Goal: Task Accomplishment & Management: Use online tool/utility

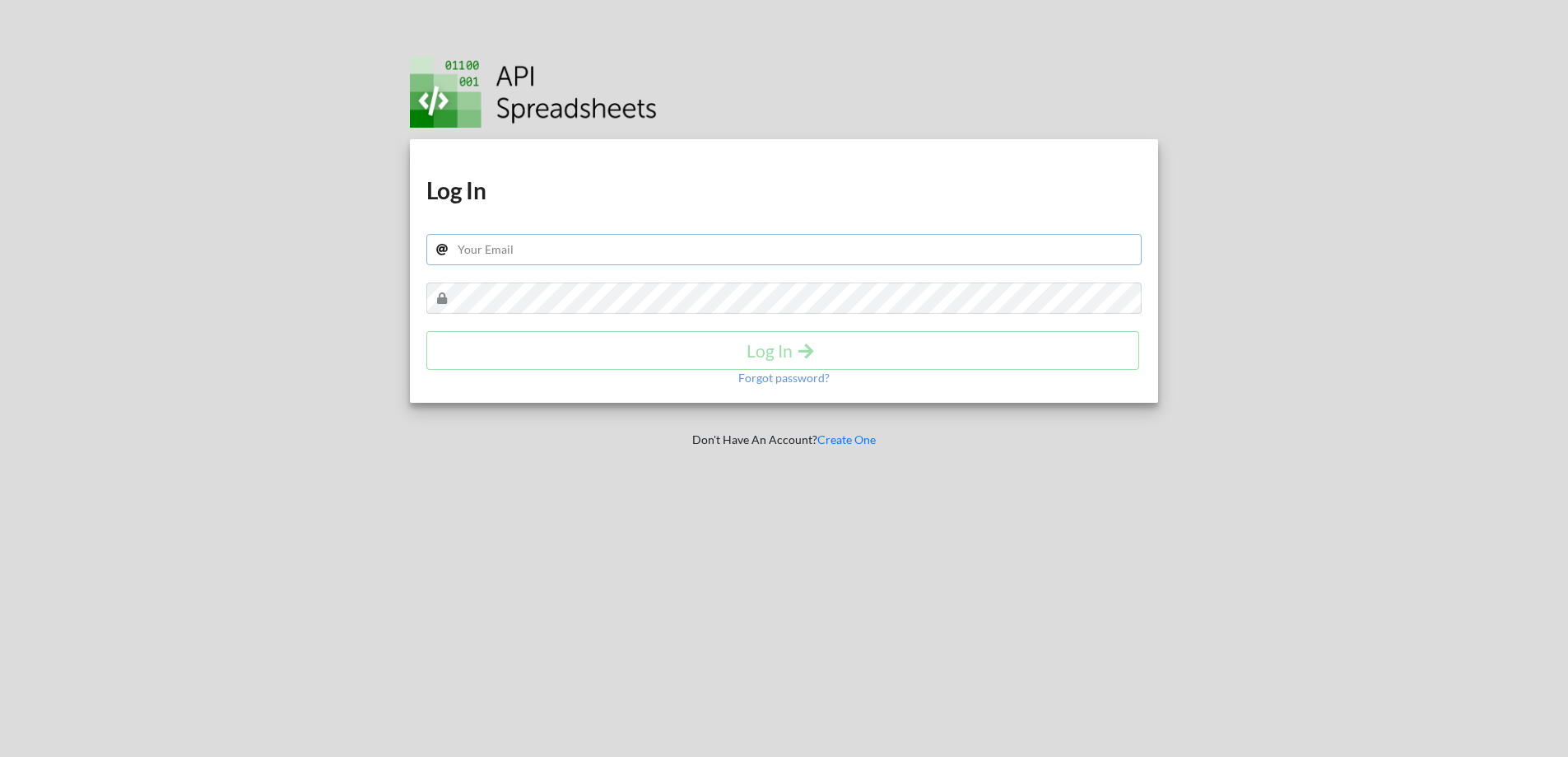
click at [537, 245] on input "text" at bounding box center [784, 250] width 716 height 31
type input "r"
drag, startPoint x: 540, startPoint y: 248, endPoint x: 240, endPoint y: 282, distance: 301.9
click at [252, 286] on div "Download hidden Download hidden Log In r Log In Forgot password? Don't Have An …" at bounding box center [784, 378] width 1593 height 757
click at [570, 258] on input "text" at bounding box center [784, 250] width 716 height 31
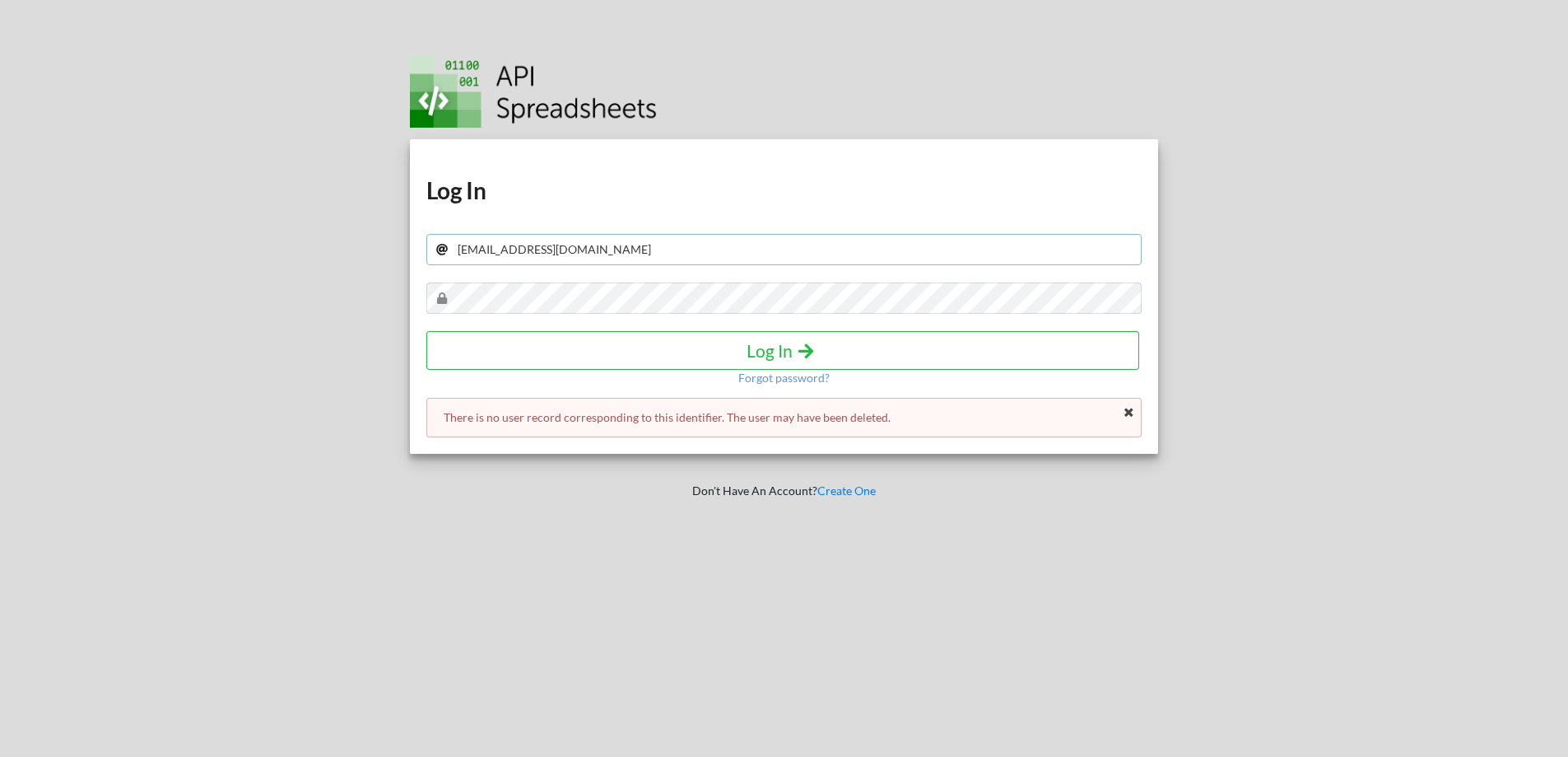
drag, startPoint x: 628, startPoint y: 247, endPoint x: 0, endPoint y: 304, distance: 630.6
click at [0, 308] on div "Download hidden Download hidden Log In rui_lucas-98@hotmail.com Log In Forgot p…" at bounding box center [784, 378] width 1593 height 757
type input "ruilucas.98@hotmail.com"
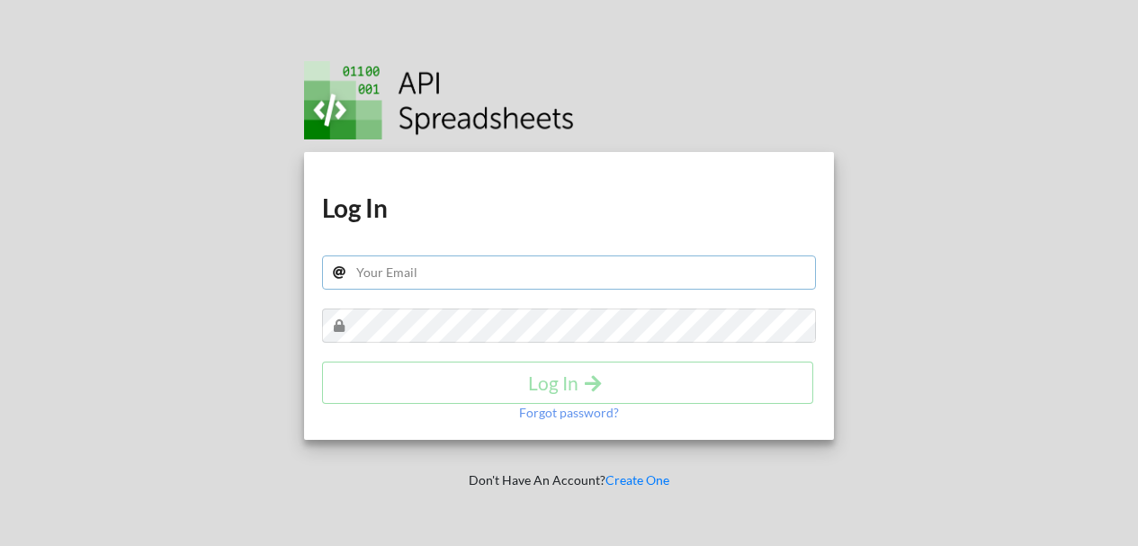
click at [479, 278] on input "text" at bounding box center [569, 273] width 495 height 34
type input "[EMAIL_ADDRESS][DOMAIN_NAME]"
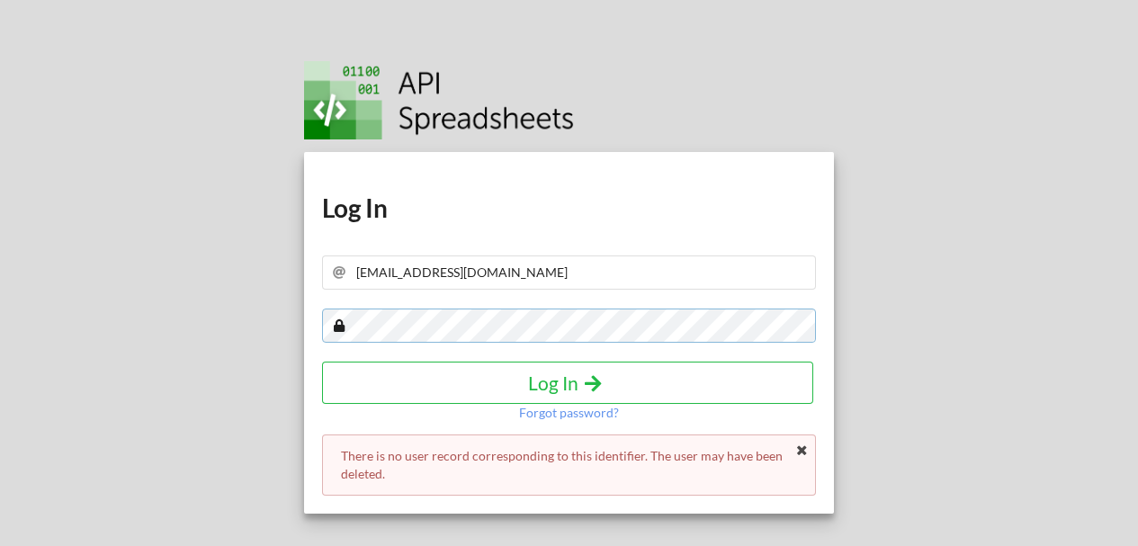
click at [0, 323] on div "Download hidden Download hidden Log In ruilucas.98@gmail.com Log In Forgot pass…" at bounding box center [569, 281] width 1165 height 563
click at [812, 451] on div "There is no user record corresponding to this identifier. The user may have bee…" at bounding box center [569, 465] width 495 height 61
drag, startPoint x: 510, startPoint y: 271, endPoint x: 0, endPoint y: 265, distance: 510.3
click at [9, 267] on div "Download hidden Download hidden Log In ruilucas.98@gmail.com Log In Forgot pass…" at bounding box center [569, 281] width 1165 height 563
click at [589, 416] on p "Forgot password?" at bounding box center [569, 413] width 100 height 18
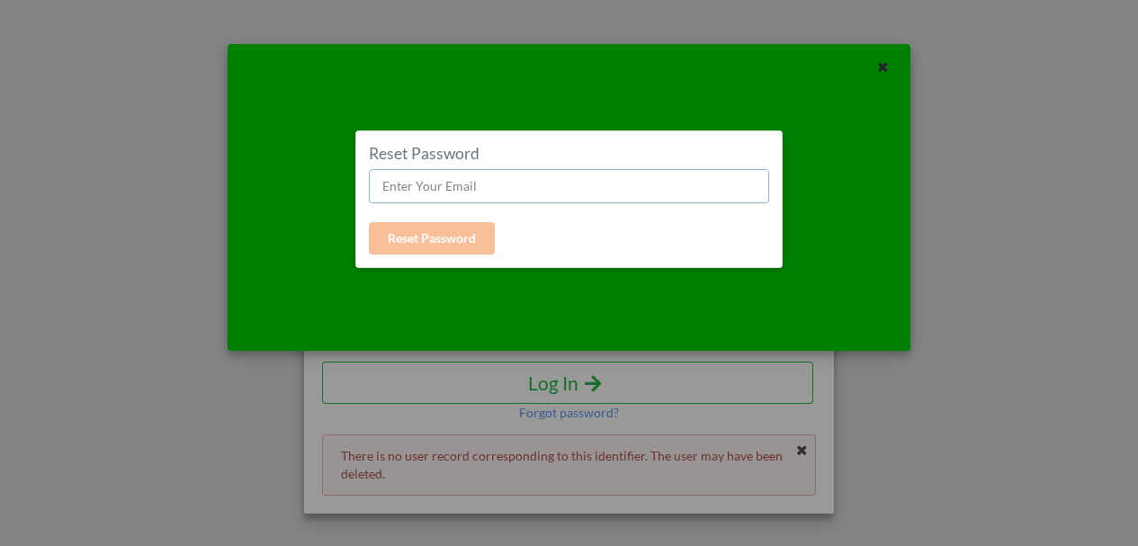
click at [498, 173] on input "text" at bounding box center [569, 186] width 400 height 34
paste input "[EMAIL_ADDRESS][DOMAIN_NAME]"
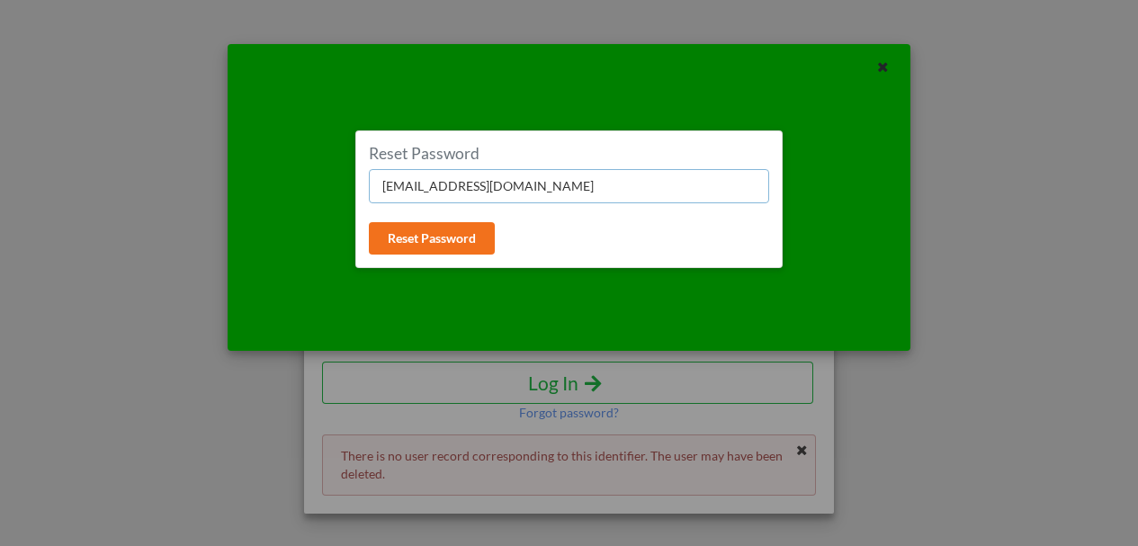
type input "[EMAIL_ADDRESS][DOMAIN_NAME]"
click at [420, 252] on button "Reset Password" at bounding box center [432, 238] width 126 height 32
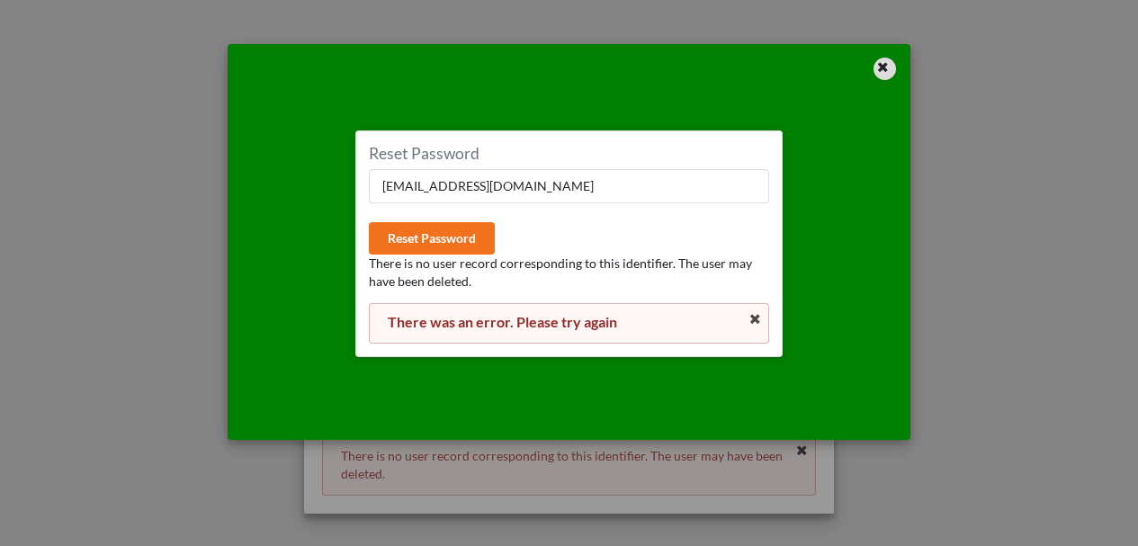
click at [877, 70] on div at bounding box center [885, 69] width 22 height 22
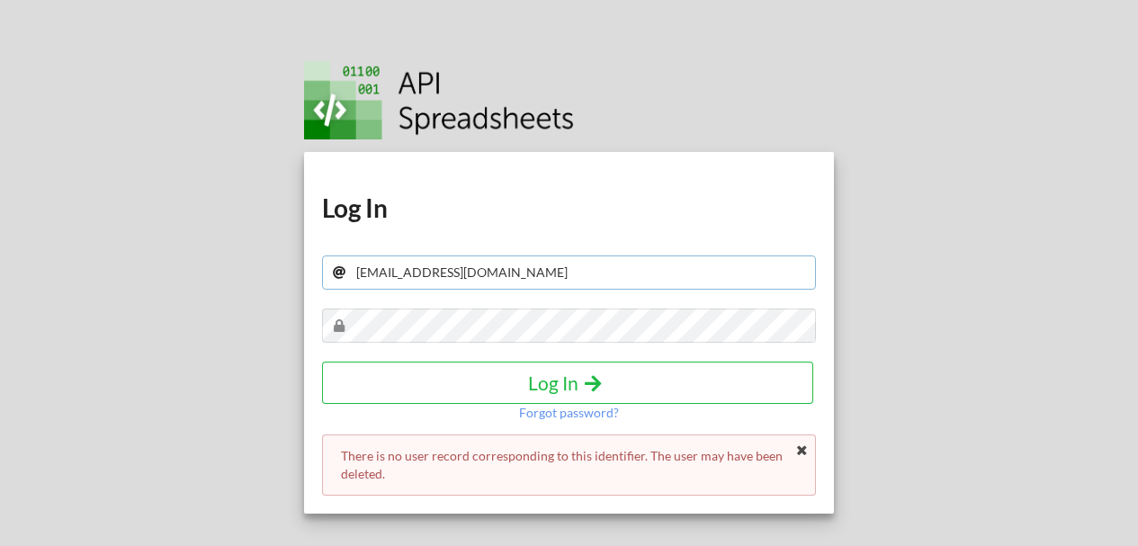
drag, startPoint x: 521, startPoint y: 274, endPoint x: 156, endPoint y: 304, distance: 366.7
click at [156, 304] on div "Download hidden Download hidden Log In ruilucas.98@gmail.com Log In Forgot pass…" at bounding box center [569, 281] width 1165 height 563
drag, startPoint x: 544, startPoint y: 281, endPoint x: 46, endPoint y: 292, distance: 497.8
click at [37, 293] on div "Download hidden Download hidden Log In rui_lucas-98@hotmail.com Log In Forgot p…" at bounding box center [569, 281] width 1165 height 563
type input "rui_lucas-98@hotmail.com"
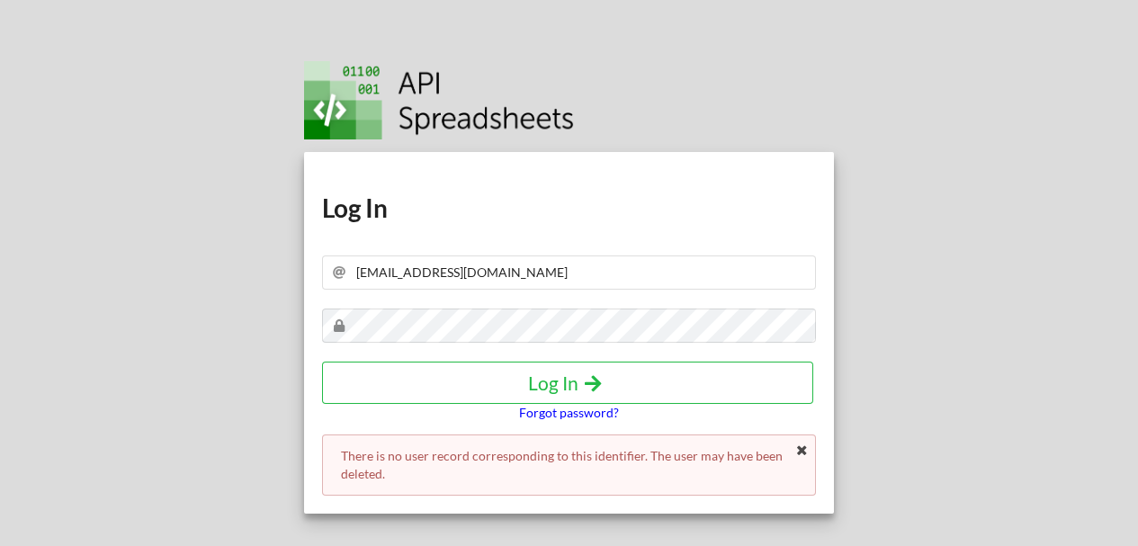
click at [564, 413] on p "Forgot password?" at bounding box center [569, 413] width 100 height 18
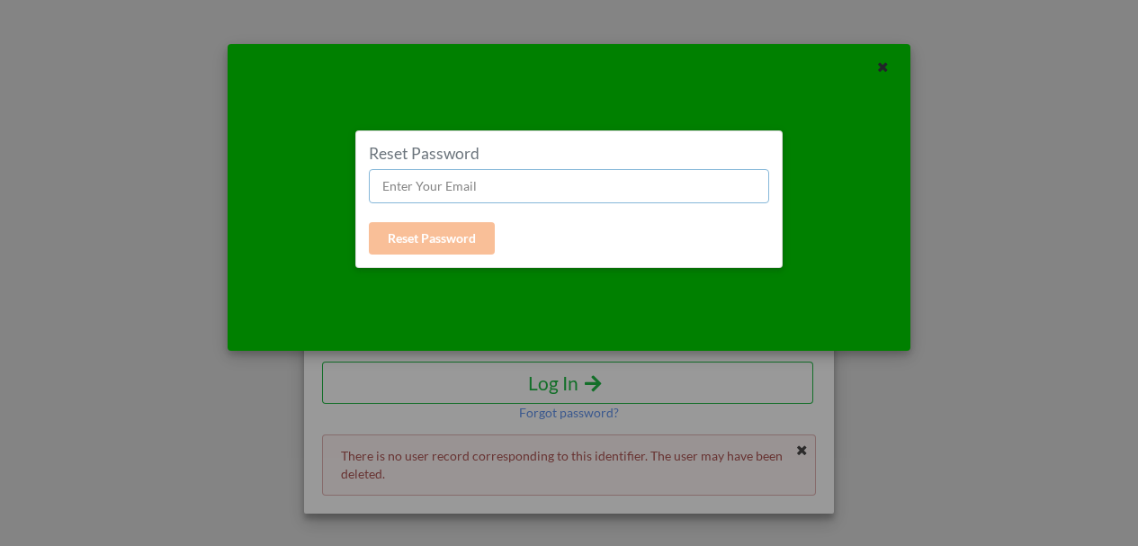
paste input "rui_lucas-98@hotmail.com"
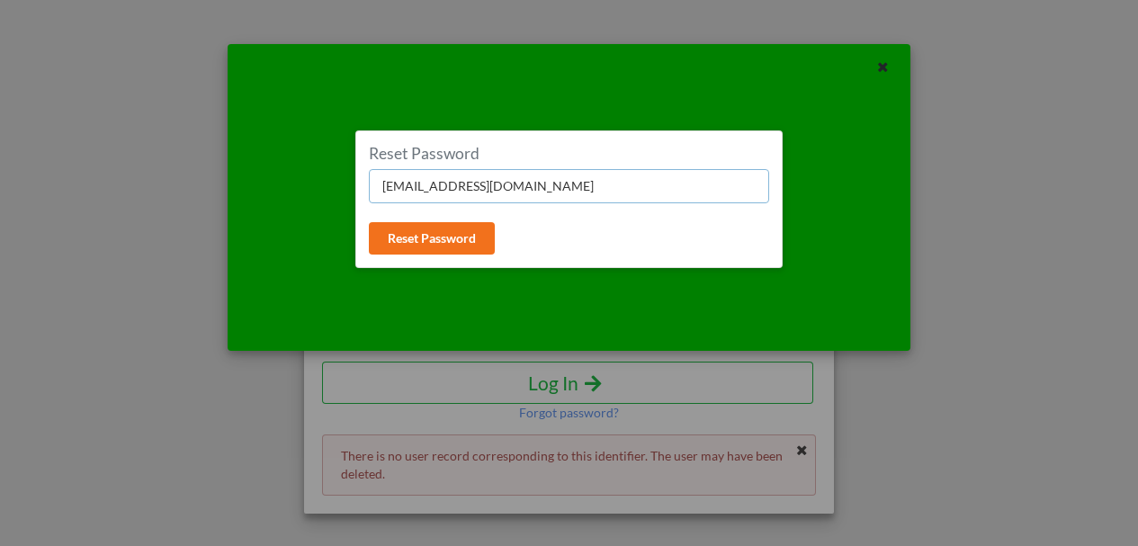
click at [525, 182] on input "rui_lucas-98@hotmail.com" at bounding box center [569, 186] width 400 height 34
type input "rui_lucas-98@hotmail.com"
click at [400, 222] on button "Reset Password" at bounding box center [432, 238] width 126 height 32
click at [400, 226] on button "Reset Password" at bounding box center [432, 238] width 126 height 32
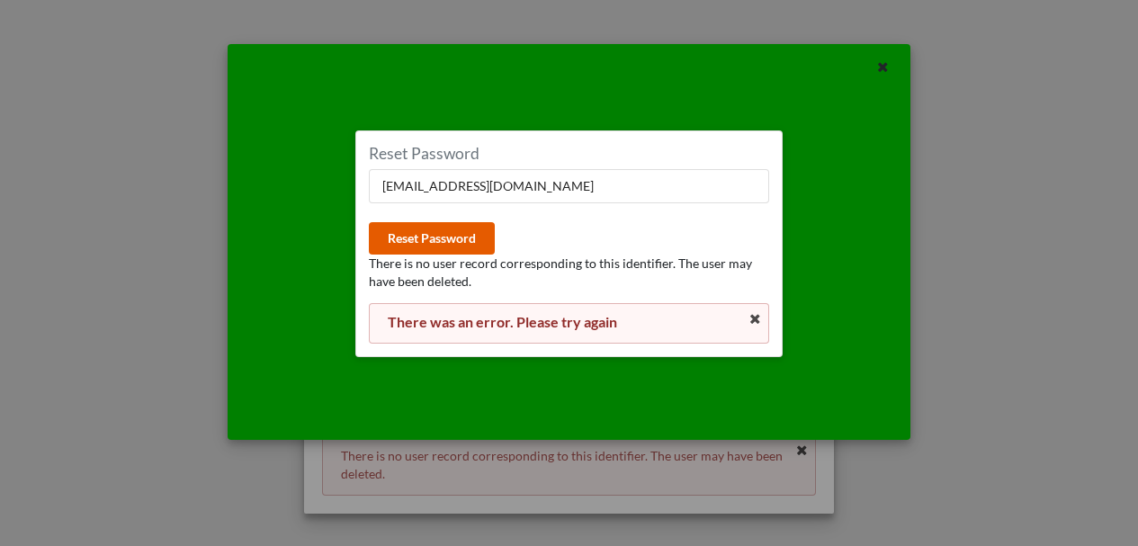
click at [440, 235] on button "Reset Password" at bounding box center [432, 238] width 126 height 32
click at [755, 324] on icon at bounding box center [755, 319] width 15 height 13
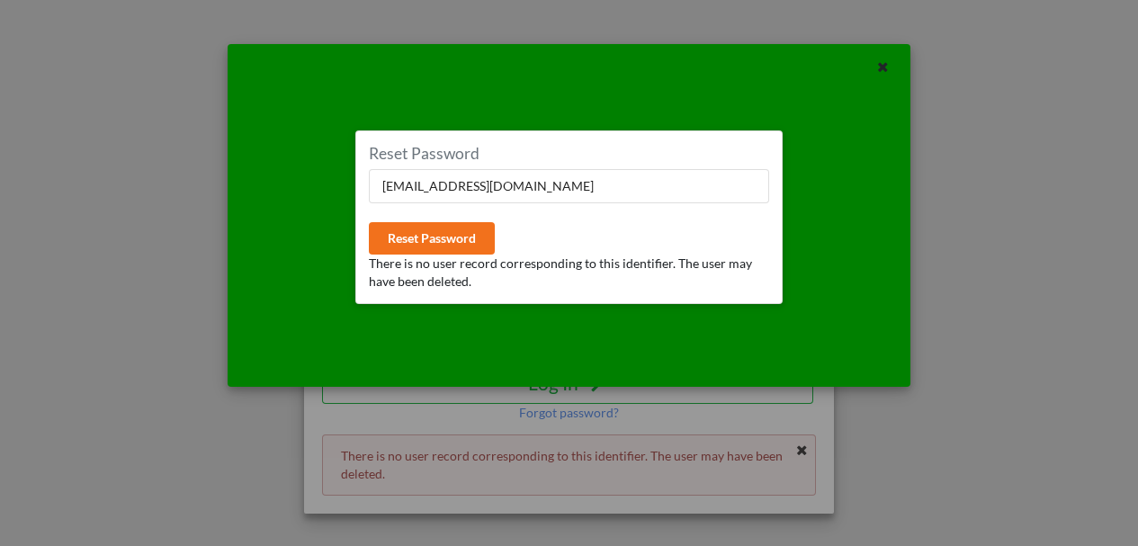
click at [868, 61] on div at bounding box center [881, 69] width 57 height 22
click at [877, 61] on div at bounding box center [881, 69] width 57 height 22
click at [878, 61] on icon at bounding box center [883, 64] width 15 height 13
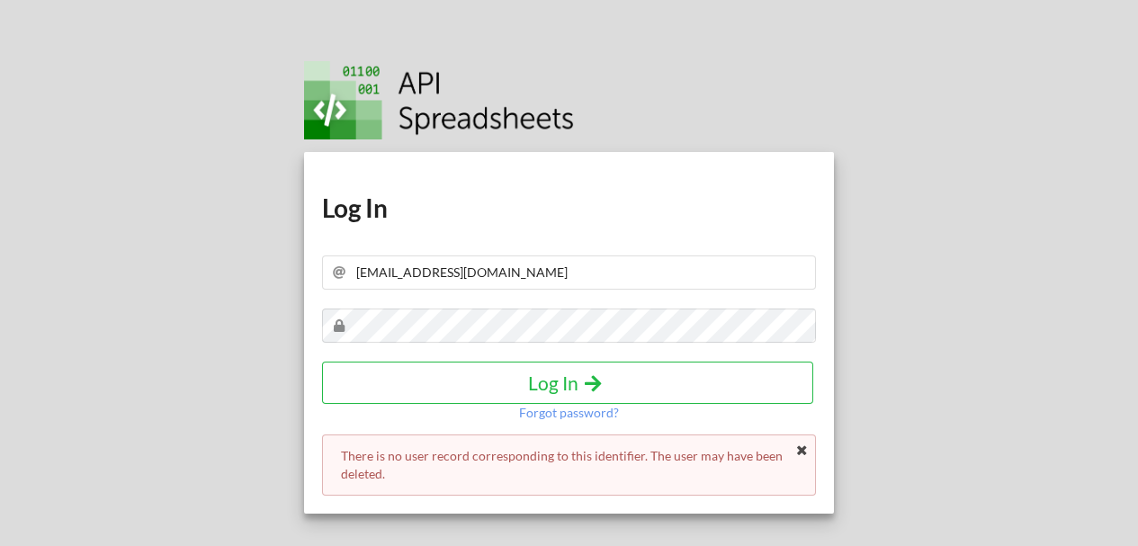
click at [352, 103] on img at bounding box center [439, 100] width 270 height 78
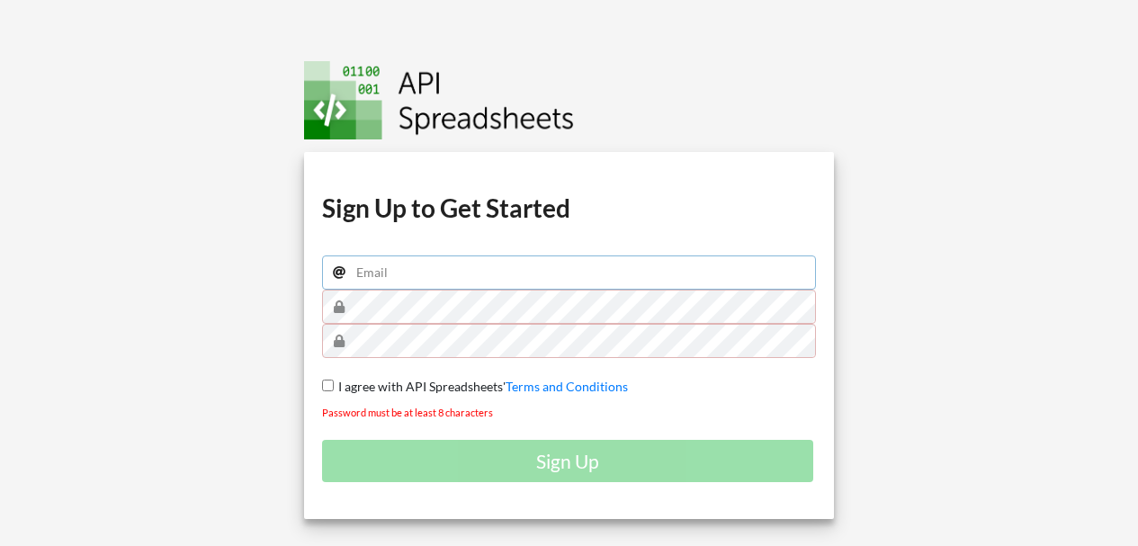
click at [415, 270] on input "email" at bounding box center [569, 273] width 495 height 34
type input "[EMAIL_ADDRESS][DOMAIN_NAME]"
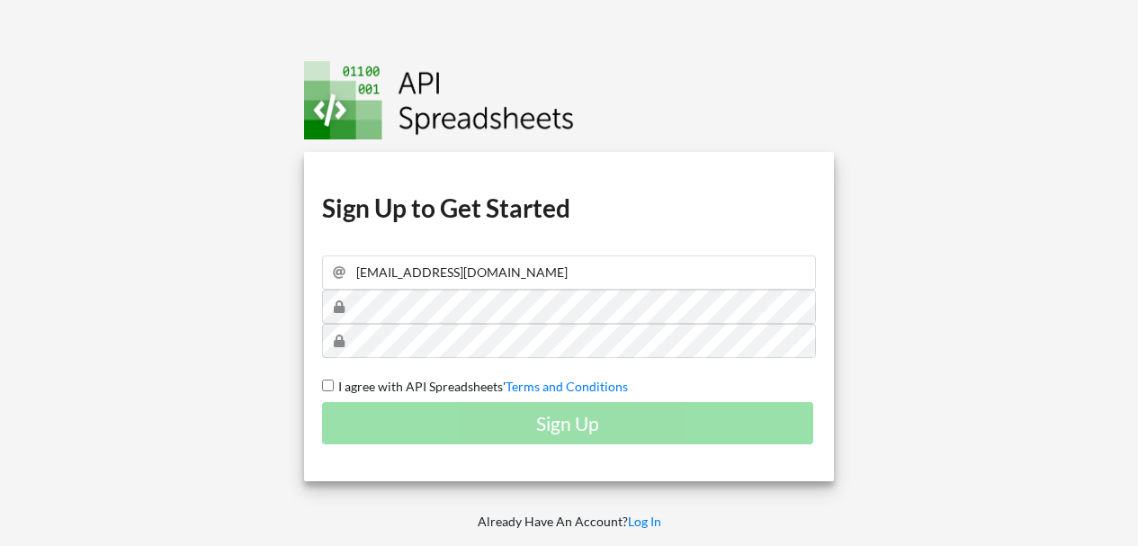
click at [512, 426] on div "Sign Up" at bounding box center [569, 423] width 495 height 42
click at [418, 399] on div "Download hidden Download hidden Download hidden Download hidden Sign Up to Get …" at bounding box center [569, 316] width 531 height 329
click at [420, 386] on span "I agree with API Spreadsheets'" at bounding box center [420, 386] width 172 height 15
click at [334, 386] on input "I agree with API Spreadsheets' Terms and Conditions" at bounding box center [328, 386] width 12 height 12
checkbox input "true"
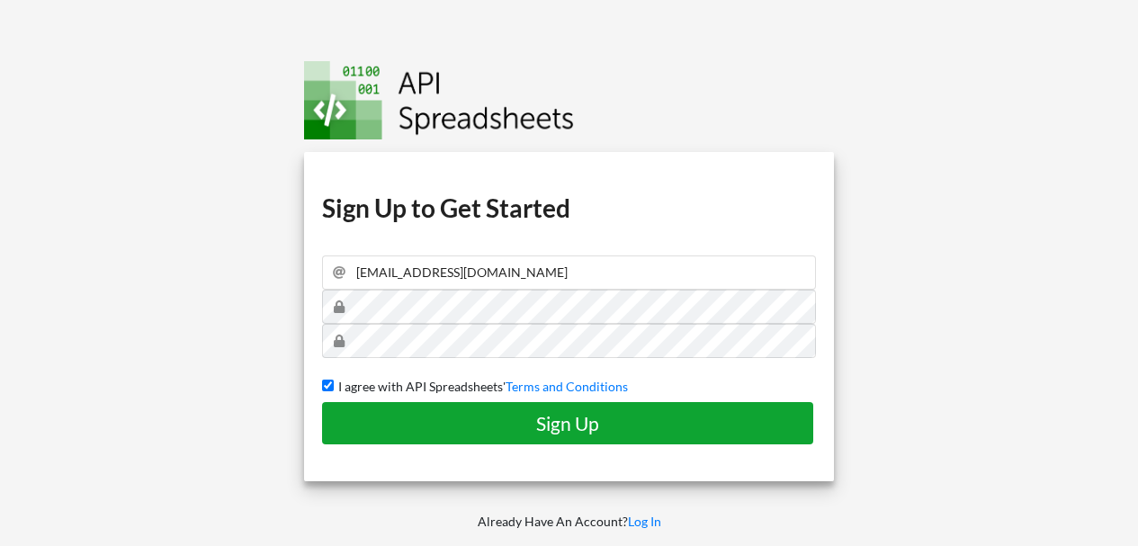
click at [440, 440] on button "Sign Up" at bounding box center [567, 423] width 491 height 42
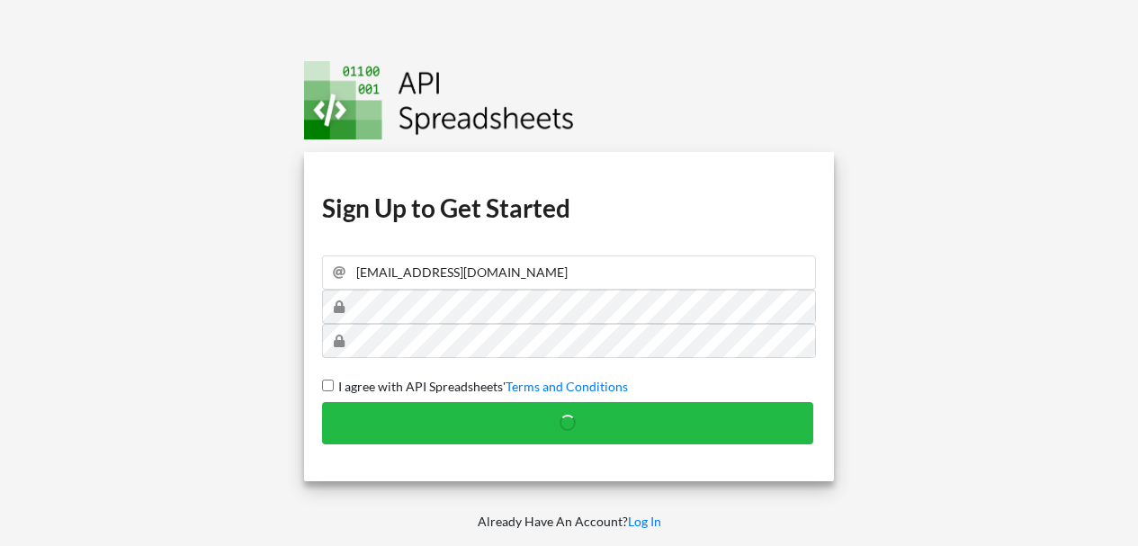
checkbox input "false"
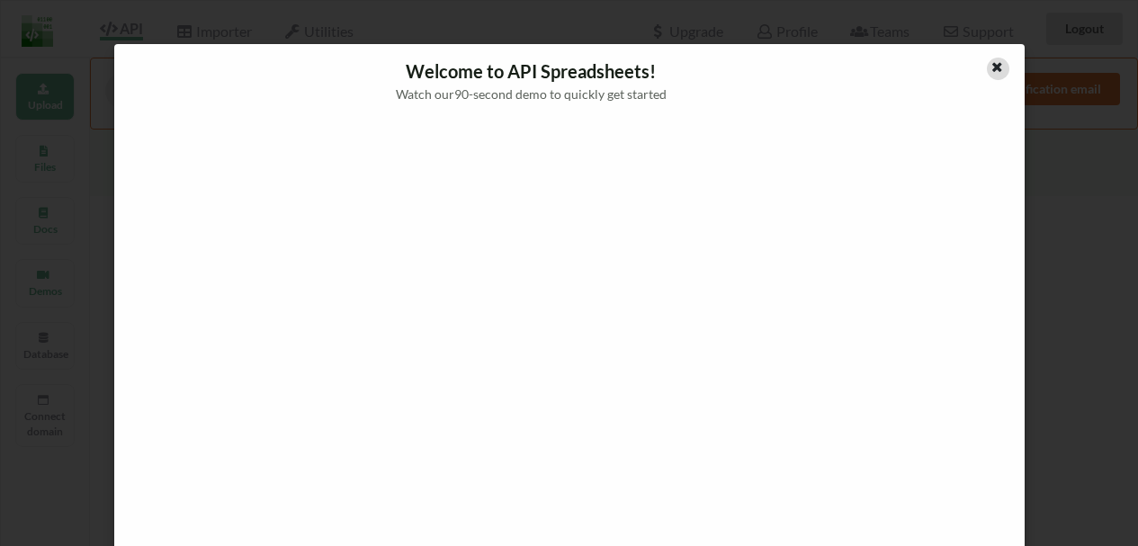
click at [990, 61] on icon at bounding box center [997, 64] width 15 height 13
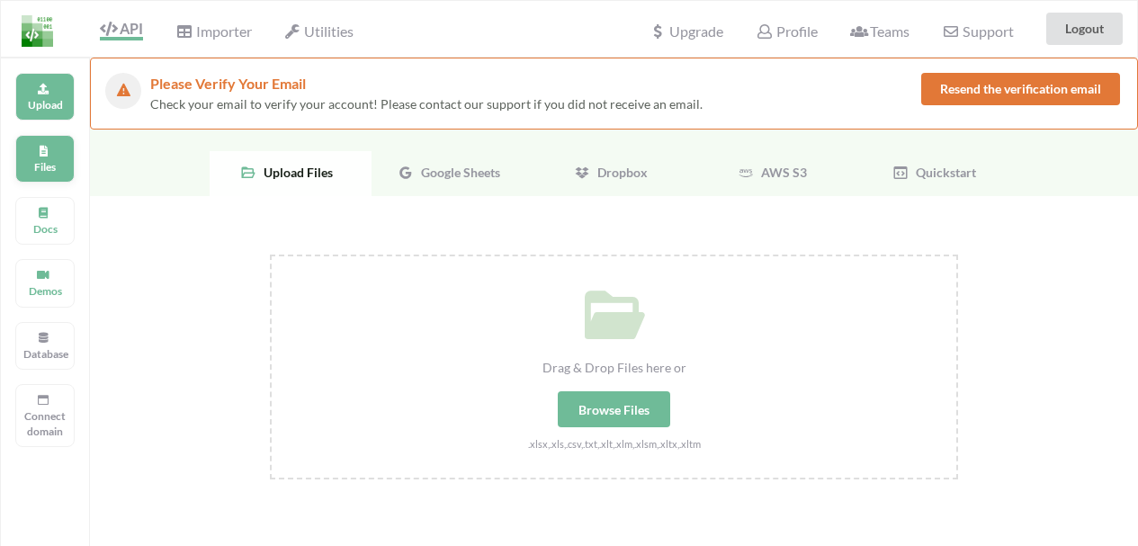
click at [38, 157] on div "Files" at bounding box center [44, 159] width 59 height 48
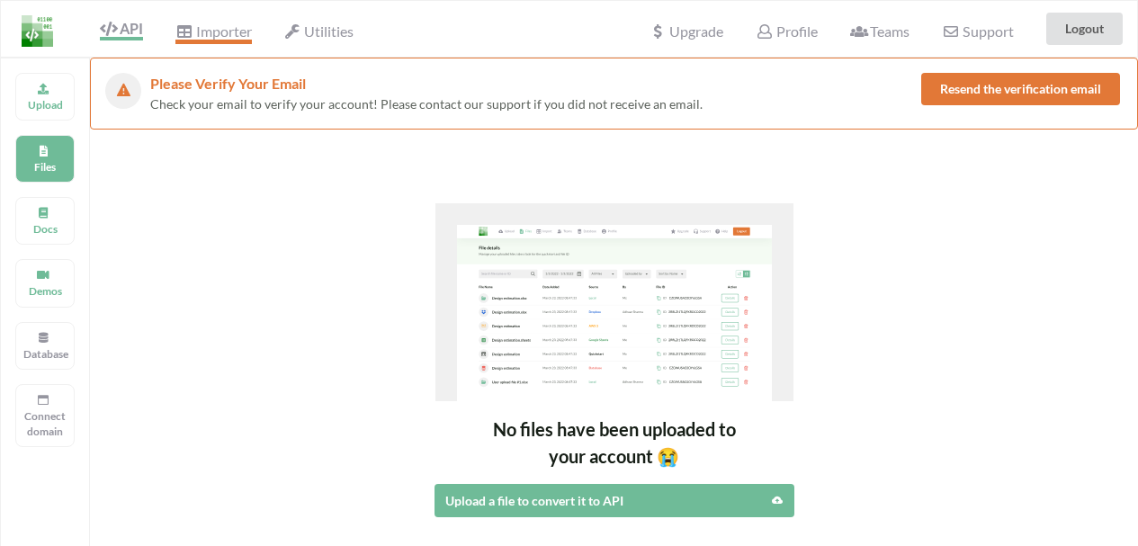
click at [211, 30] on span "Importer" at bounding box center [213, 33] width 76 height 22
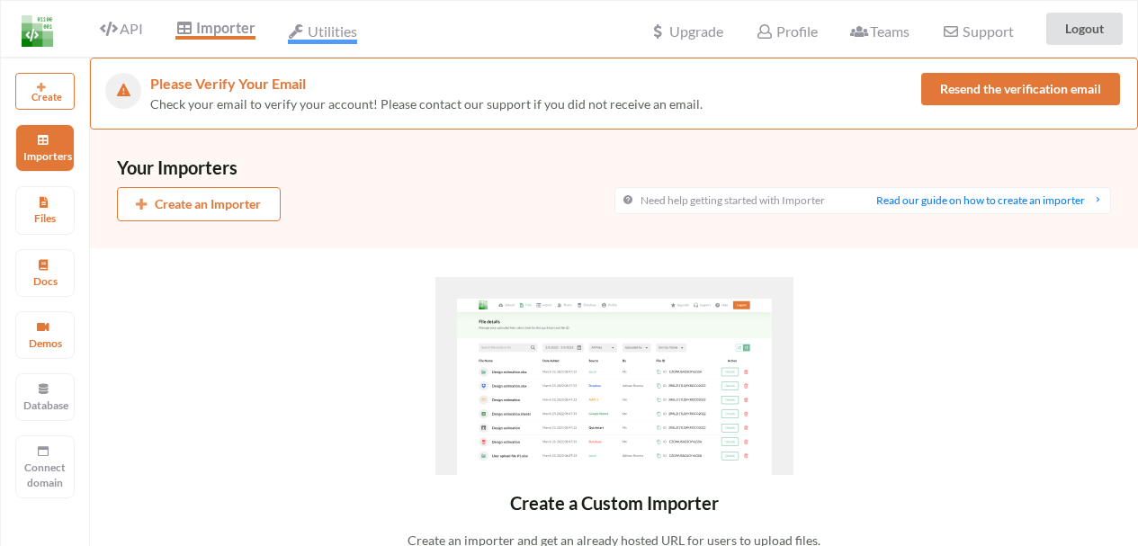
click at [327, 36] on span "Utilities" at bounding box center [322, 33] width 69 height 22
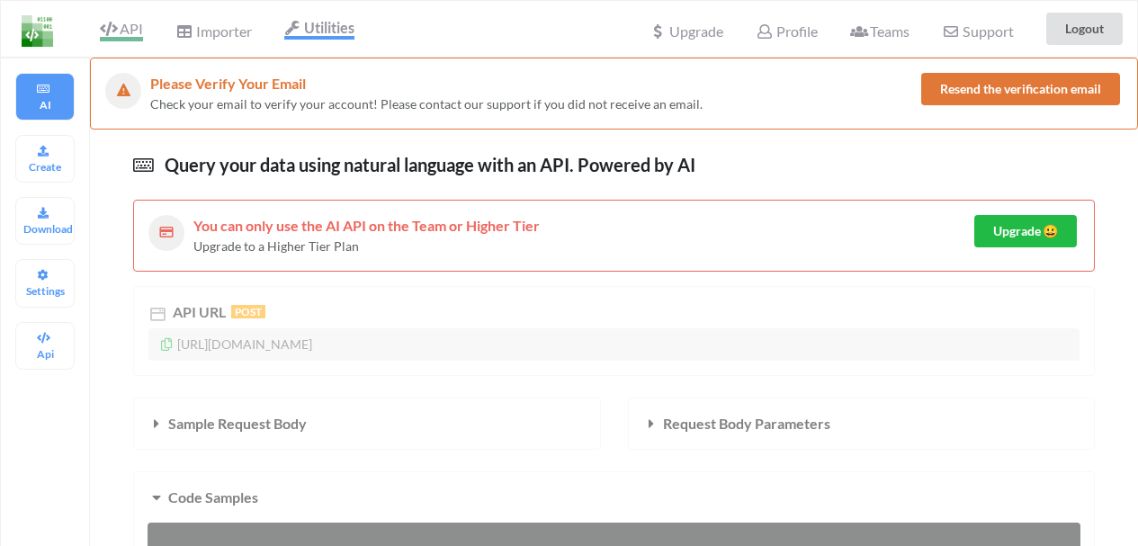
click at [129, 28] on span "API" at bounding box center [121, 31] width 43 height 22
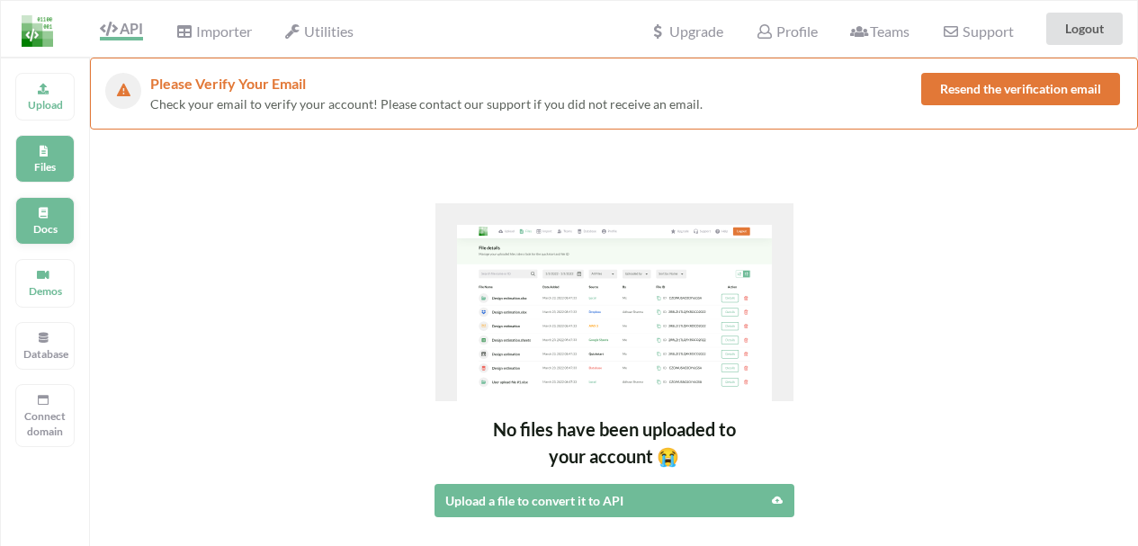
click at [66, 214] on div "Docs" at bounding box center [44, 221] width 59 height 48
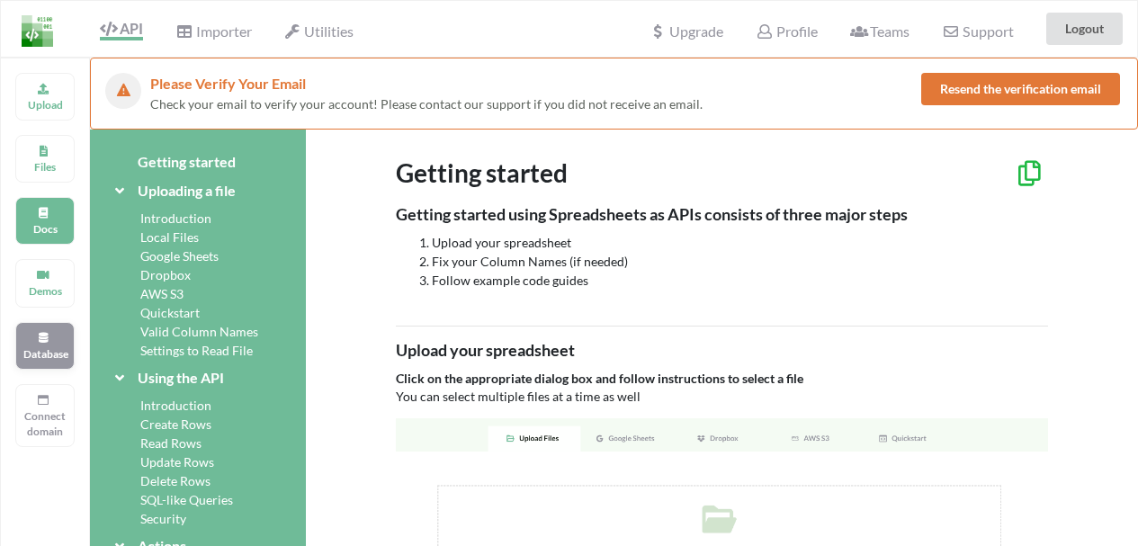
click at [62, 339] on div "Database" at bounding box center [44, 346] width 59 height 48
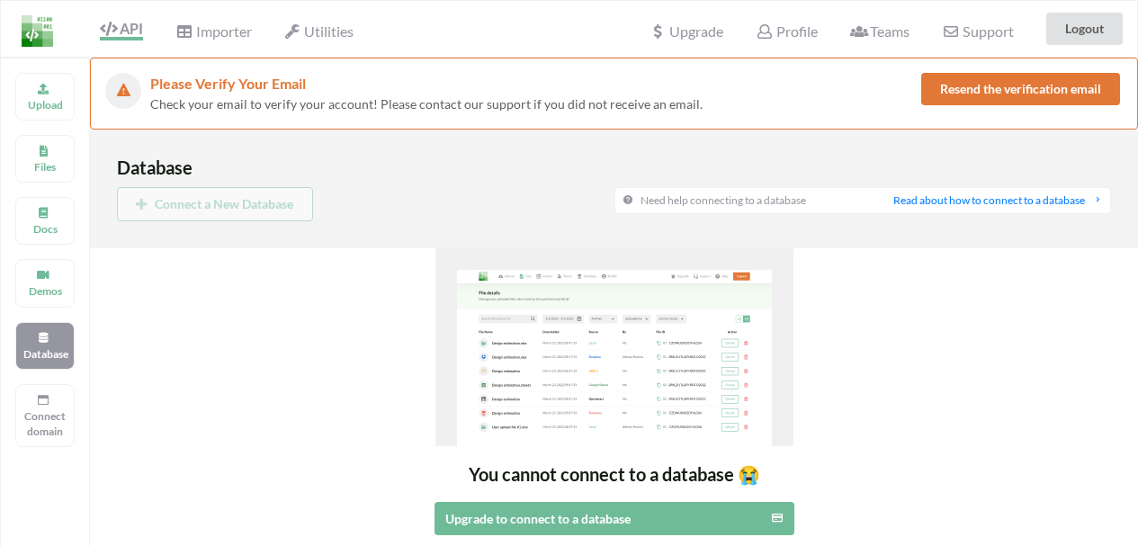
click at [162, 194] on div "Connect a New Database" at bounding box center [366, 204] width 498 height 34
click at [989, 86] on button "Resend the verification email" at bounding box center [1021, 89] width 199 height 32
drag, startPoint x: 304, startPoint y: 363, endPoint x: 292, endPoint y: 345, distance: 21.5
click at [304, 363] on div "You cannot connect to a database 😭 Upgrade to connect to a database" at bounding box center [614, 391] width 1048 height 287
click at [13, 130] on div "Upload Files Docs Demos Database Connect domain" at bounding box center [45, 331] width 90 height 546
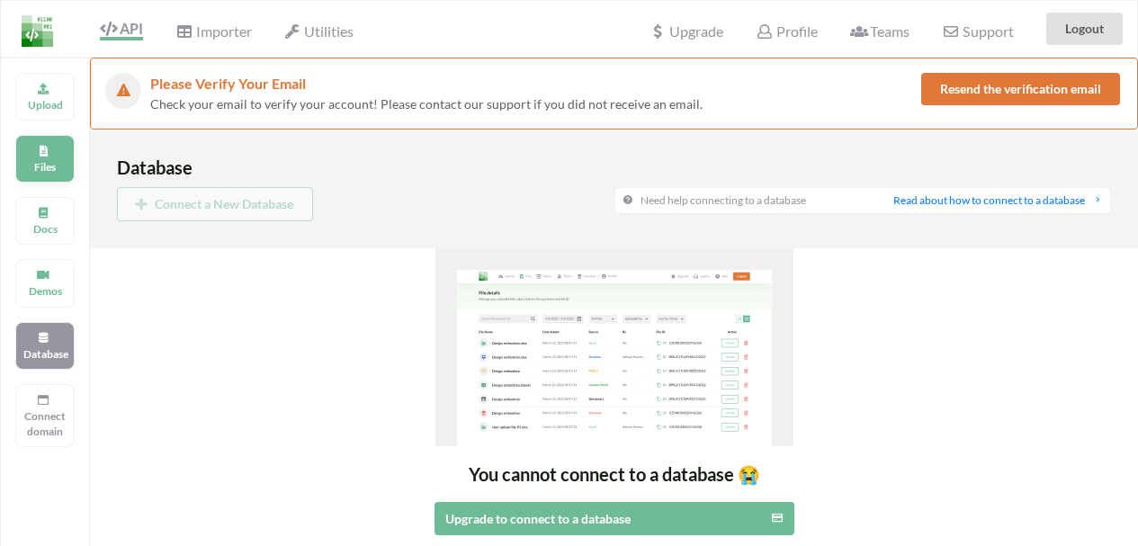
click at [52, 149] on div "Files" at bounding box center [44, 159] width 59 height 48
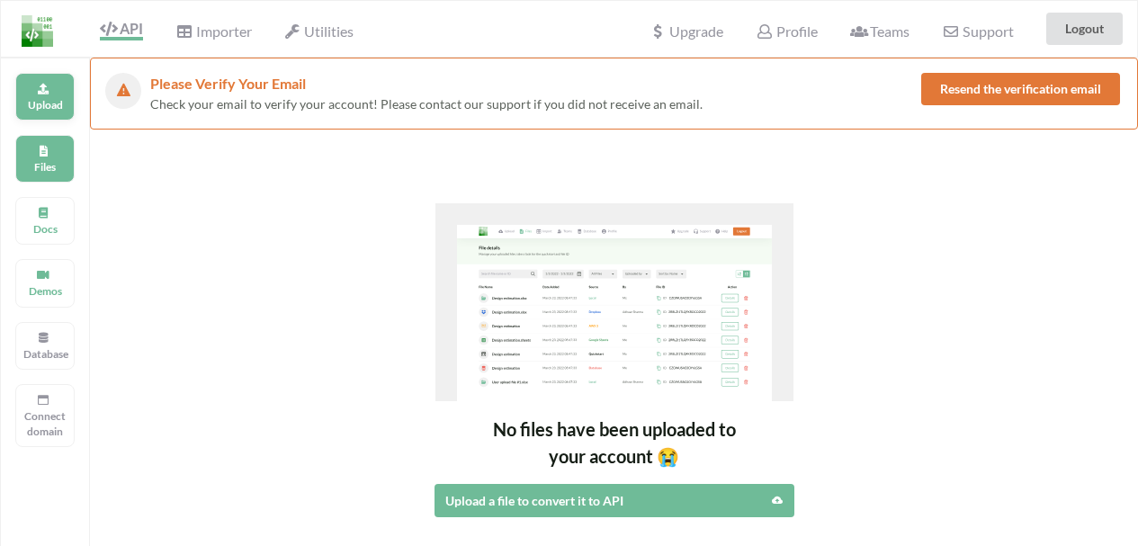
click at [39, 92] on icon at bounding box center [43, 86] width 13 height 11
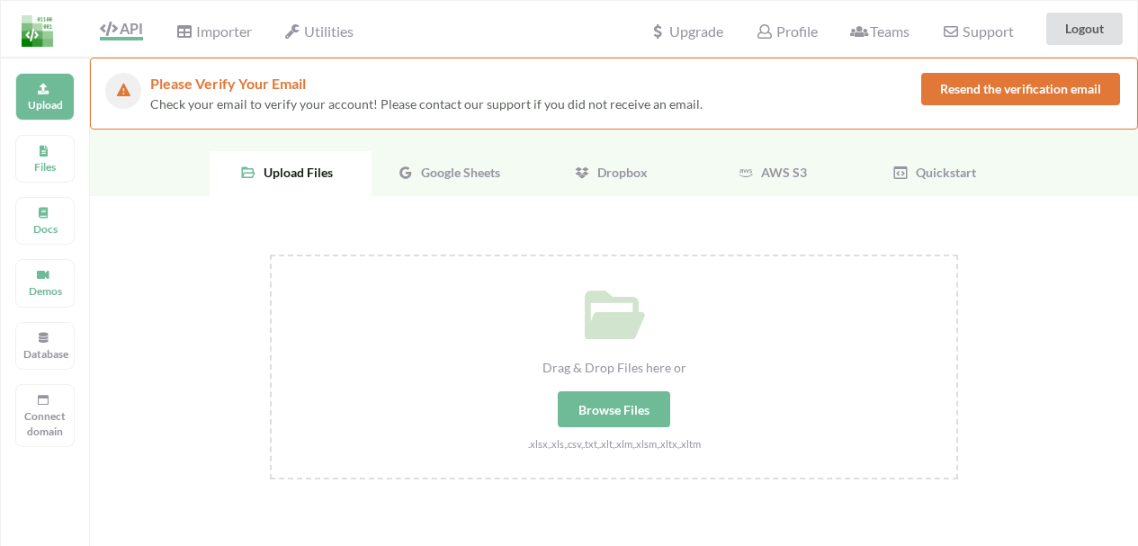
click at [320, 21] on div "Utilities" at bounding box center [319, 29] width 93 height 40
click at [335, 29] on span "Utilities" at bounding box center [318, 33] width 69 height 22
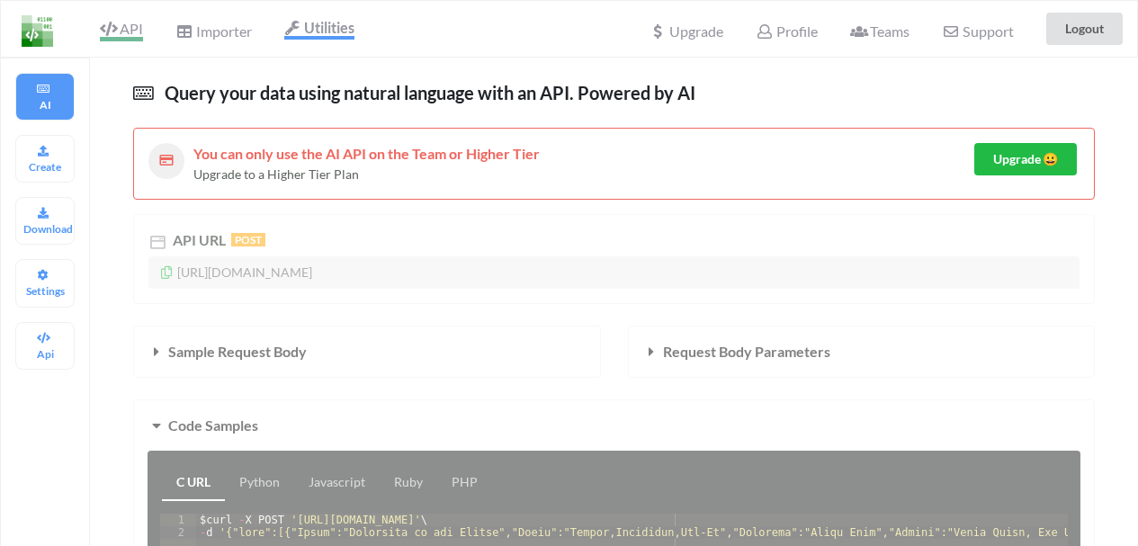
click at [134, 29] on span "API" at bounding box center [121, 31] width 43 height 22
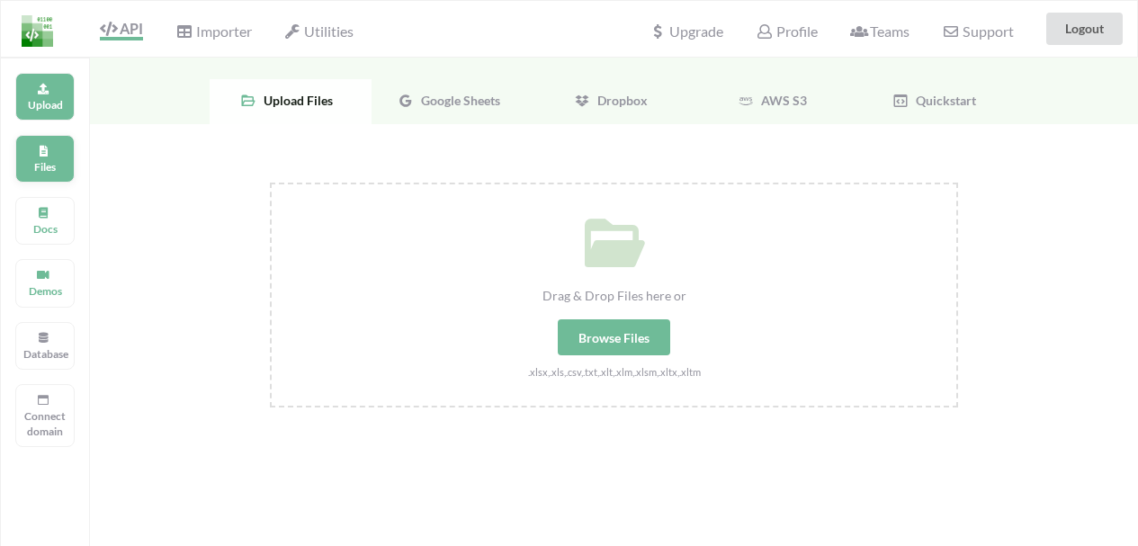
click at [40, 177] on div "Files" at bounding box center [44, 159] width 59 height 48
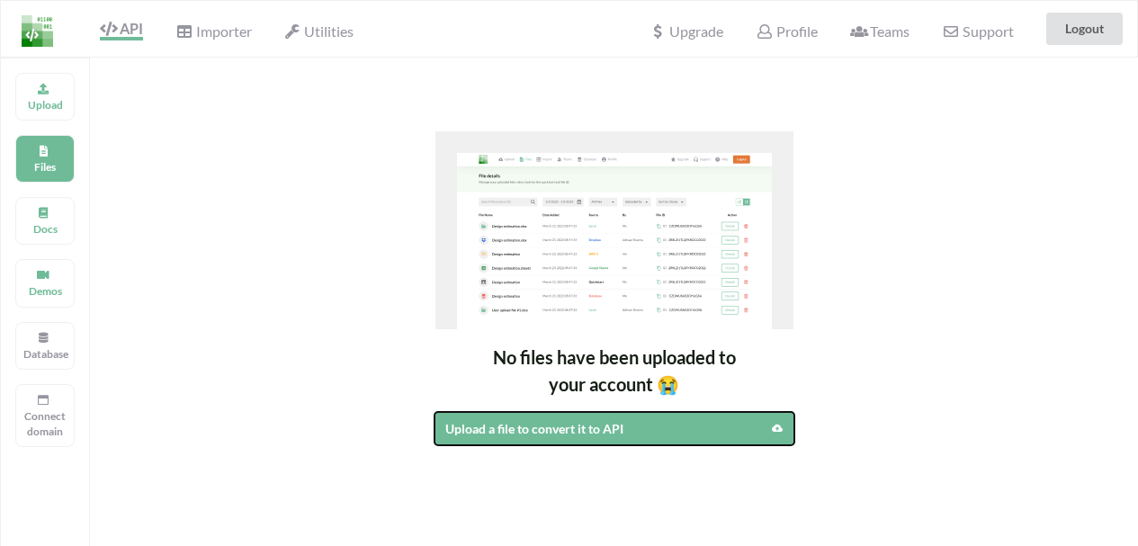
click at [526, 427] on div "Upload a file to convert it to API" at bounding box center [571, 428] width 252 height 19
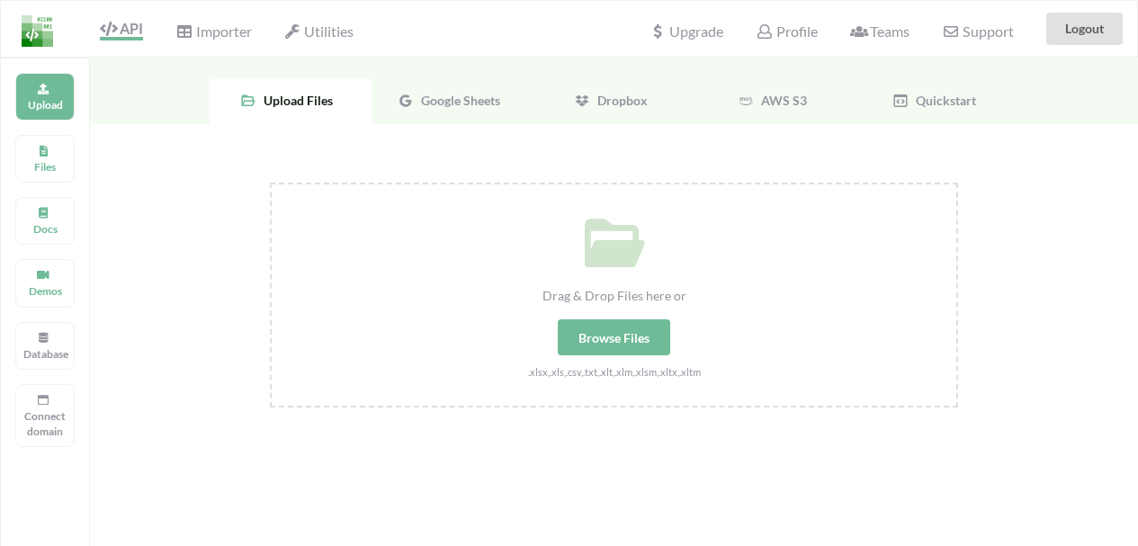
click at [658, 344] on div "Browse Files" at bounding box center [614, 337] width 112 height 36
click at [270, 183] on input "Drag & Drop Files here or Browse Files .xlsx,.xls,.csv,.txt,.xlt,.xlm,.xlsm,.xl…" at bounding box center [270, 183] width 0 height 0
click at [608, 111] on div "Dropbox" at bounding box center [615, 101] width 162 height 45
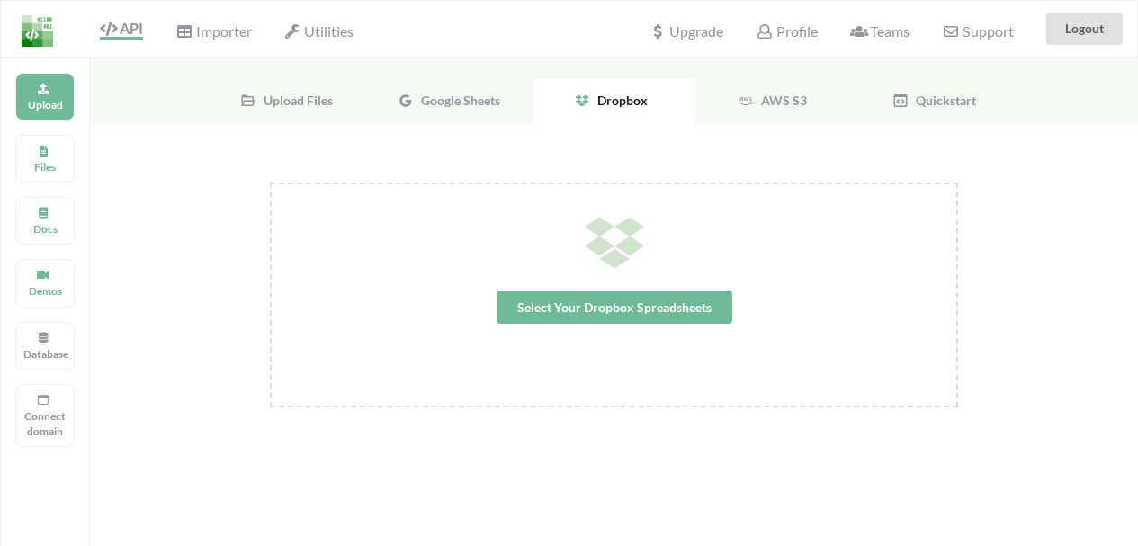
click at [430, 96] on span "Google Sheets" at bounding box center [457, 100] width 86 height 15
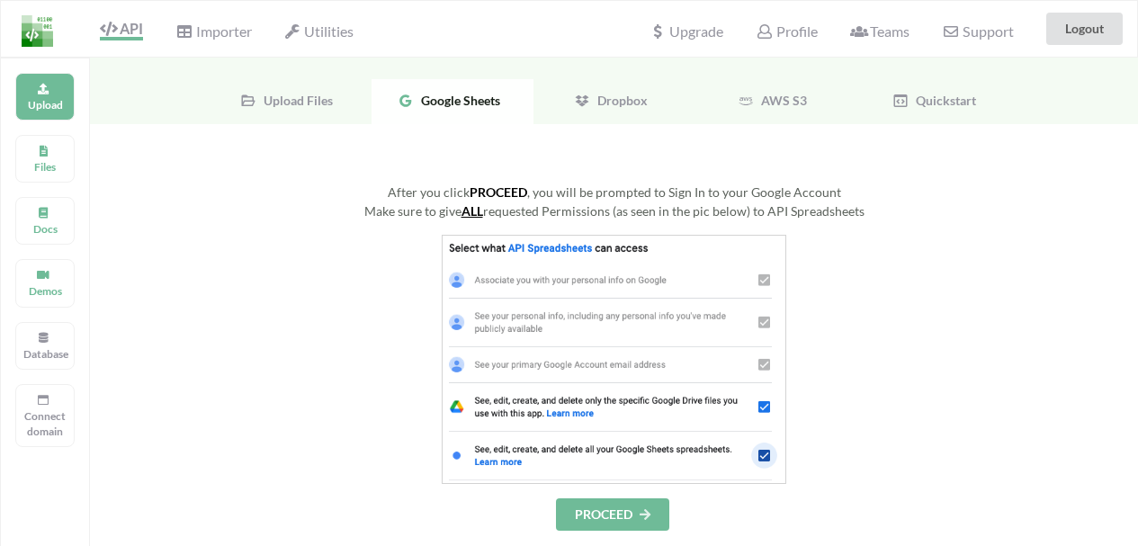
click at [942, 100] on span "Quickstart" at bounding box center [942, 100] width 67 height 15
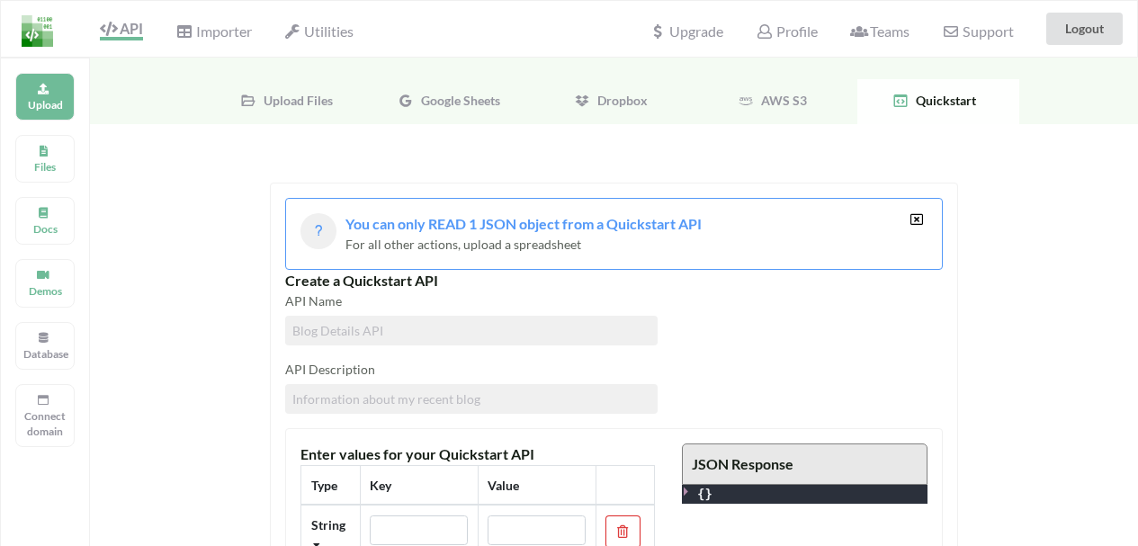
click at [301, 89] on div "Upload Files" at bounding box center [291, 101] width 162 height 45
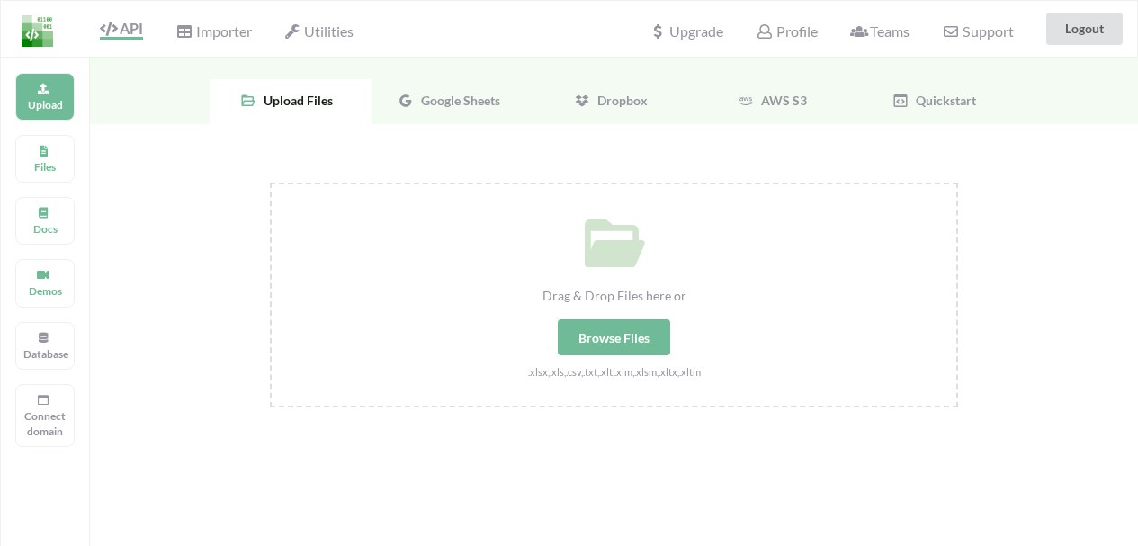
click at [399, 103] on icon at bounding box center [406, 101] width 16 height 16
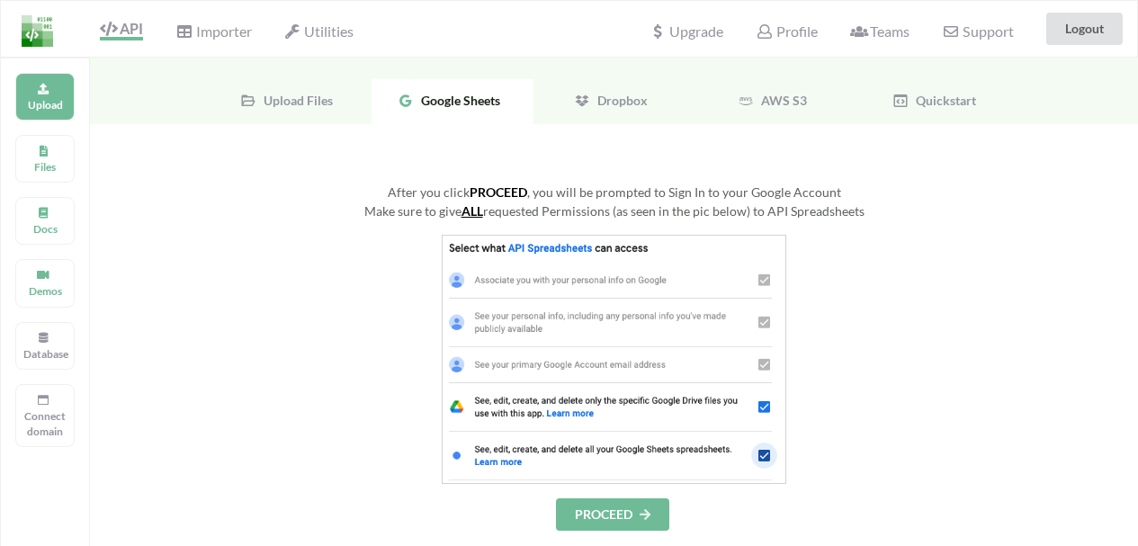
scroll to position [90, 0]
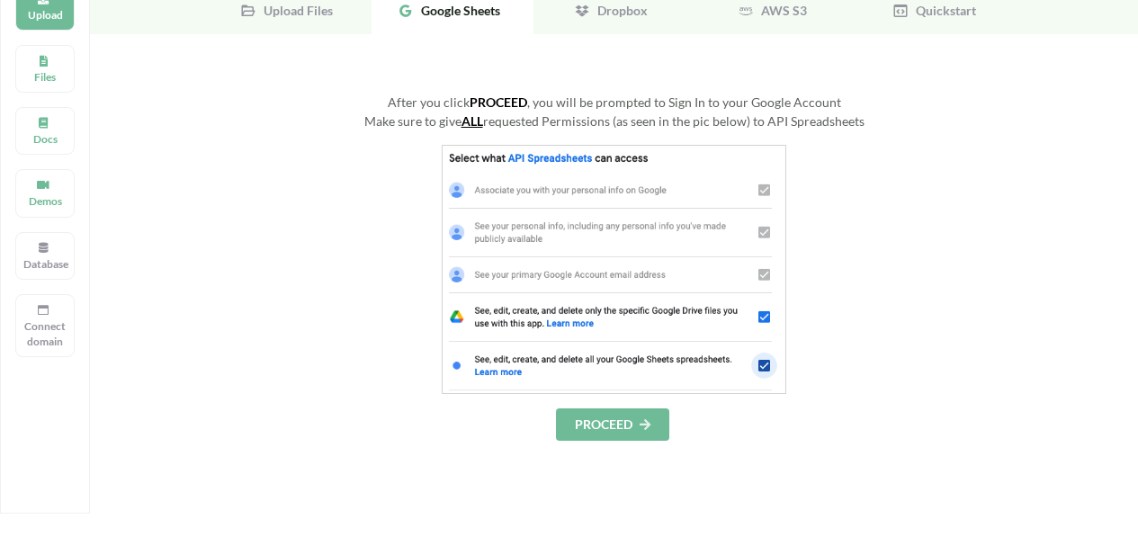
click at [618, 427] on button "PROCEED" at bounding box center [612, 425] width 113 height 32
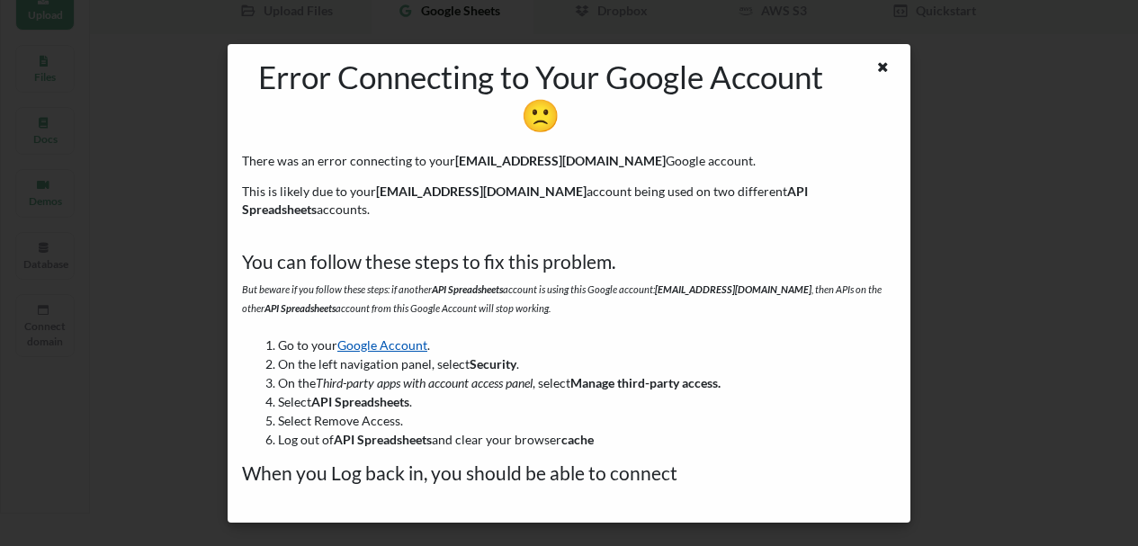
click at [369, 337] on link "Google Account" at bounding box center [382, 344] width 90 height 15
click at [885, 66] on icon at bounding box center [883, 64] width 15 height 13
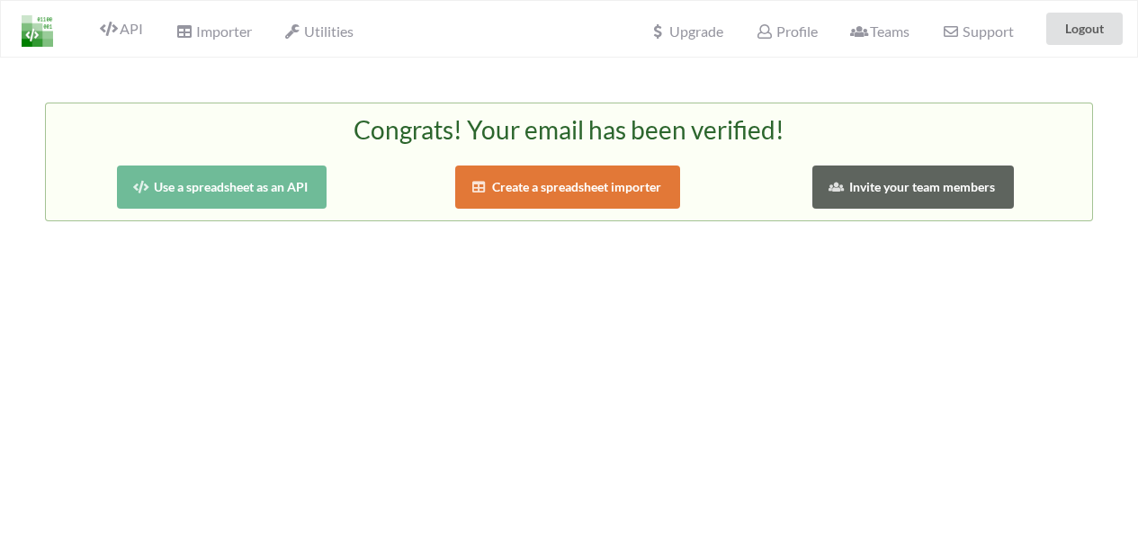
click at [30, 35] on img at bounding box center [37, 30] width 31 height 31
click at [121, 31] on span "API" at bounding box center [121, 31] width 43 height 22
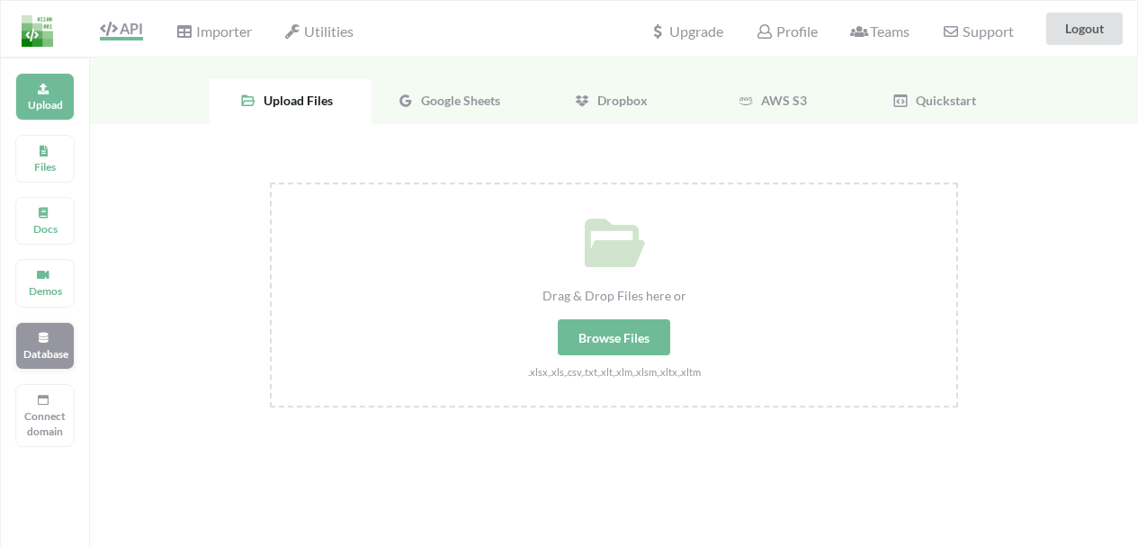
click at [25, 338] on div "Database" at bounding box center [44, 346] width 59 height 48
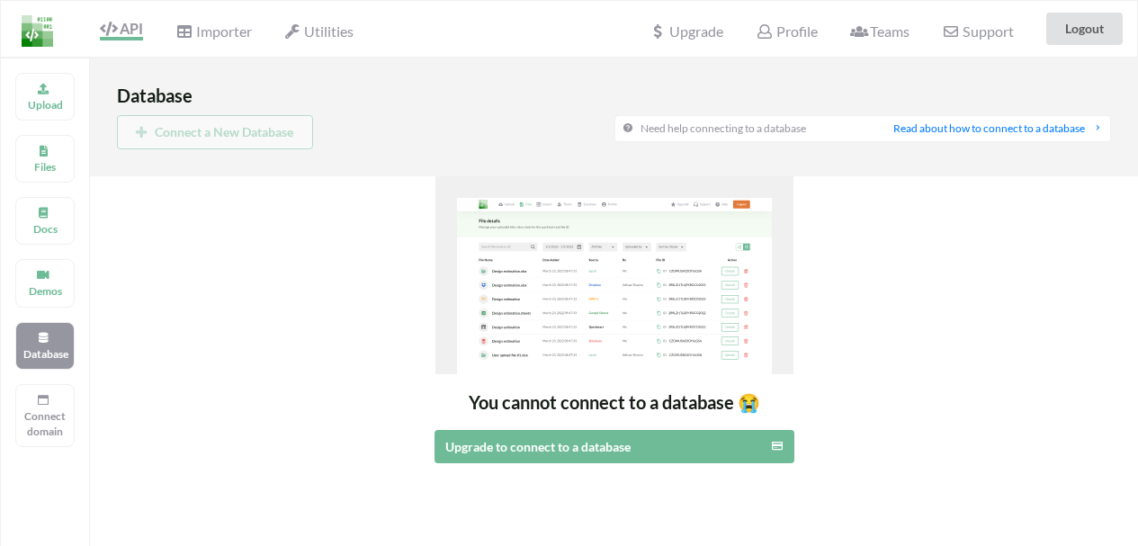
click at [181, 128] on div "Connect a New Database" at bounding box center [366, 132] width 498 height 34
click at [41, 100] on p "Upload" at bounding box center [44, 104] width 43 height 15
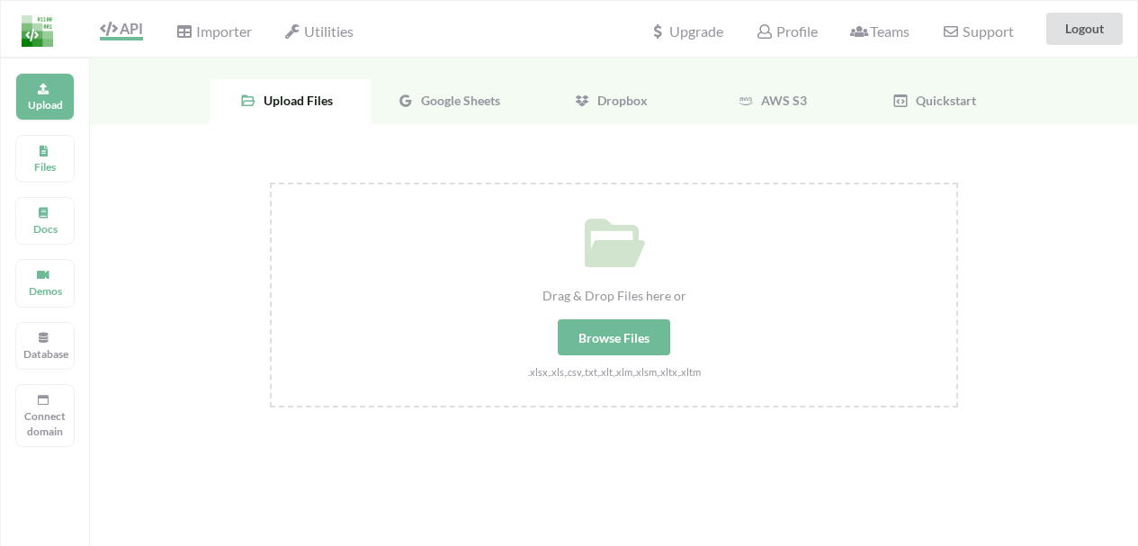
click at [444, 109] on div "Google Sheets" at bounding box center [453, 101] width 162 height 45
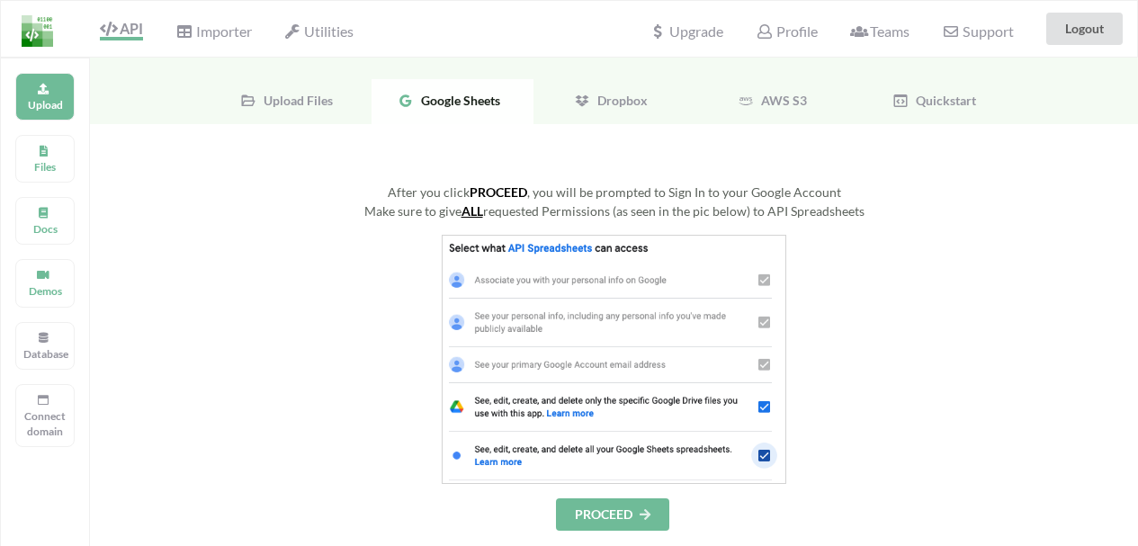
click at [612, 510] on button "PROCEED" at bounding box center [612, 515] width 113 height 32
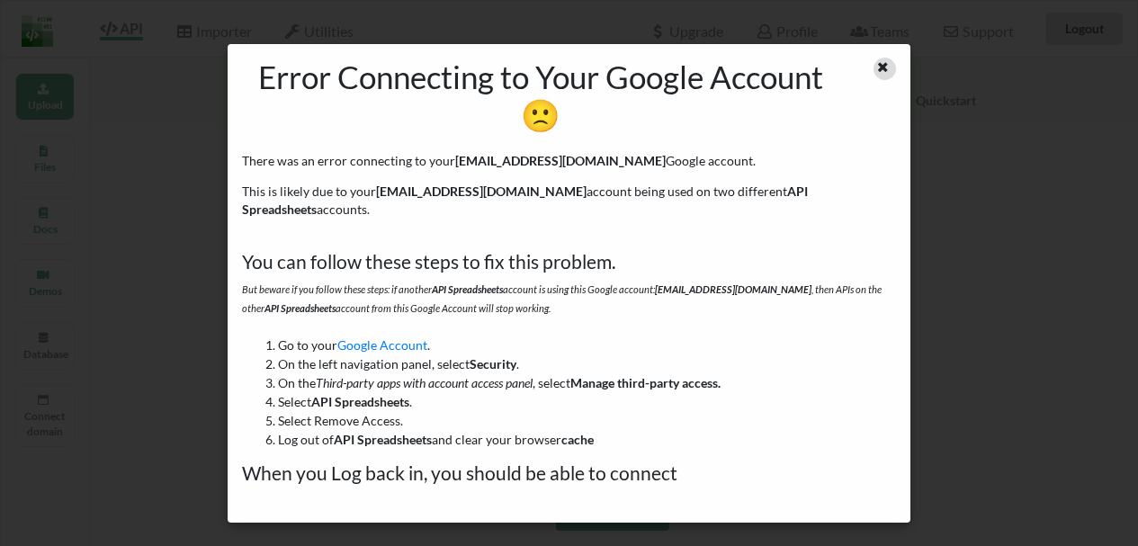
click at [893, 79] on div at bounding box center [881, 96] width 57 height 76
click at [889, 76] on div at bounding box center [885, 69] width 22 height 22
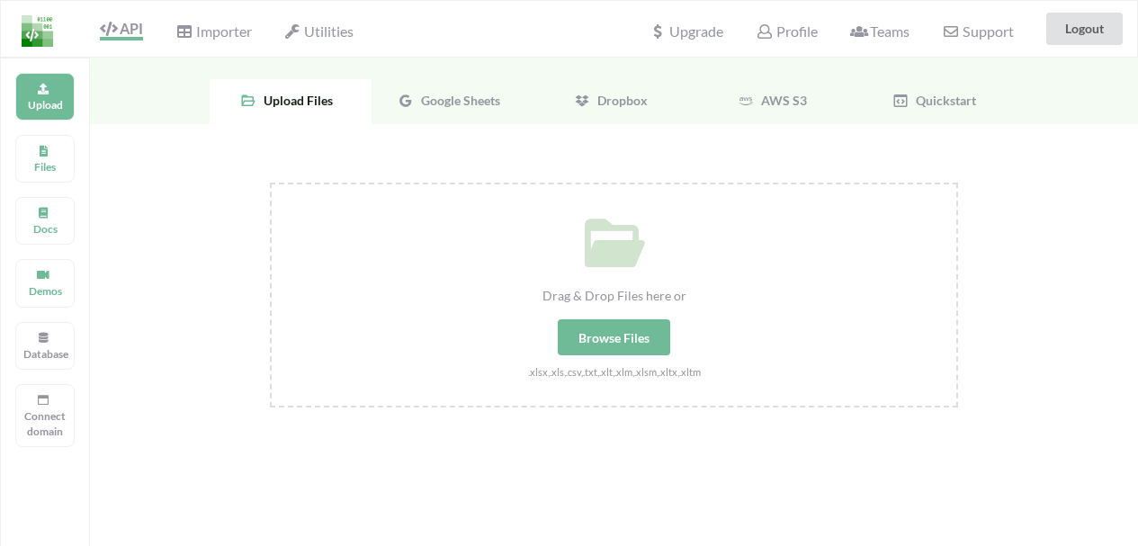
click at [473, 120] on div "Google Sheets" at bounding box center [453, 101] width 162 height 45
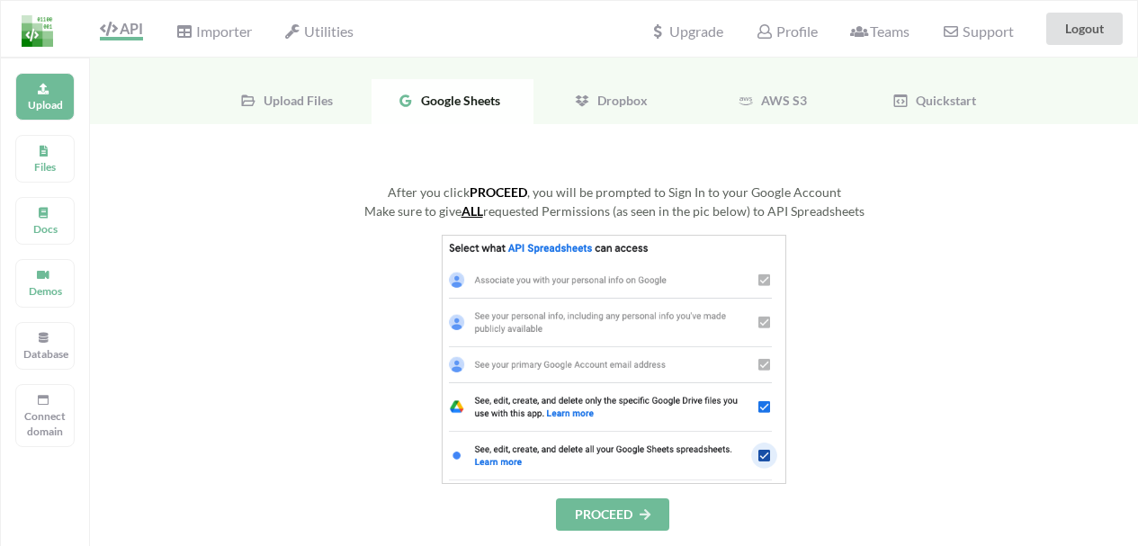
click at [603, 518] on button "PROCEED" at bounding box center [612, 515] width 113 height 32
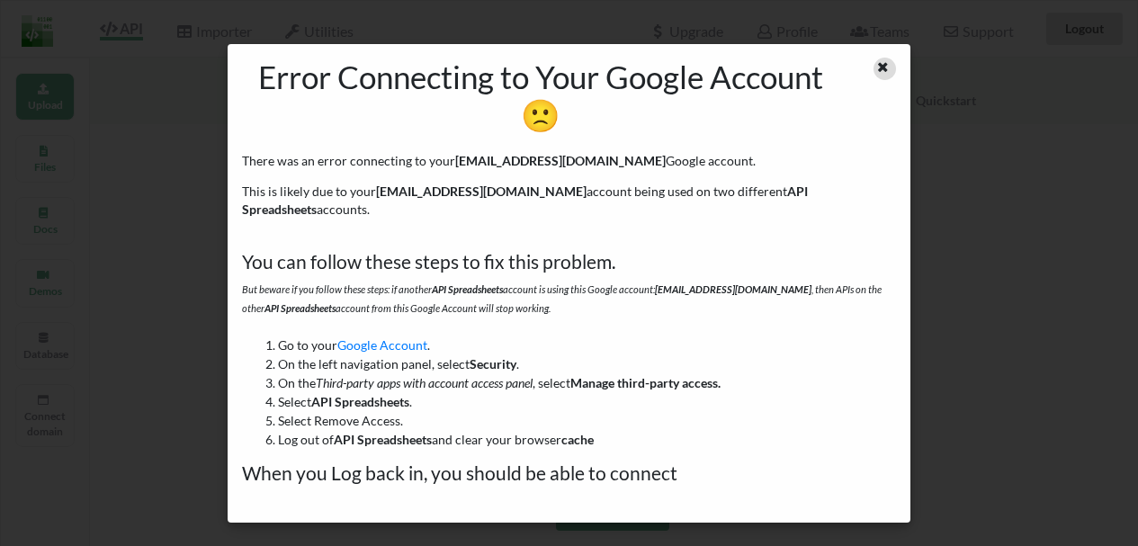
click at [891, 62] on div at bounding box center [885, 69] width 22 height 22
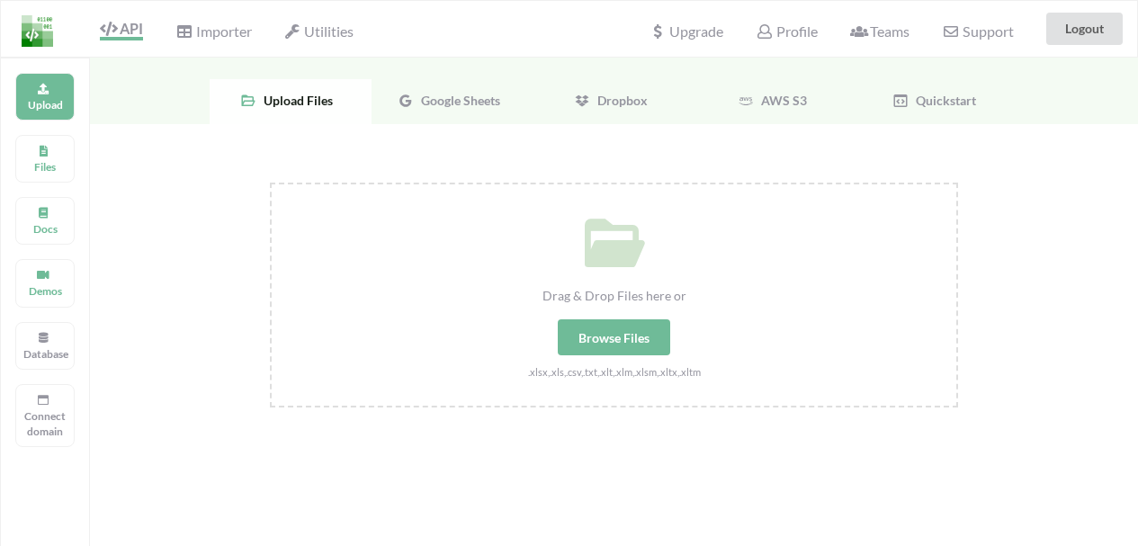
click at [454, 121] on div "Google Sheets" at bounding box center [453, 101] width 162 height 45
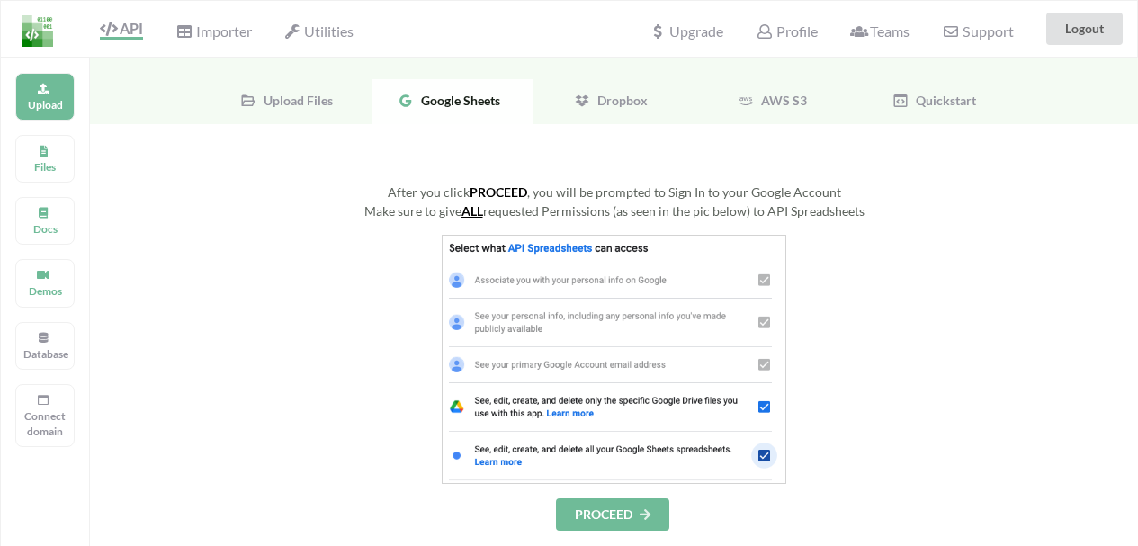
click at [455, 108] on div "Google Sheets" at bounding box center [453, 101] width 162 height 45
click at [608, 519] on button "PROCEED" at bounding box center [612, 515] width 113 height 32
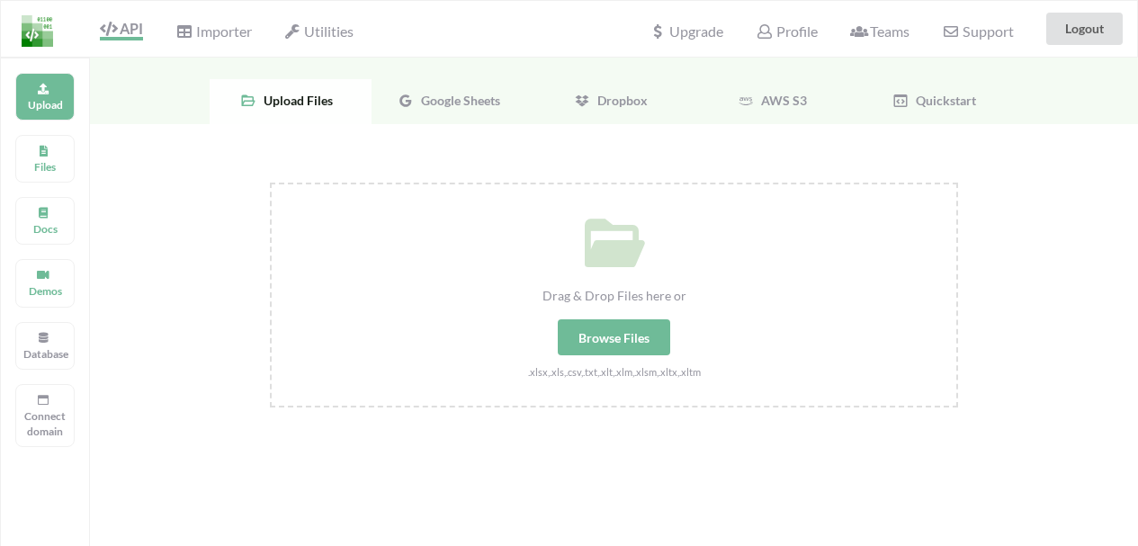
click at [499, 87] on div "Google Sheets" at bounding box center [453, 101] width 162 height 45
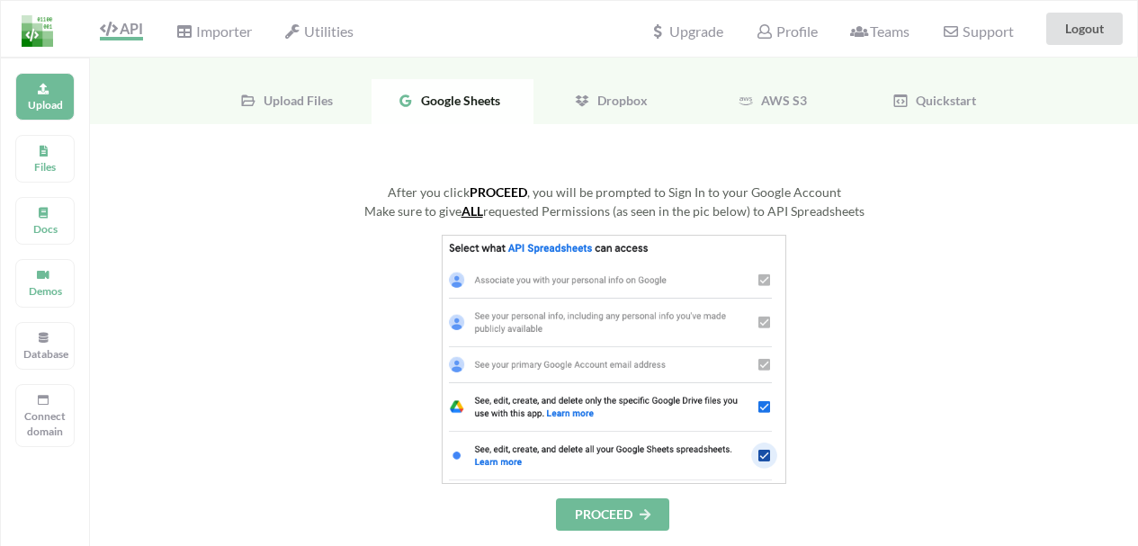
click at [645, 499] on button "PROCEED" at bounding box center [612, 515] width 113 height 32
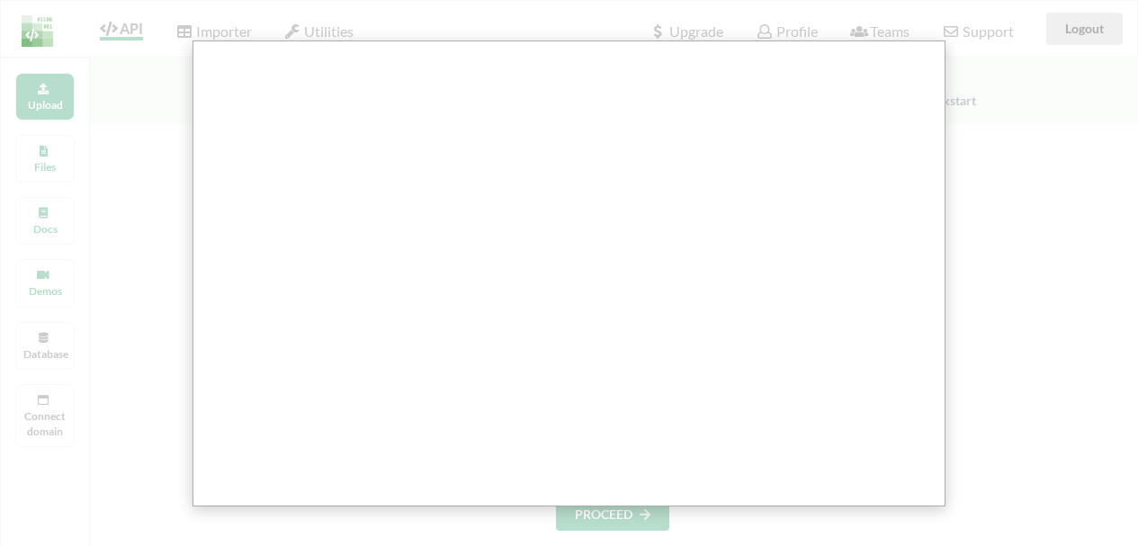
drag, startPoint x: 1026, startPoint y: 236, endPoint x: 918, endPoint y: 186, distance: 118.8
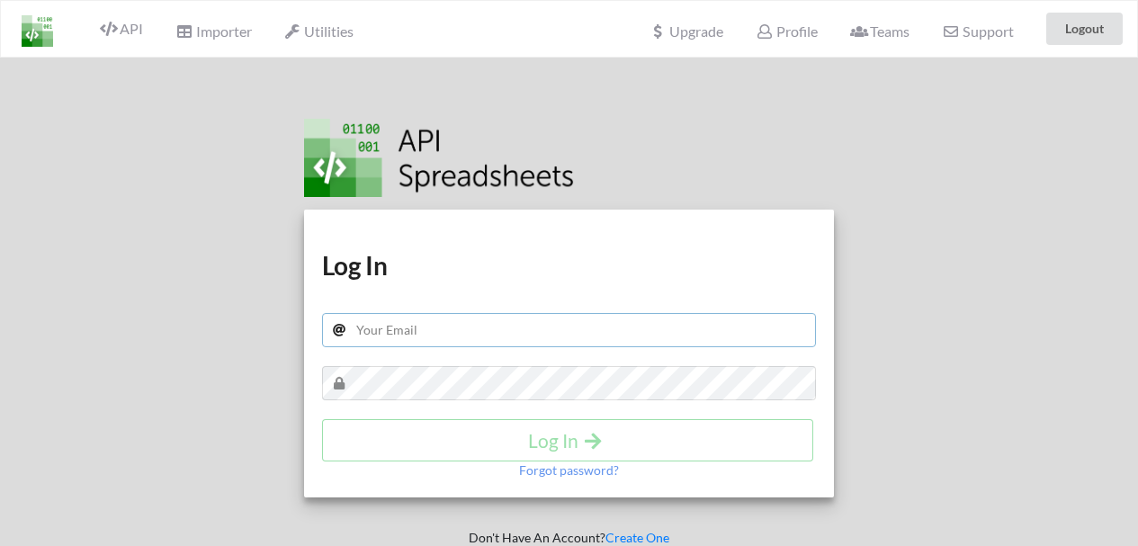
click at [415, 328] on input "text" at bounding box center [569, 330] width 495 height 34
type input "[EMAIL_ADDRESS][DOMAIN_NAME]"
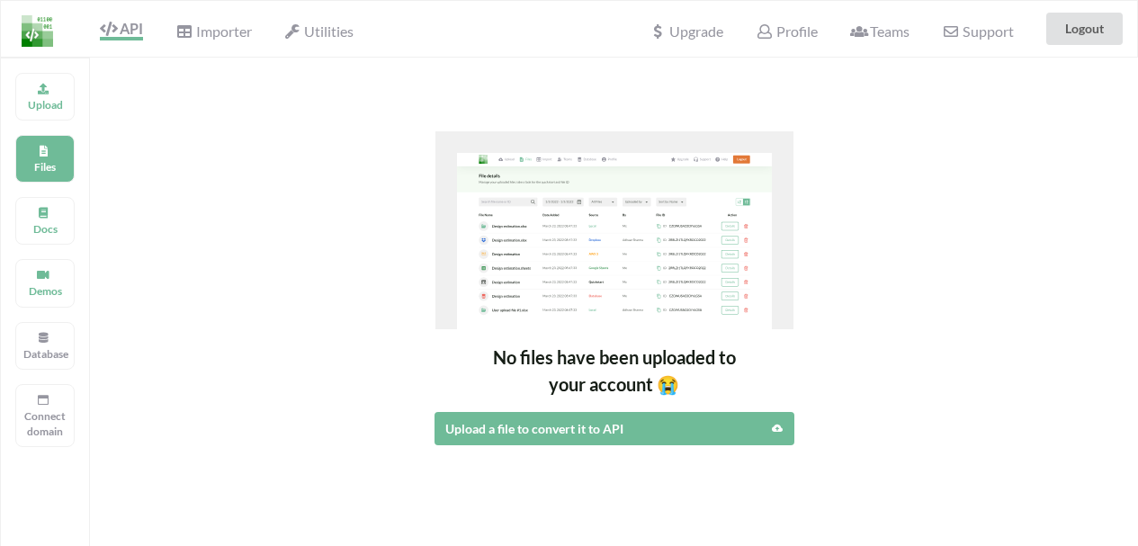
click at [207, 40] on div "Importer" at bounding box center [213, 29] width 99 height 40
click at [208, 36] on span "Importer" at bounding box center [213, 33] width 76 height 22
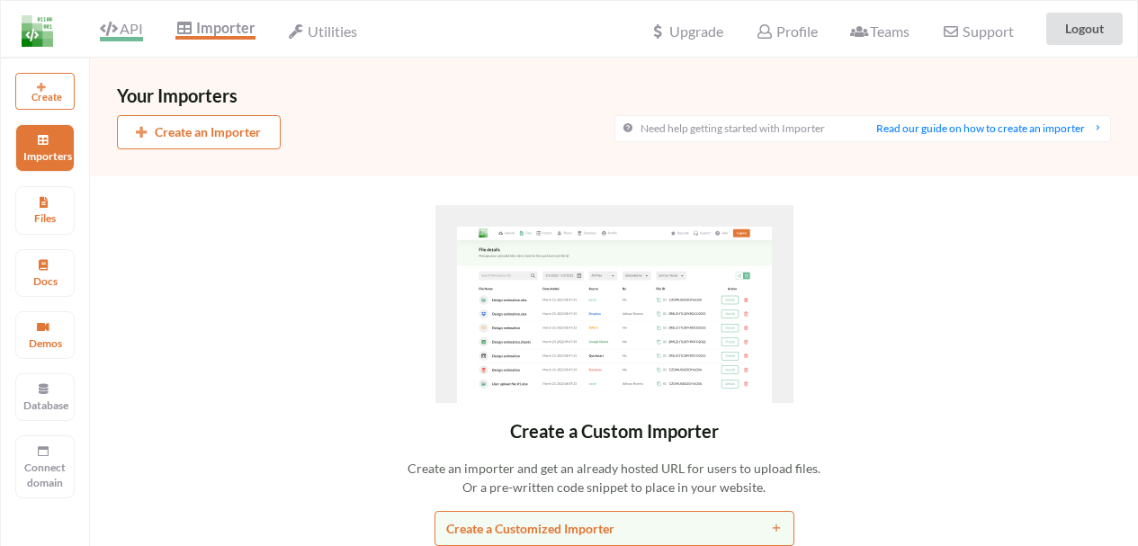
click at [124, 33] on span "API" at bounding box center [121, 31] width 43 height 22
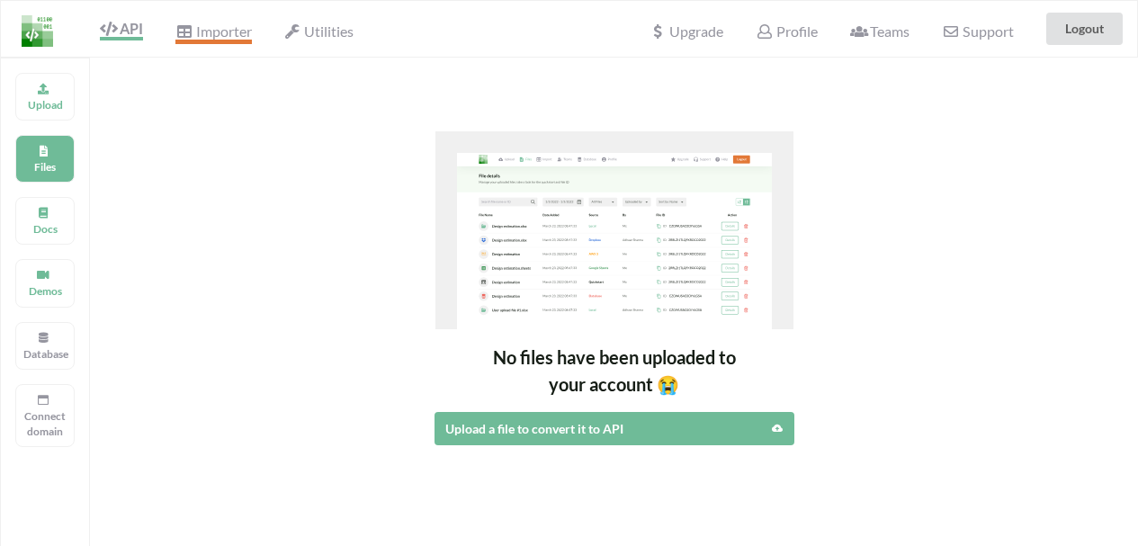
click at [204, 27] on span "Importer" at bounding box center [213, 33] width 76 height 22
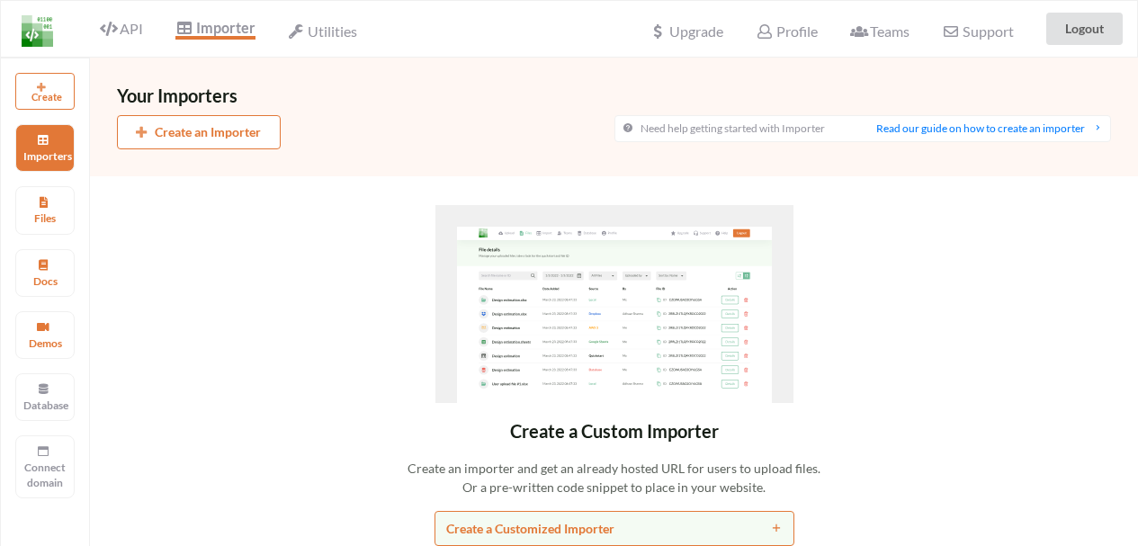
click at [68, 91] on button "Create" at bounding box center [44, 91] width 59 height 37
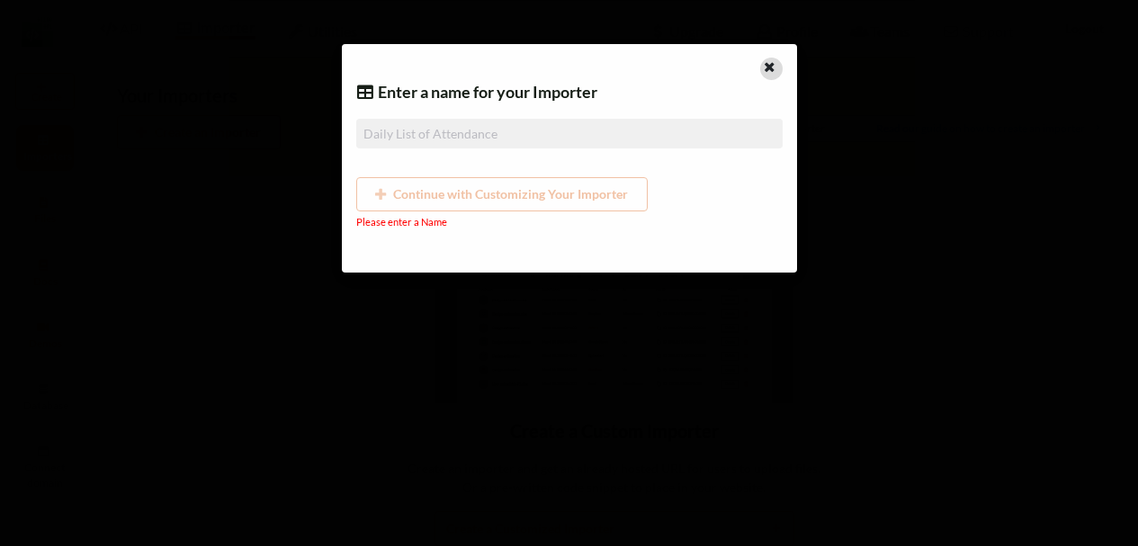
click at [772, 58] on icon at bounding box center [769, 64] width 15 height 13
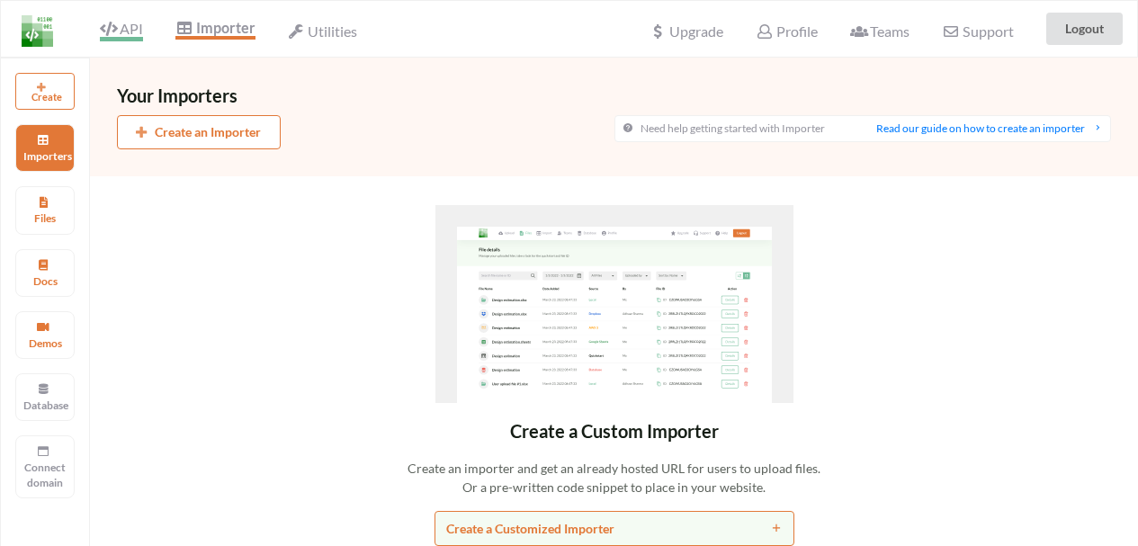
click at [115, 27] on icon at bounding box center [108, 29] width 17 height 14
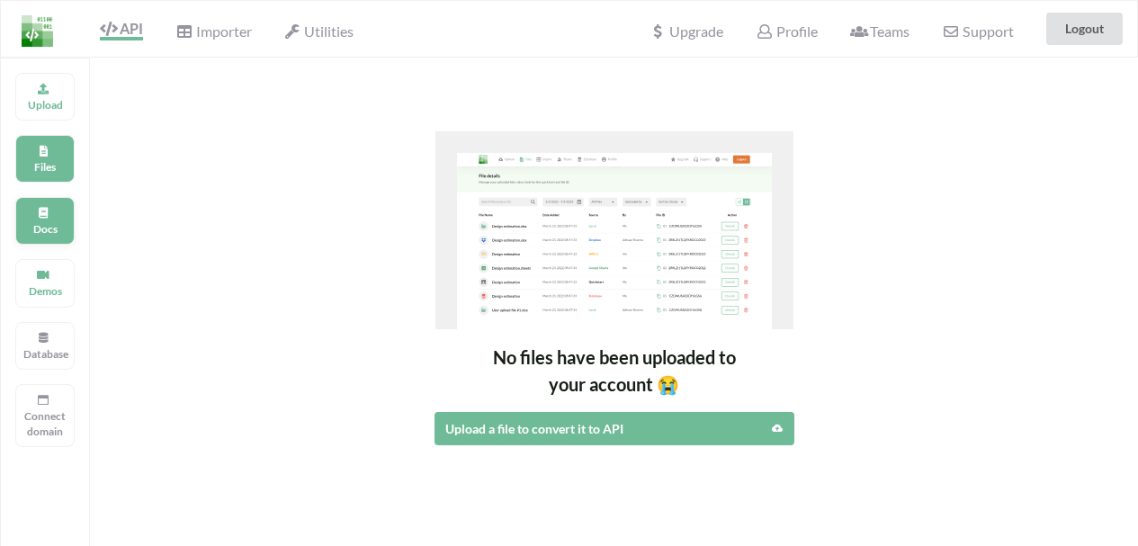
click at [63, 202] on div "Docs" at bounding box center [44, 221] width 59 height 48
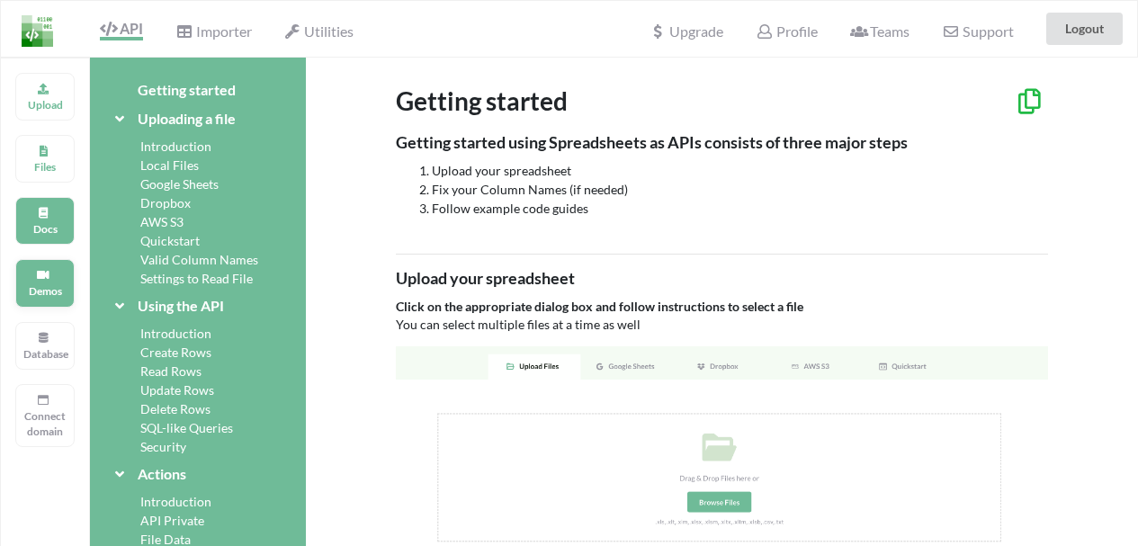
click at [42, 261] on div "Demos" at bounding box center [44, 283] width 59 height 48
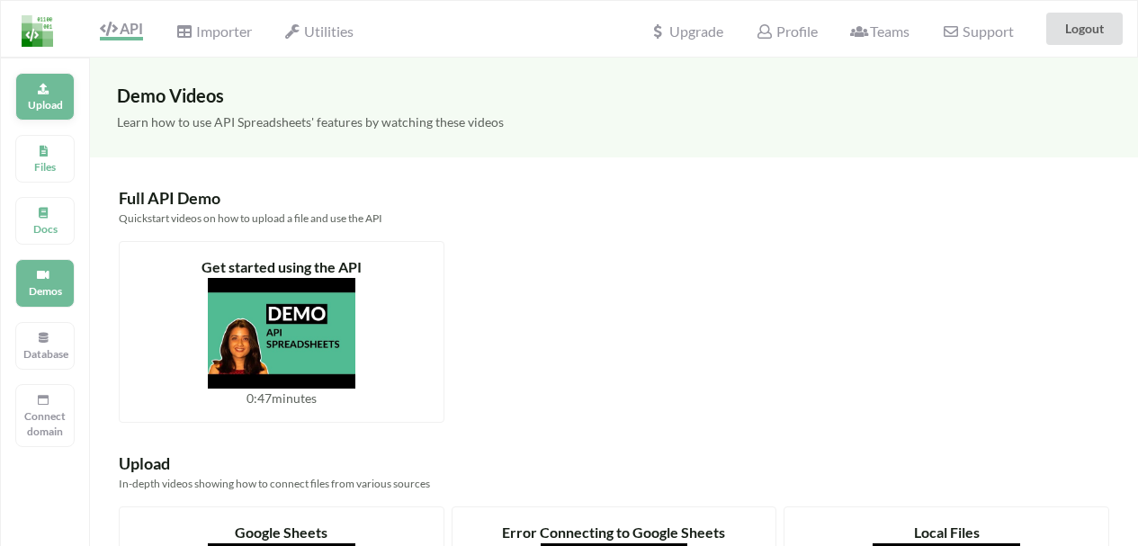
click at [41, 110] on p "Upload" at bounding box center [44, 104] width 43 height 15
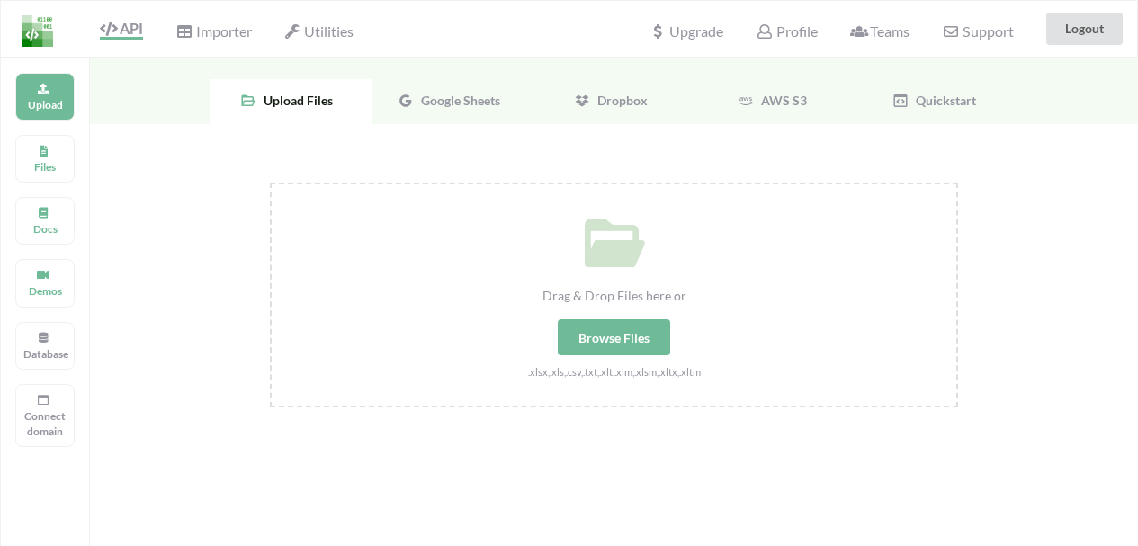
click at [490, 112] on div "Google Sheets" at bounding box center [453, 101] width 162 height 45
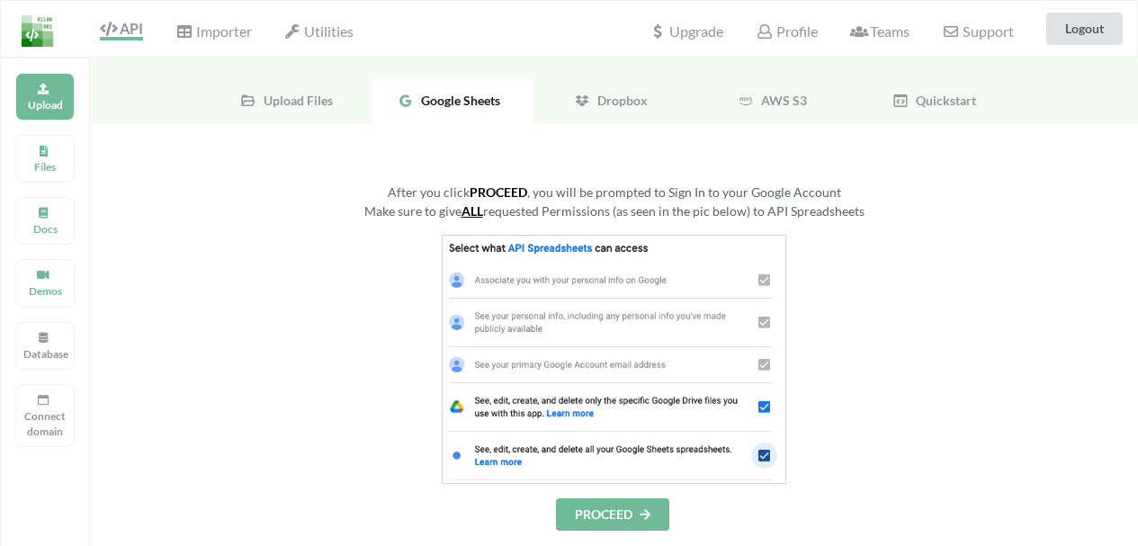
click at [584, 508] on button "PROCEED" at bounding box center [612, 515] width 113 height 32
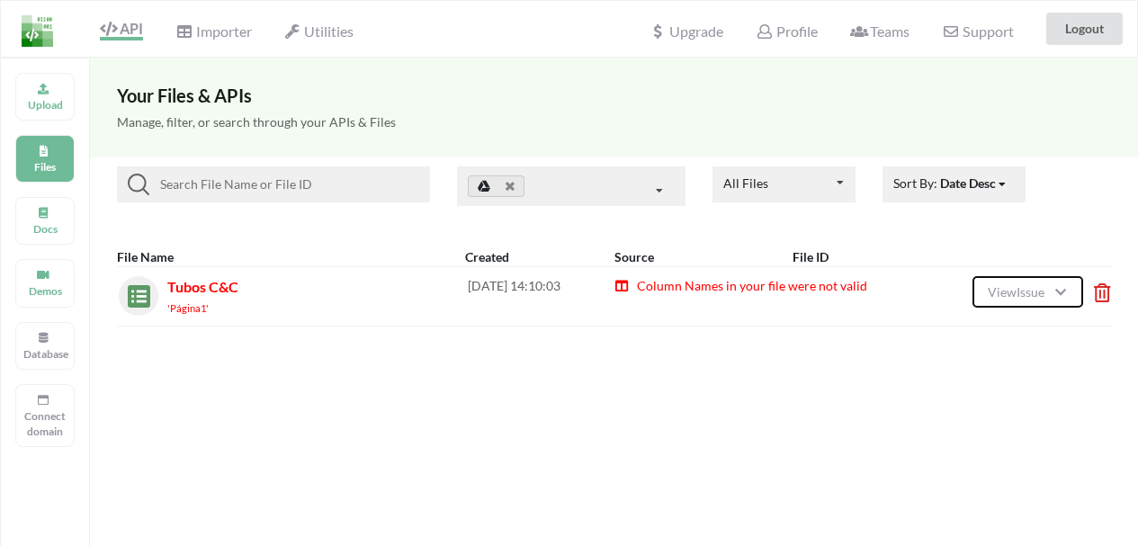
click at [1057, 293] on icon at bounding box center [1060, 289] width 15 height 13
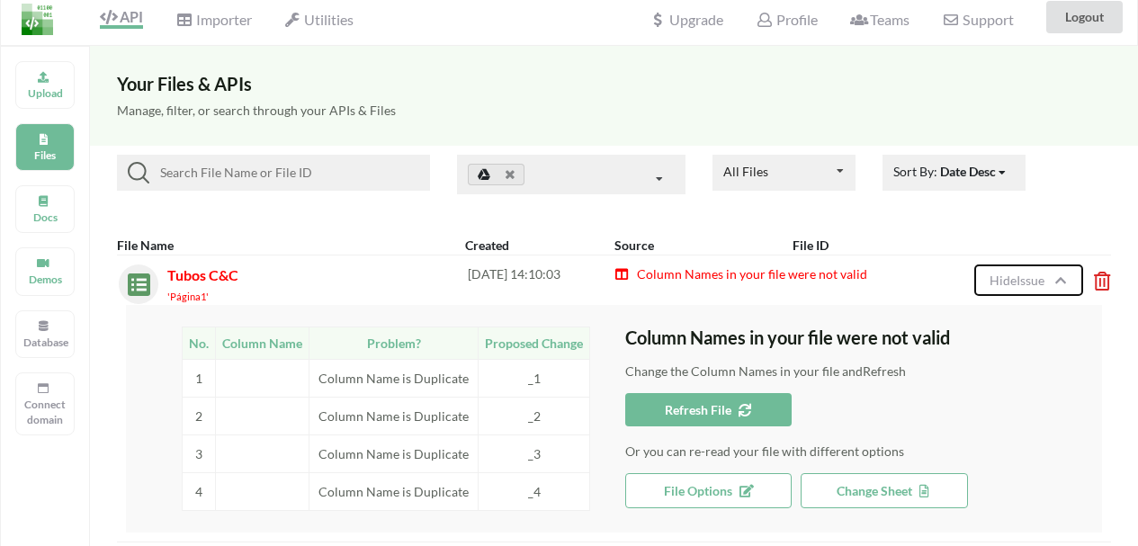
scroll to position [90, 0]
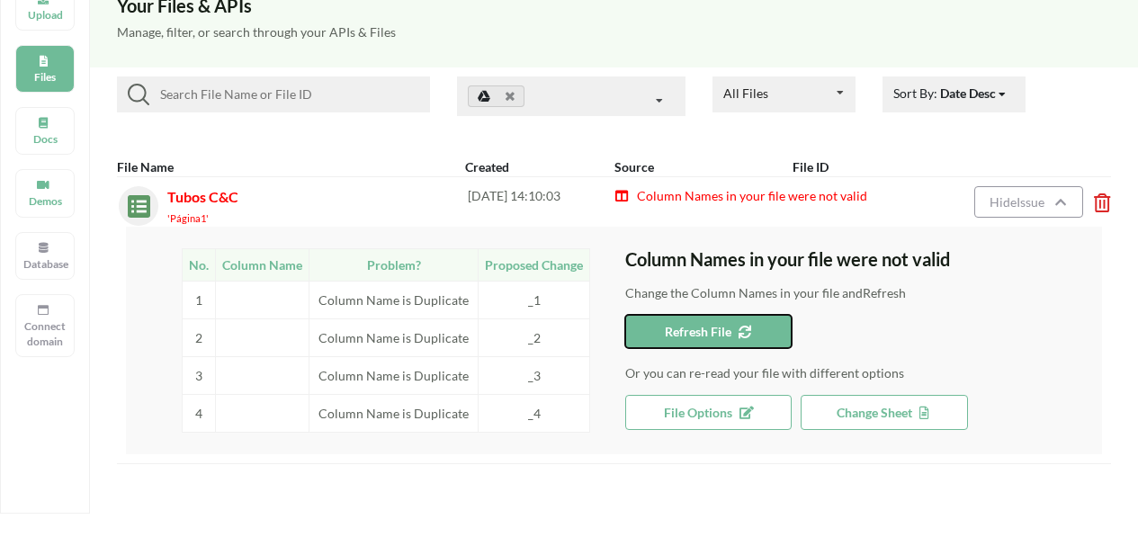
click at [750, 326] on icon at bounding box center [741, 329] width 15 height 13
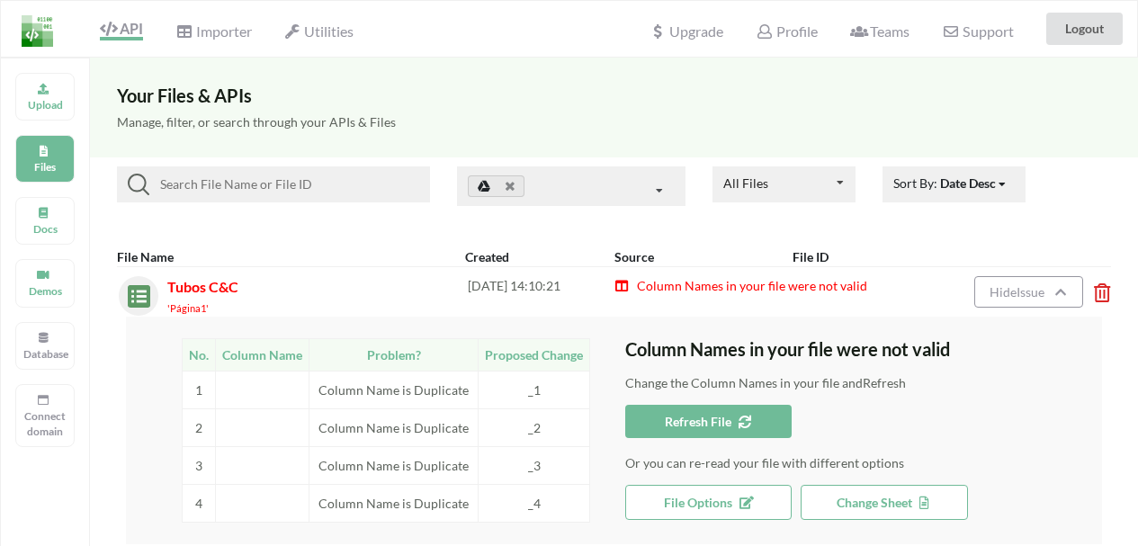
click at [206, 310] on small "'Página1'" at bounding box center [187, 308] width 41 height 12
click at [462, 287] on div "Tubos C&C 'Página1' [DATE] 14:10:21 Column Names in your file were not valid Hi…" at bounding box center [614, 296] width 976 height 40
drag, startPoint x: 542, startPoint y: 286, endPoint x: 409, endPoint y: 284, distance: 133.2
click at [533, 286] on div "[DATE] 14:10:21" at bounding box center [541, 296] width 147 height 40
click at [276, 288] on div "Tubos C&C 'Página1'" at bounding box center [317, 296] width 301 height 40
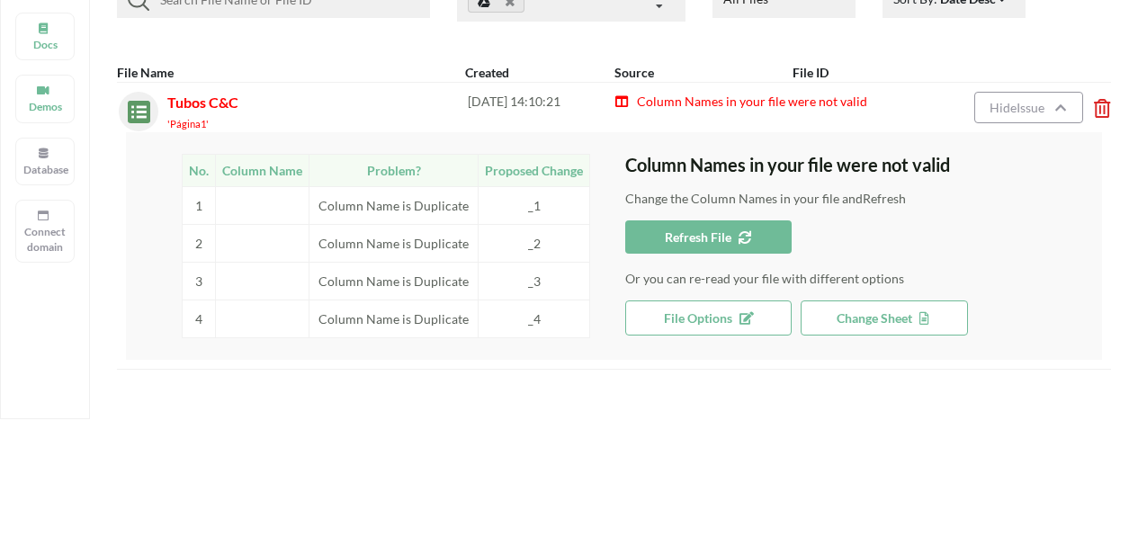
scroll to position [90, 0]
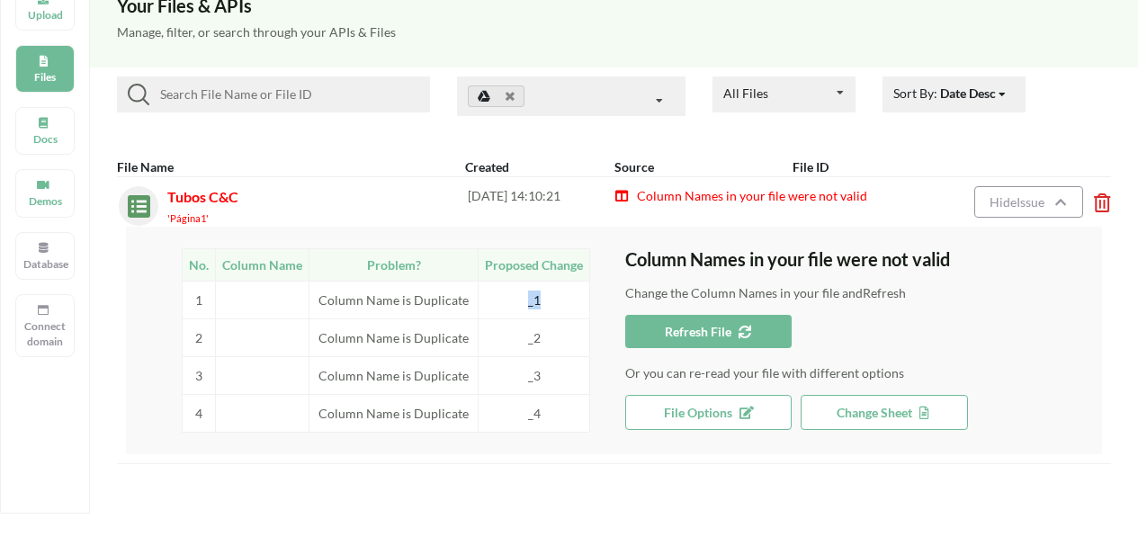
drag, startPoint x: 537, startPoint y: 299, endPoint x: 505, endPoint y: 302, distance: 32.6
click at [505, 302] on td "_1" at bounding box center [535, 300] width 112 height 38
click at [891, 409] on span "Change Sheet" at bounding box center [885, 412] width 96 height 15
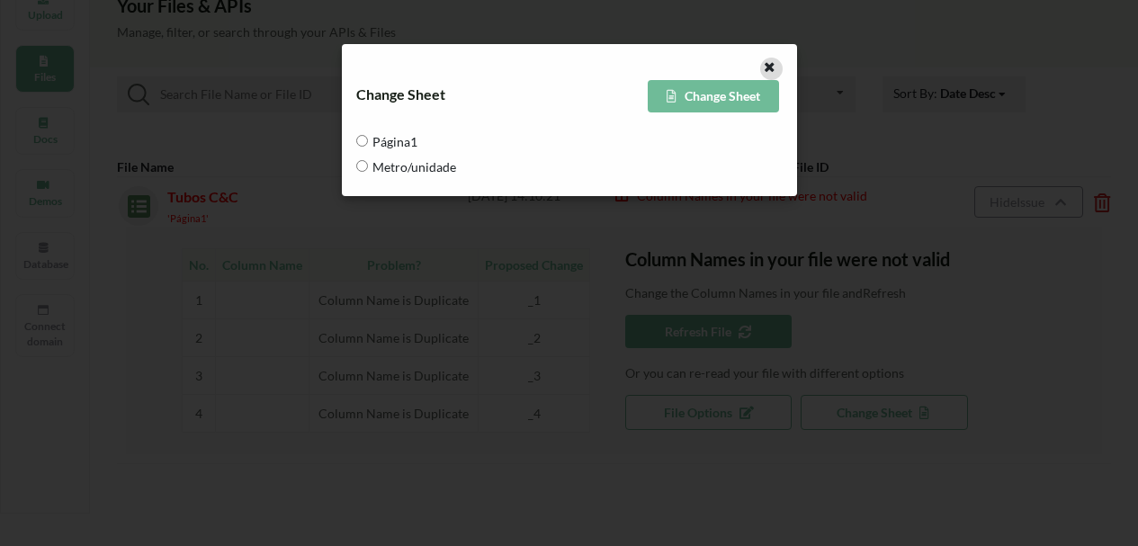
click at [776, 71] on div at bounding box center [771, 69] width 22 height 22
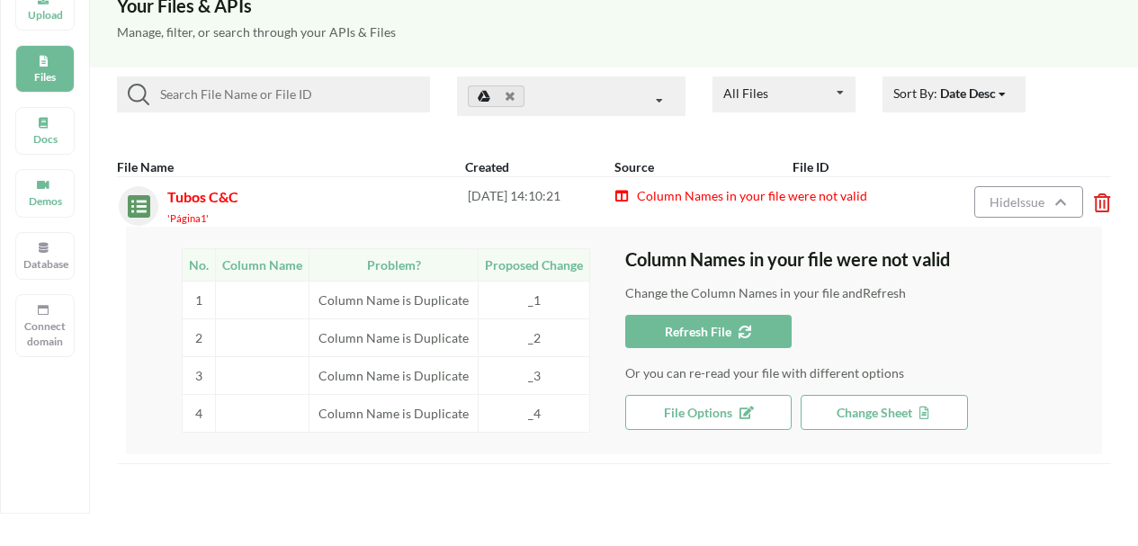
click at [1100, 200] on icon at bounding box center [1096, 196] width 5 height 7
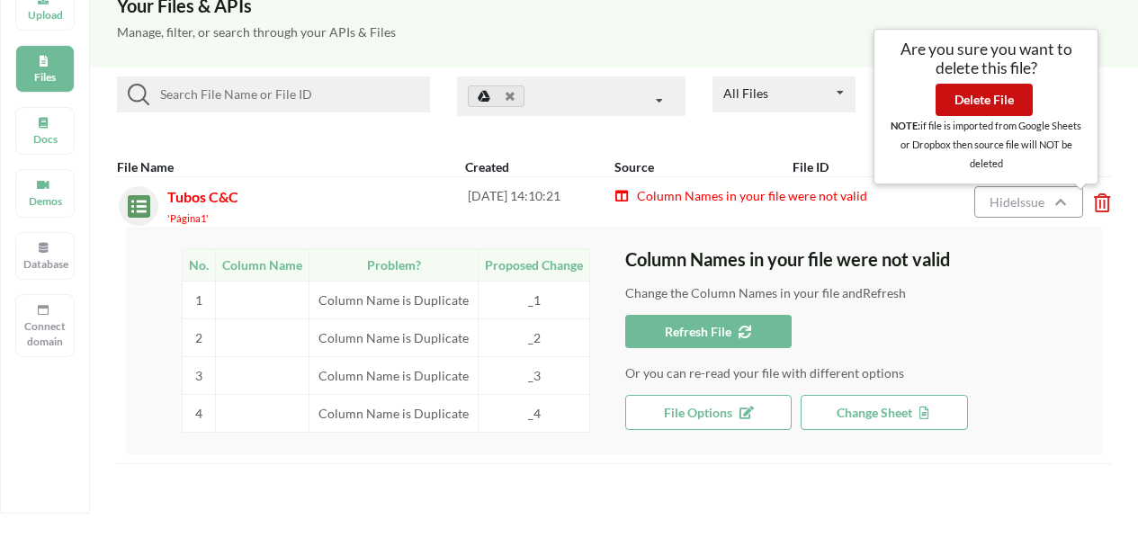
click at [972, 94] on button "Delete File" at bounding box center [984, 100] width 97 height 32
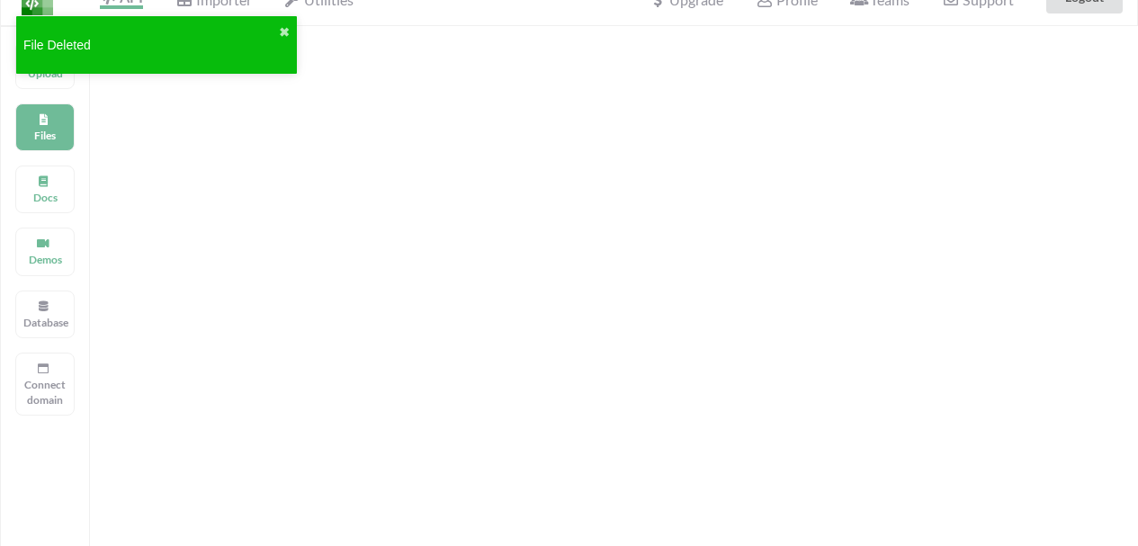
scroll to position [0, 0]
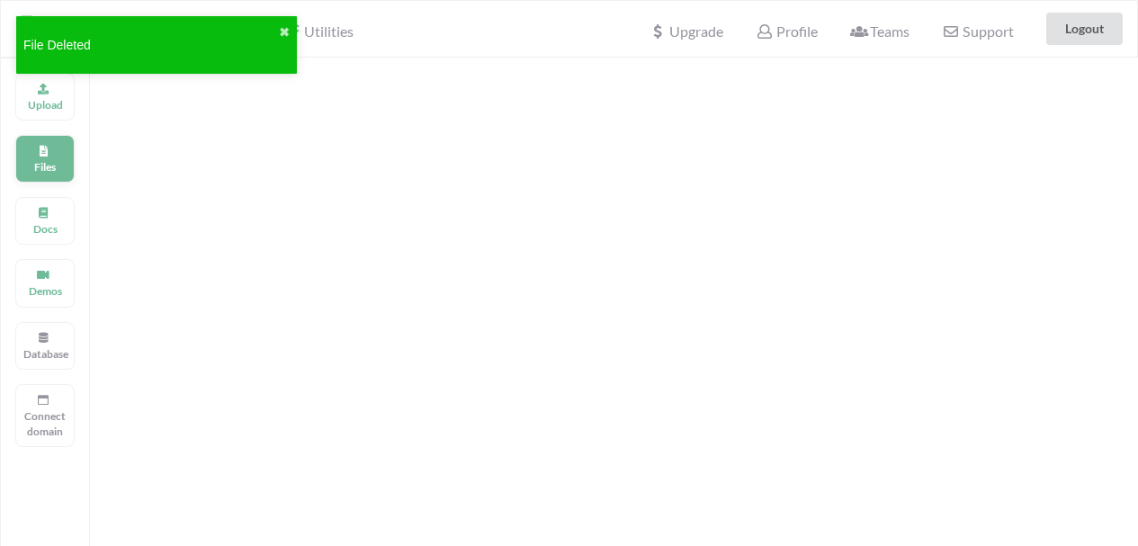
click at [53, 154] on div "Files" at bounding box center [44, 159] width 59 height 48
click at [40, 112] on p "Upload" at bounding box center [44, 104] width 43 height 15
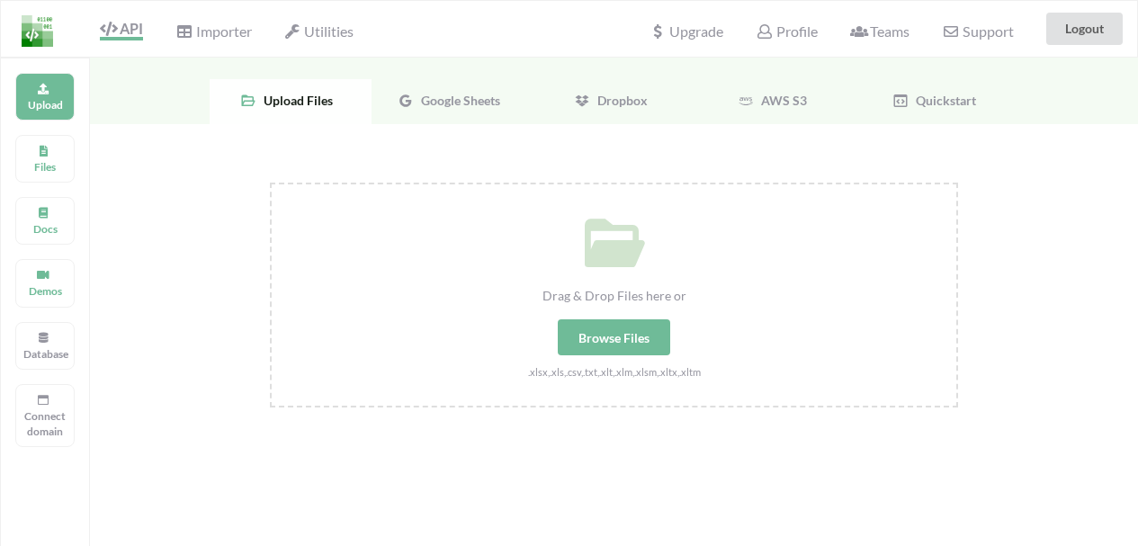
click at [427, 95] on span "Google Sheets" at bounding box center [457, 100] width 86 height 15
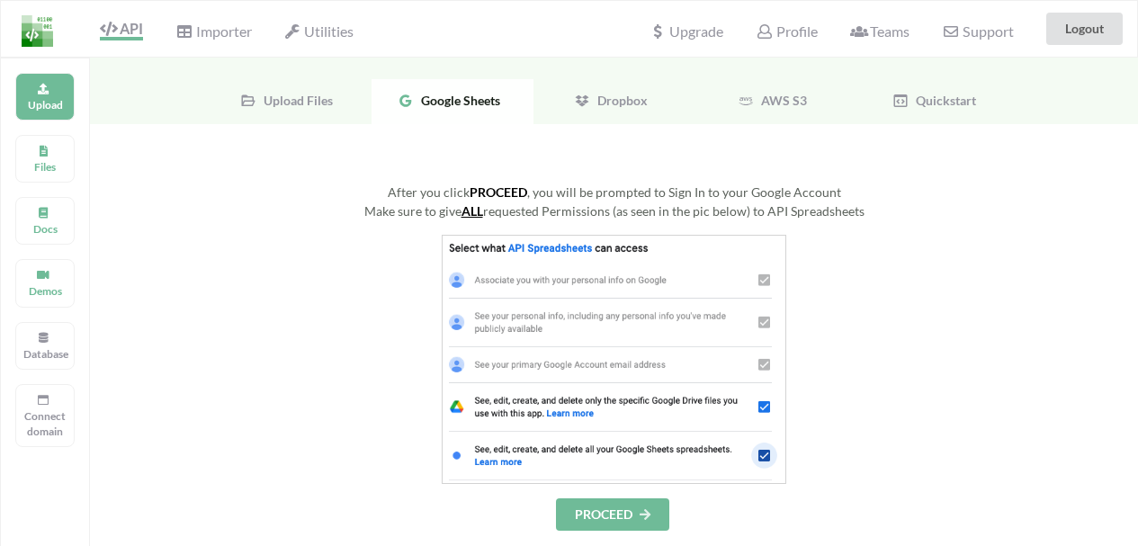
click at [621, 511] on button "PROCEED" at bounding box center [612, 515] width 113 height 32
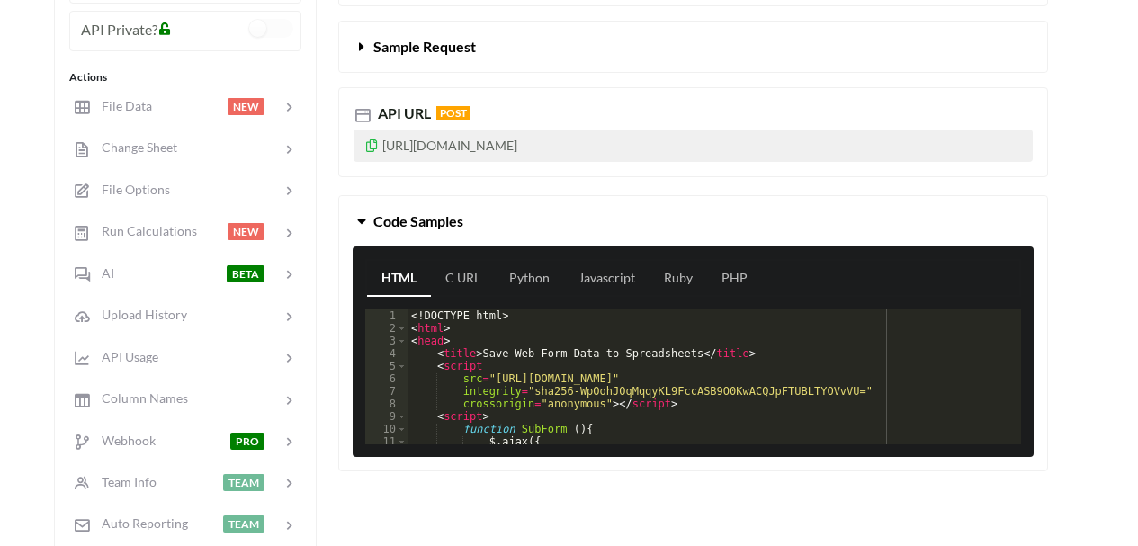
scroll to position [180, 0]
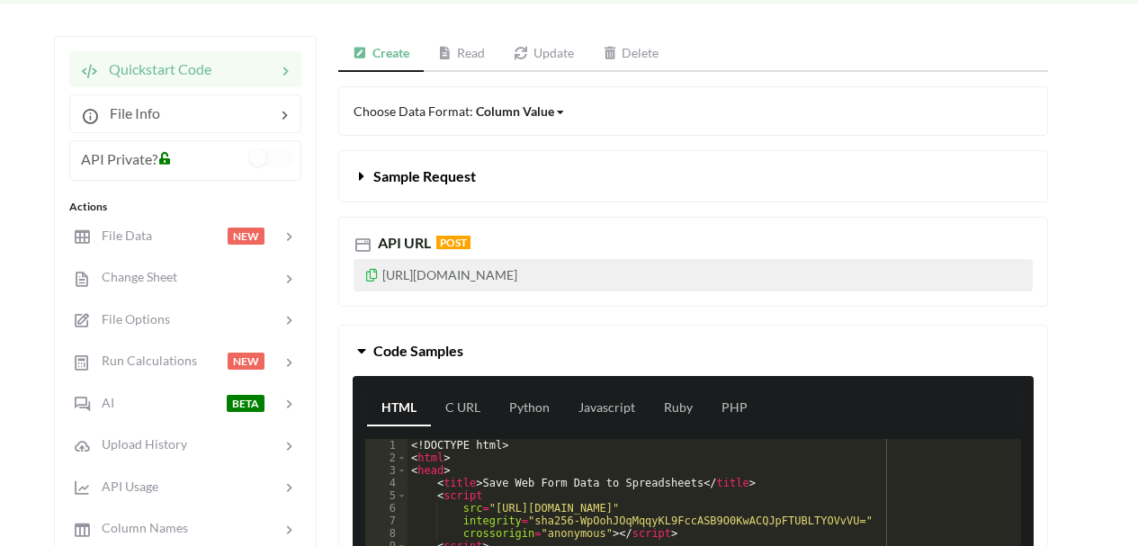
click at [717, 264] on p "[URL][DOMAIN_NAME]" at bounding box center [693, 275] width 679 height 32
click at [722, 268] on p "[URL][DOMAIN_NAME]" at bounding box center [693, 275] width 679 height 32
drag, startPoint x: 713, startPoint y: 272, endPoint x: 457, endPoint y: 274, distance: 255.6
click at [492, 277] on p "[URL][DOMAIN_NAME]" at bounding box center [693, 275] width 679 height 32
click at [374, 279] on icon at bounding box center [371, 272] width 15 height 13
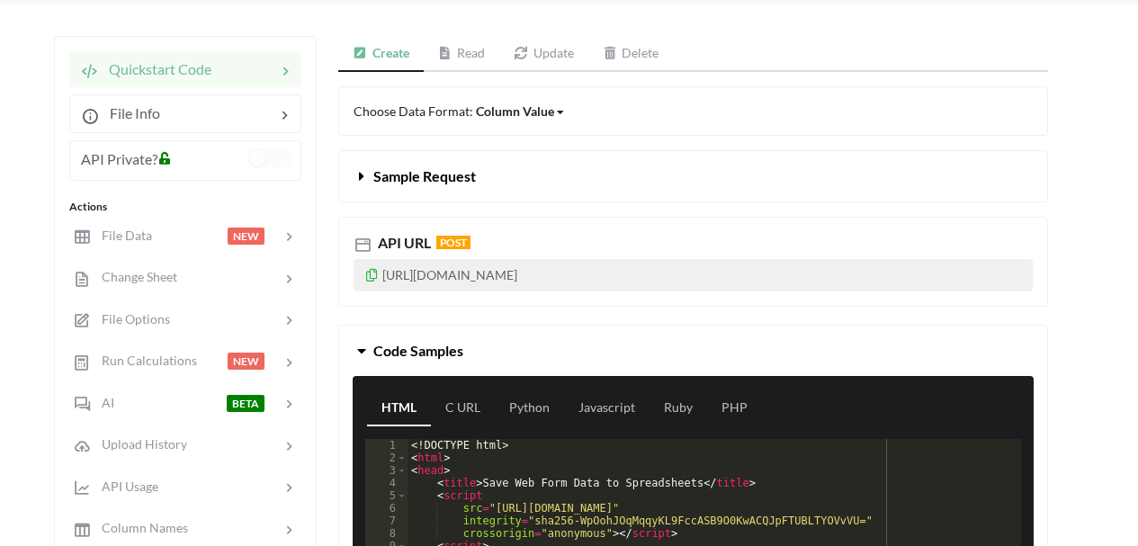
click at [481, 54] on link "Read" at bounding box center [462, 54] width 76 height 36
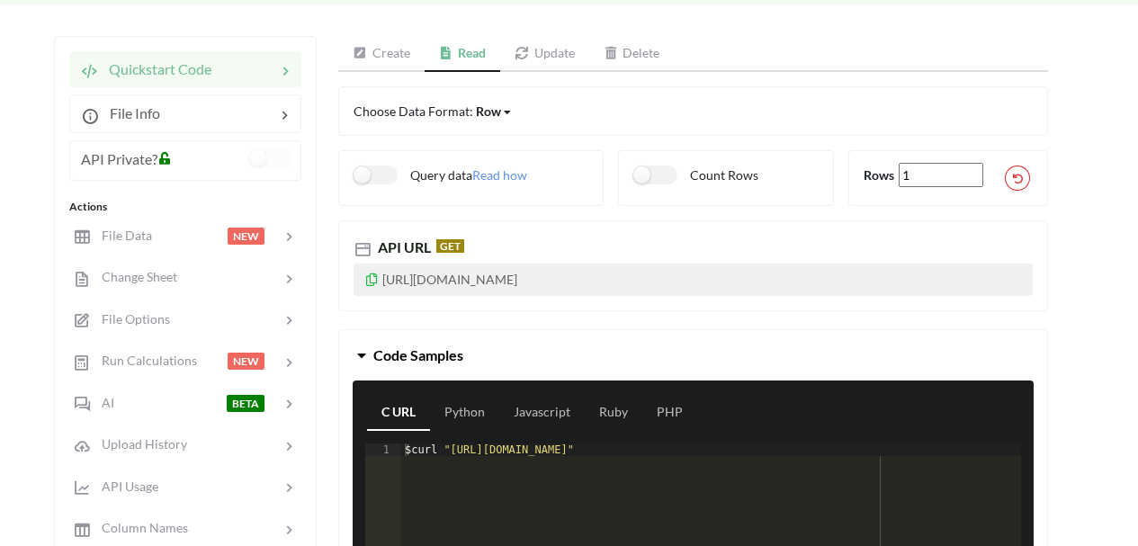
click at [541, 54] on link "Update" at bounding box center [544, 54] width 89 height 36
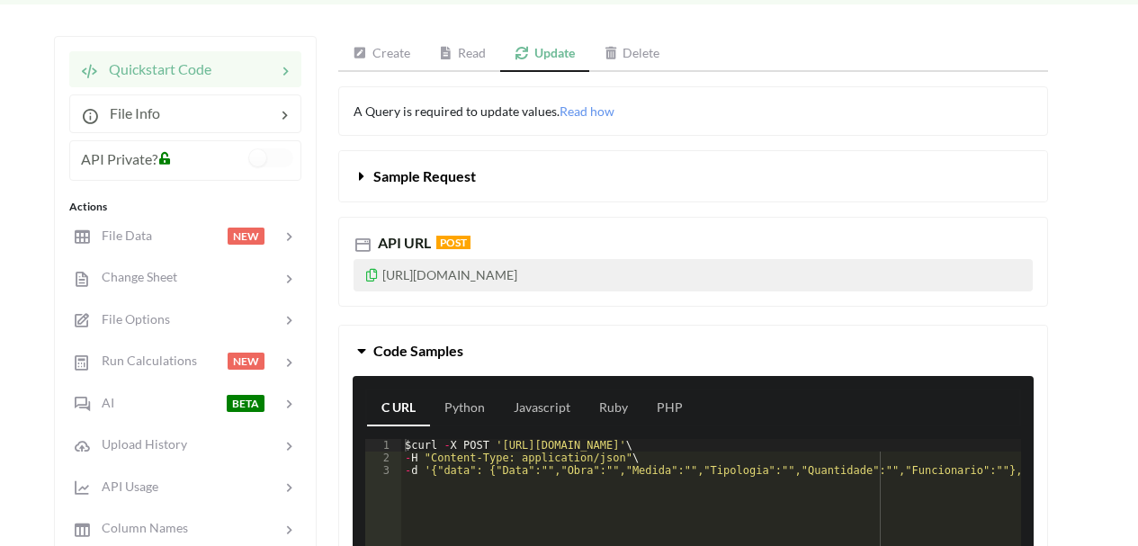
click at [415, 49] on link "Create" at bounding box center [381, 54] width 86 height 36
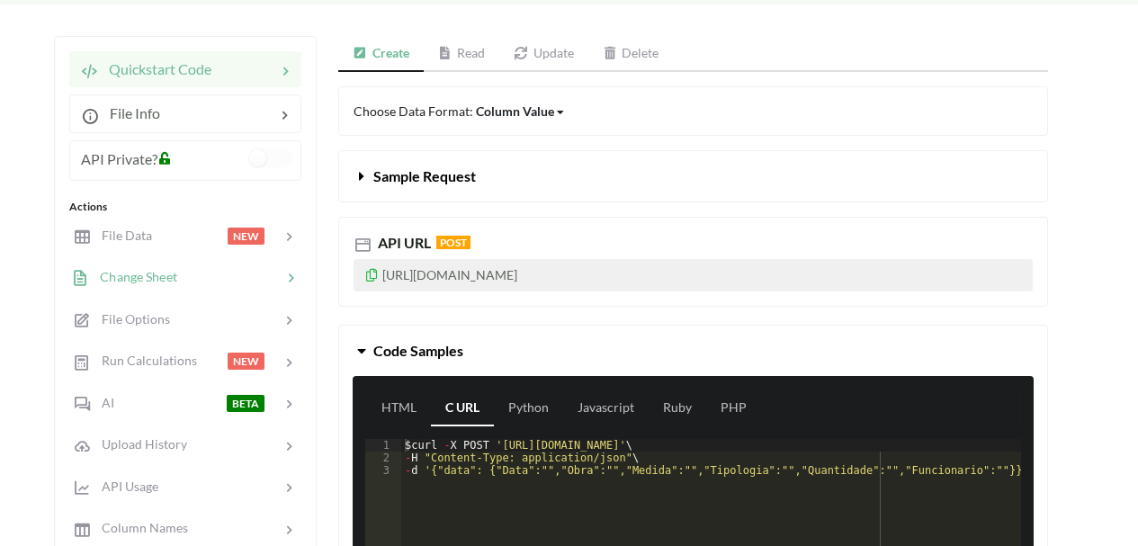
scroll to position [270, 0]
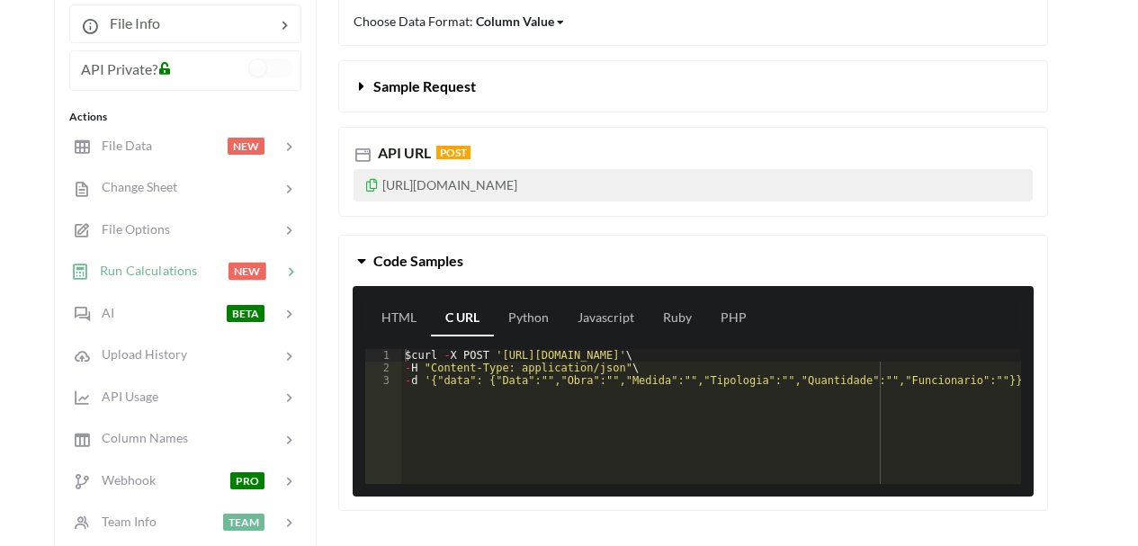
click at [175, 276] on span "Run Calculations" at bounding box center [143, 270] width 108 height 15
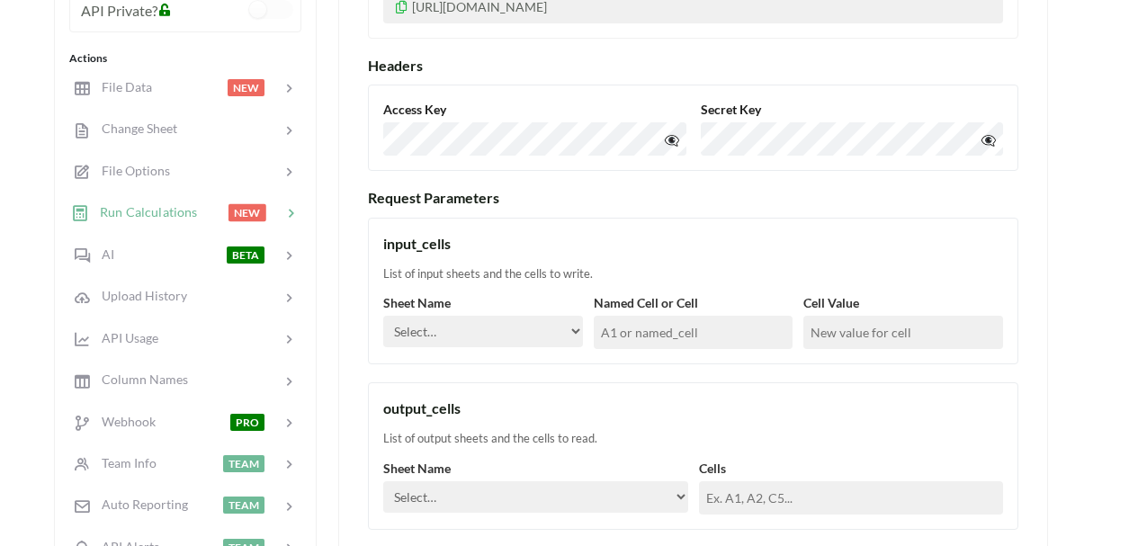
scroll to position [362, 0]
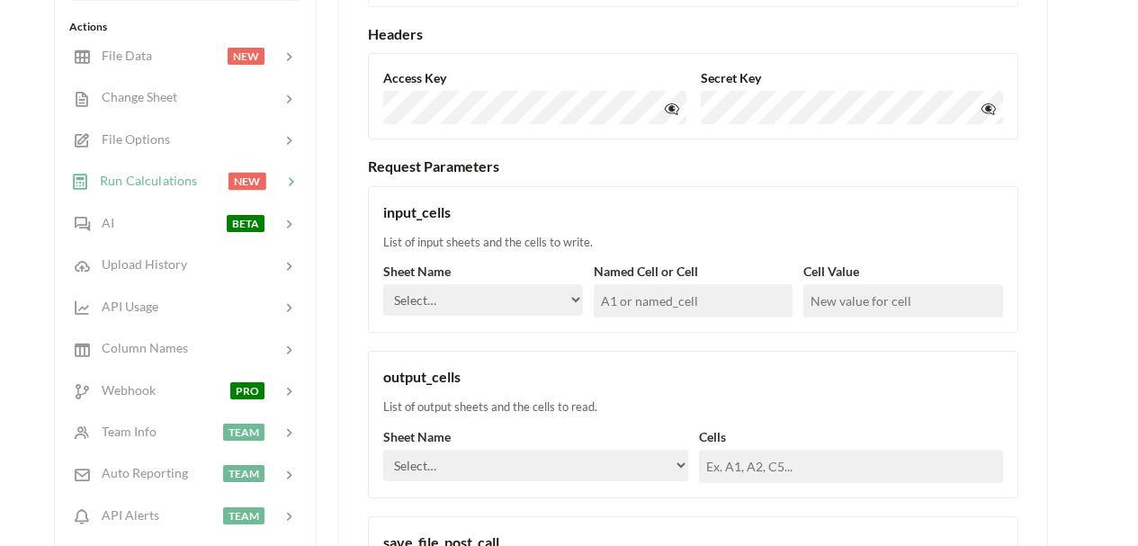
click at [525, 298] on select "Select… Página1" at bounding box center [483, 299] width 200 height 31
select select "Página1"
click at [383, 284] on select "Select… Página1" at bounding box center [483, 299] width 200 height 31
click at [688, 305] on input "text" at bounding box center [694, 300] width 200 height 33
click at [868, 292] on input "text" at bounding box center [904, 300] width 200 height 33
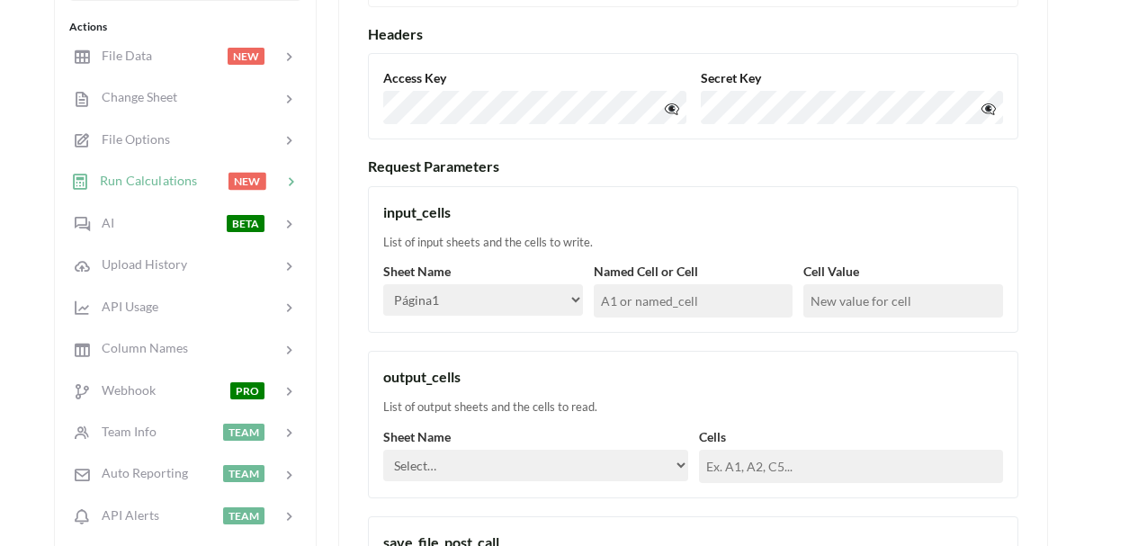
click at [895, 248] on div "List of input sheets and the cells to write." at bounding box center [693, 243] width 620 height 18
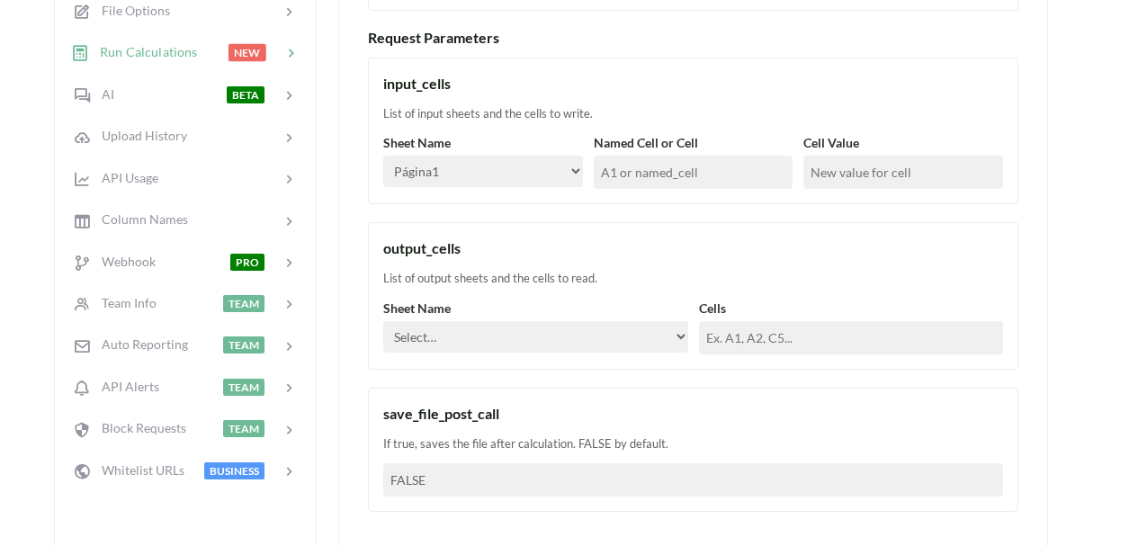
scroll to position [542, 0]
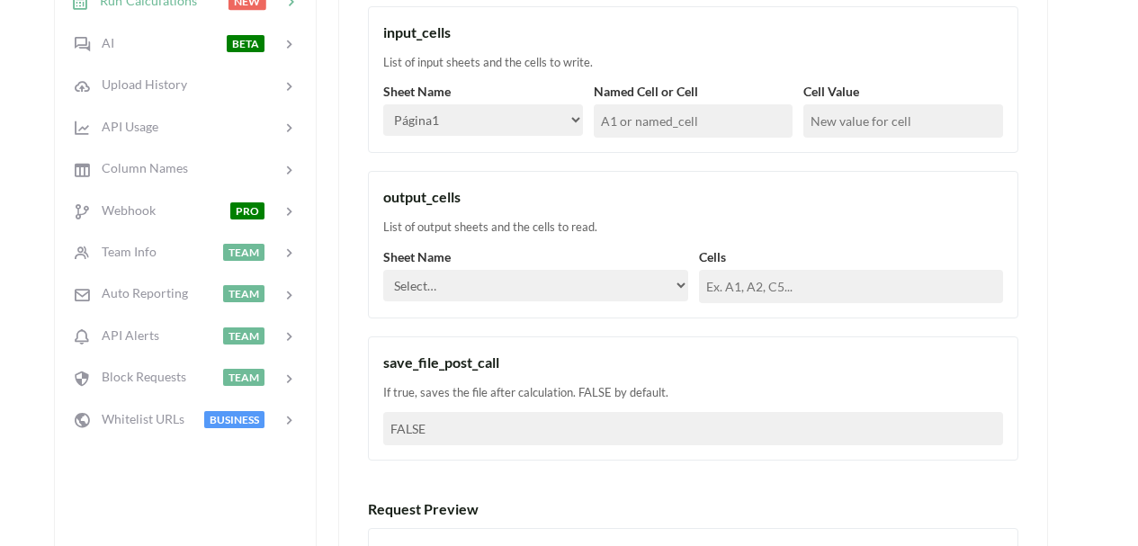
click at [511, 279] on select "Select… Página1" at bounding box center [535, 285] width 305 height 31
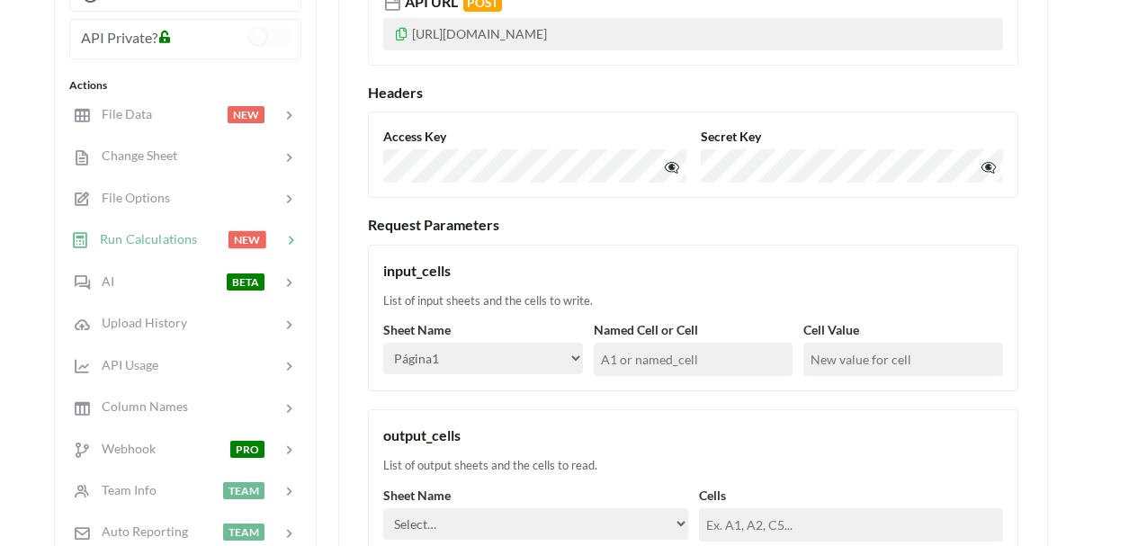
scroll to position [272, 0]
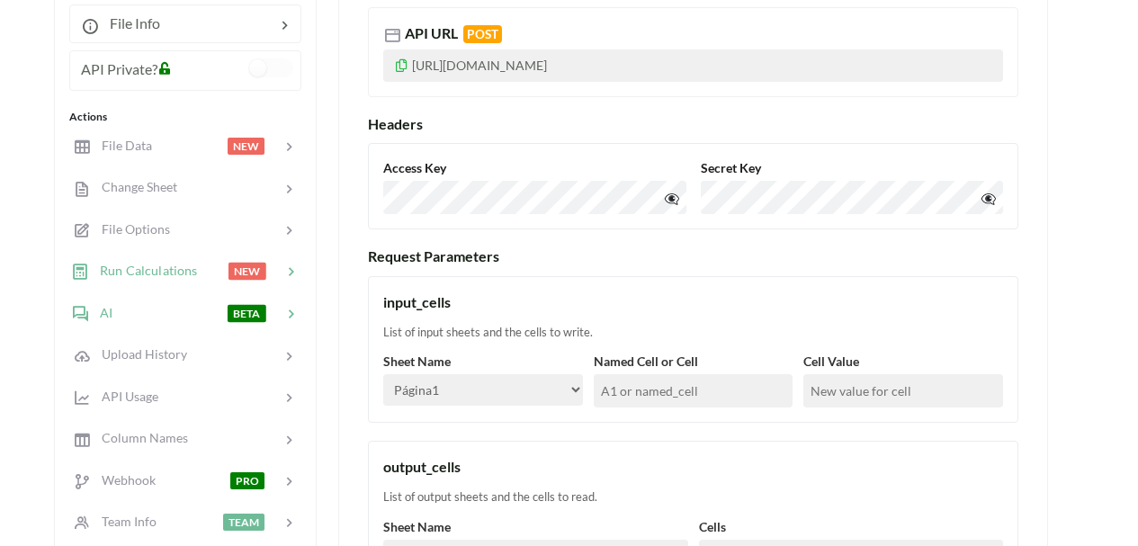
click at [141, 310] on div at bounding box center [169, 312] width 114 height 21
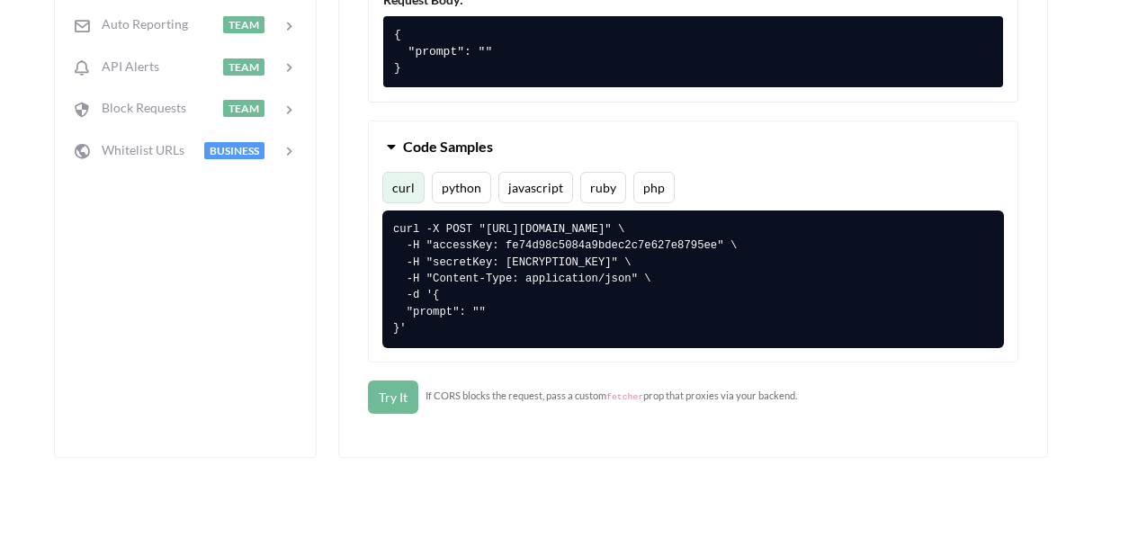
scroll to position [812, 0]
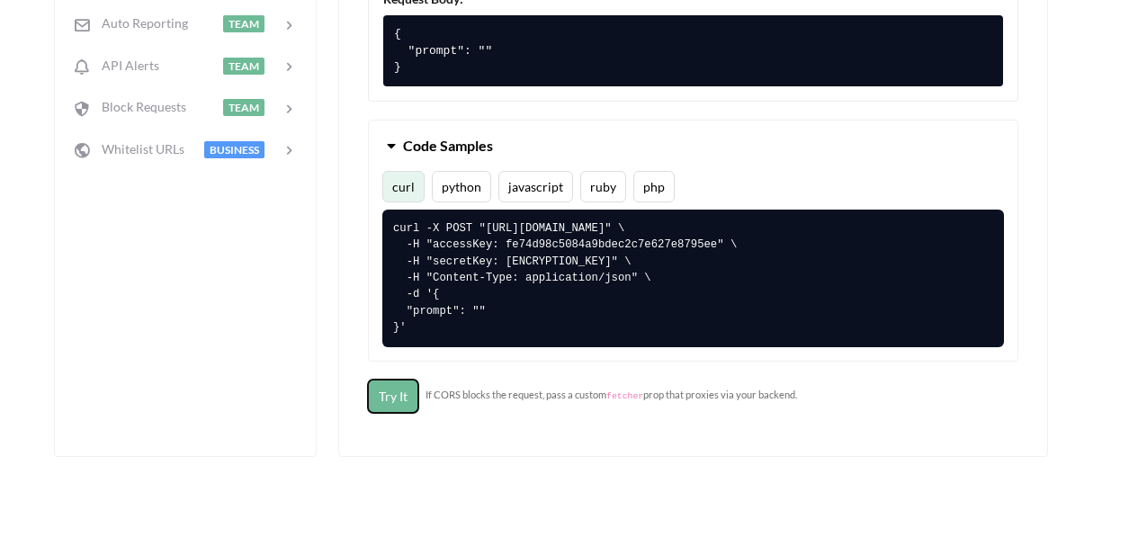
click at [400, 392] on button "Try It" at bounding box center [393, 396] width 50 height 33
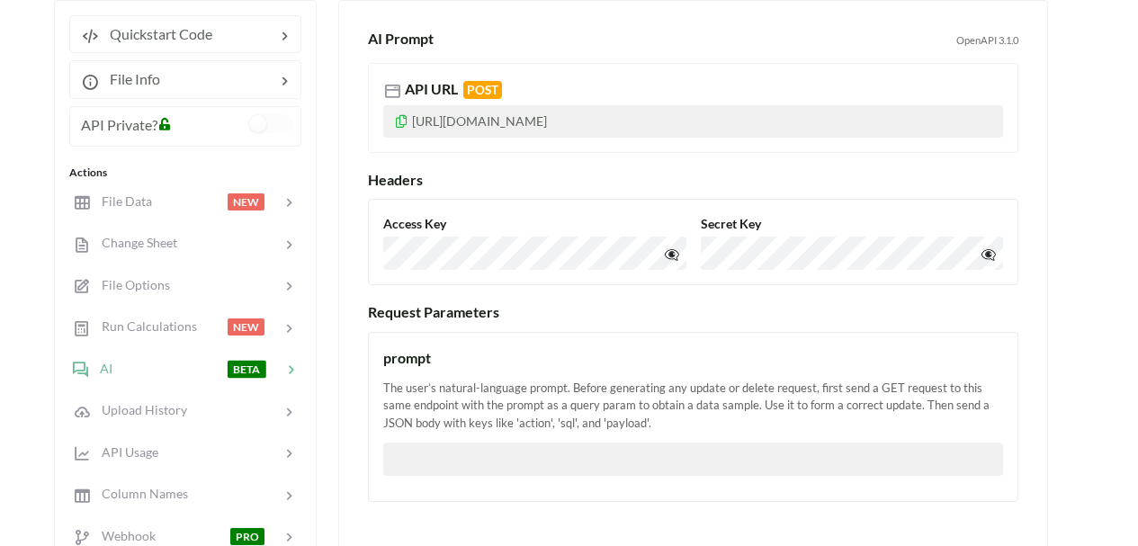
scroll to position [182, 0]
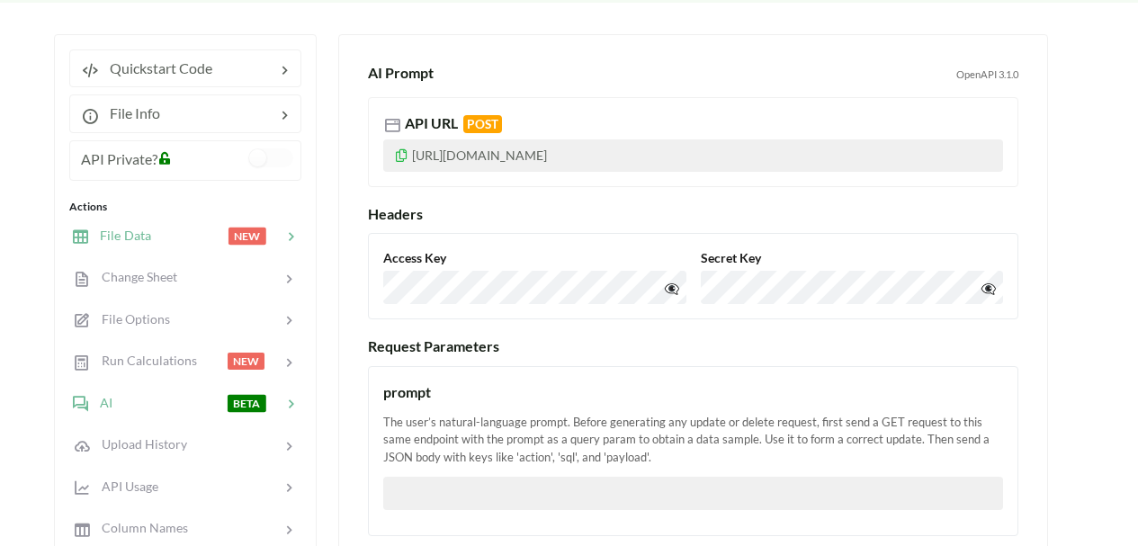
click at [164, 240] on div at bounding box center [189, 236] width 76 height 21
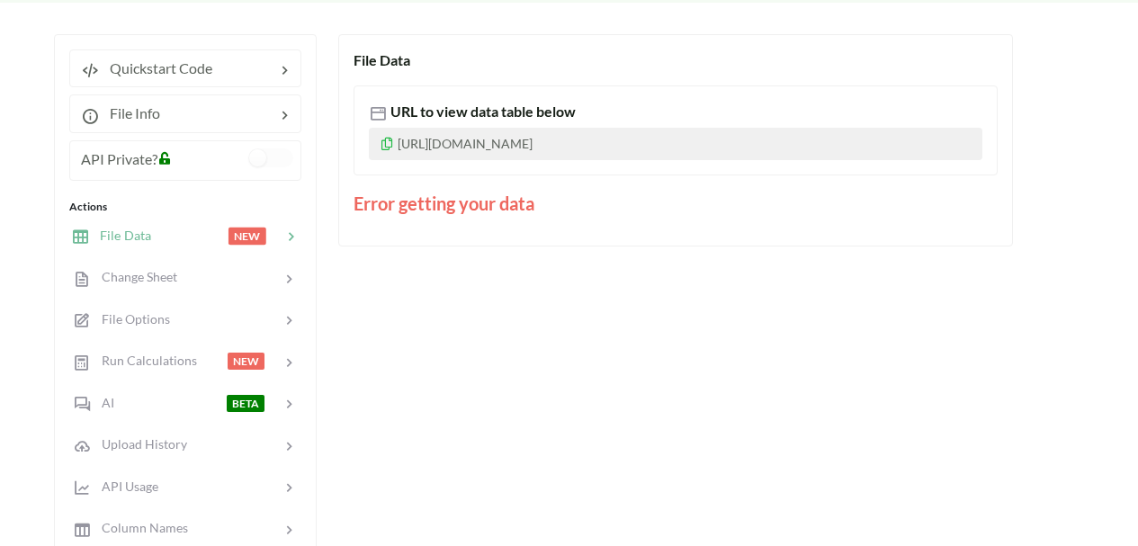
click at [157, 232] on div at bounding box center [189, 236] width 76 height 21
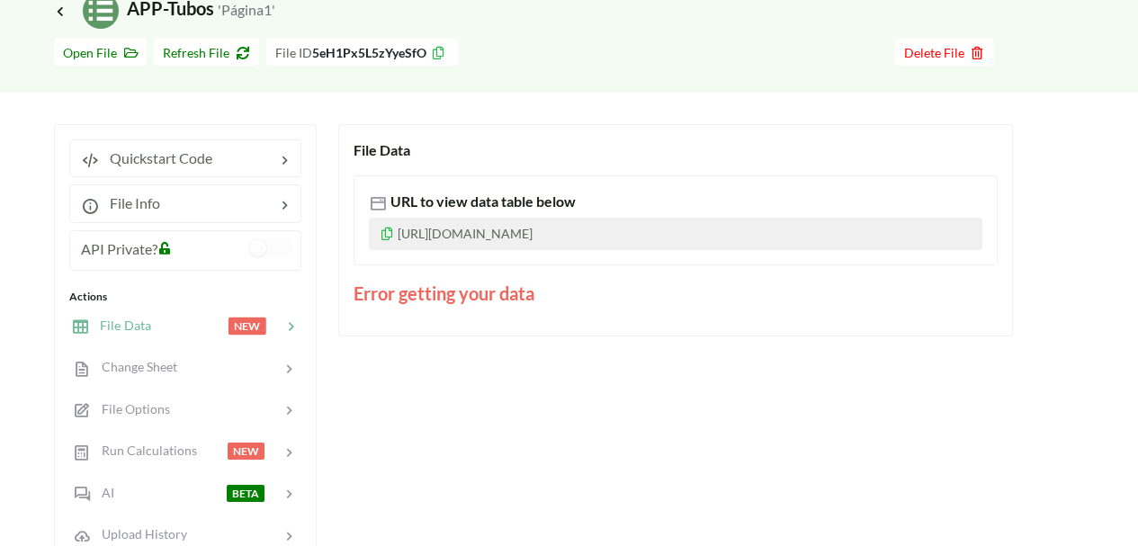
click at [285, 314] on div "File Data NEW" at bounding box center [185, 325] width 237 height 42
click at [275, 319] on span "NEW" at bounding box center [255, 325] width 53 height 15
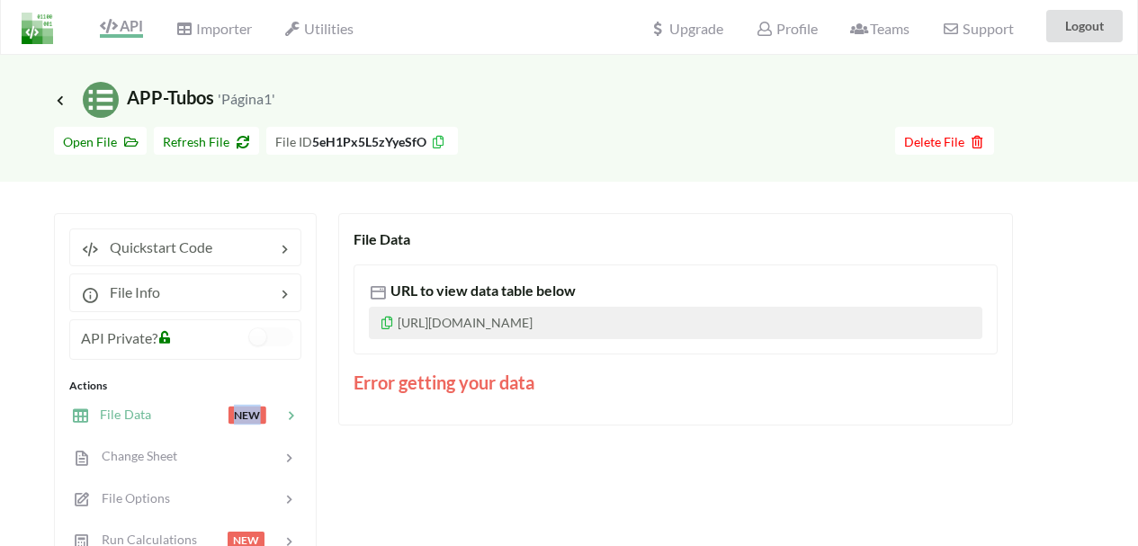
scroll to position [0, 0]
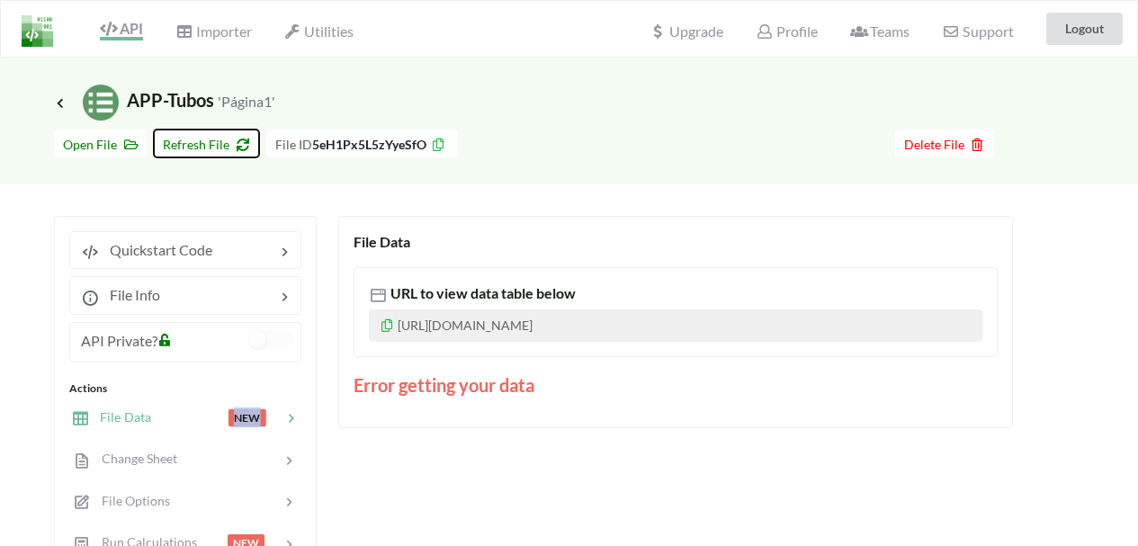
click at [214, 146] on span "Refresh File" at bounding box center [206, 144] width 87 height 15
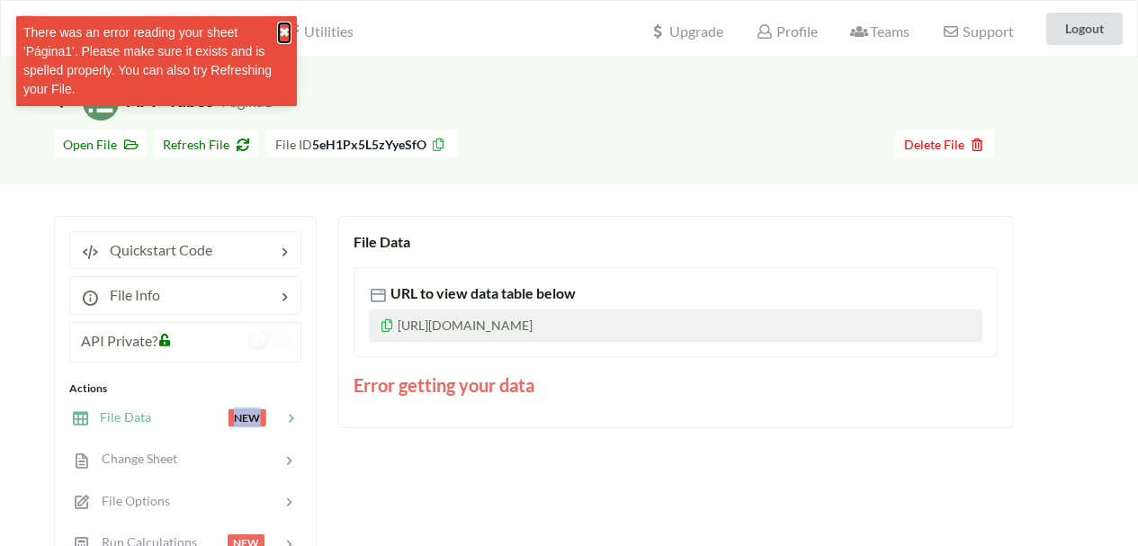
click at [279, 27] on button "✖" at bounding box center [284, 32] width 11 height 19
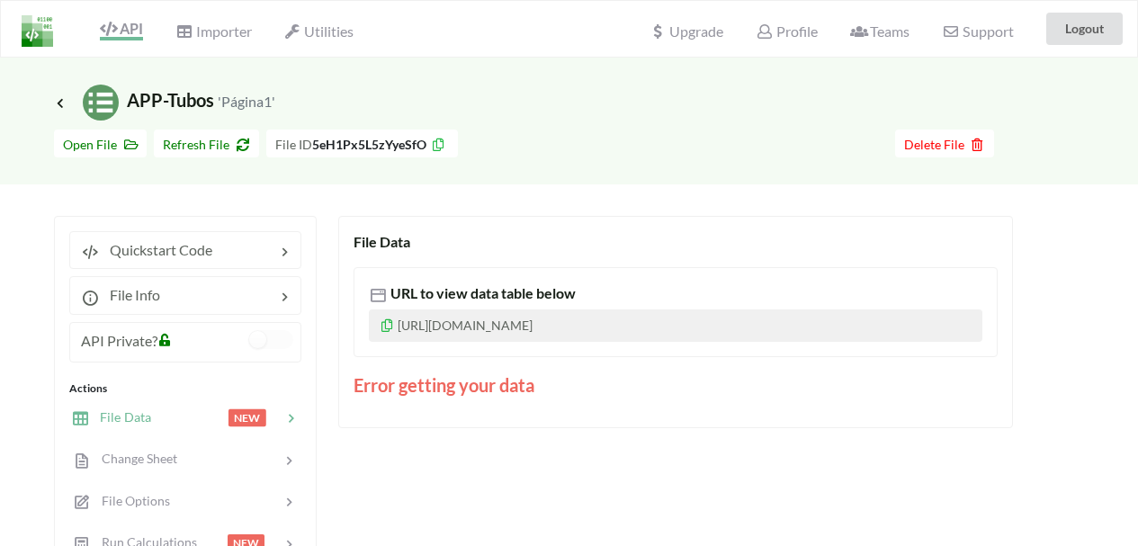
drag, startPoint x: 232, startPoint y: 103, endPoint x: 216, endPoint y: 96, distance: 17.4
click at [220, 98] on small "'Página1'" at bounding box center [247, 101] width 58 height 17
click at [311, 113] on div "Icon Link APP-Tubos 'Página1'" at bounding box center [569, 103] width 1030 height 36
click at [120, 142] on icon at bounding box center [127, 142] width 15 height 13
click at [242, 140] on icon at bounding box center [239, 142] width 15 height 13
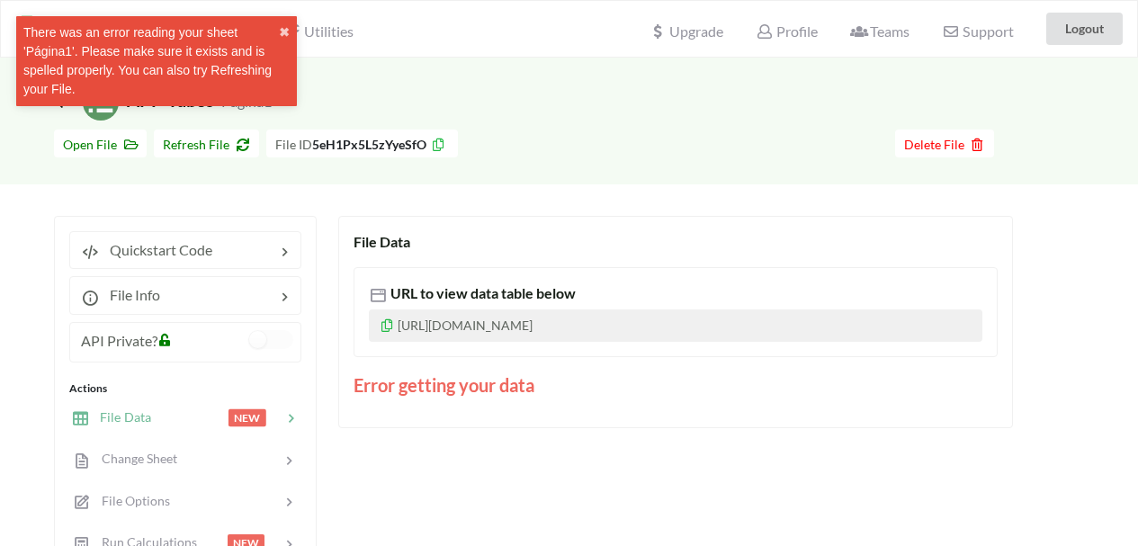
click at [273, 28] on div "There was an error reading your sheet 'Página1'. Please make sure it exists and…" at bounding box center [151, 61] width 256 height 76
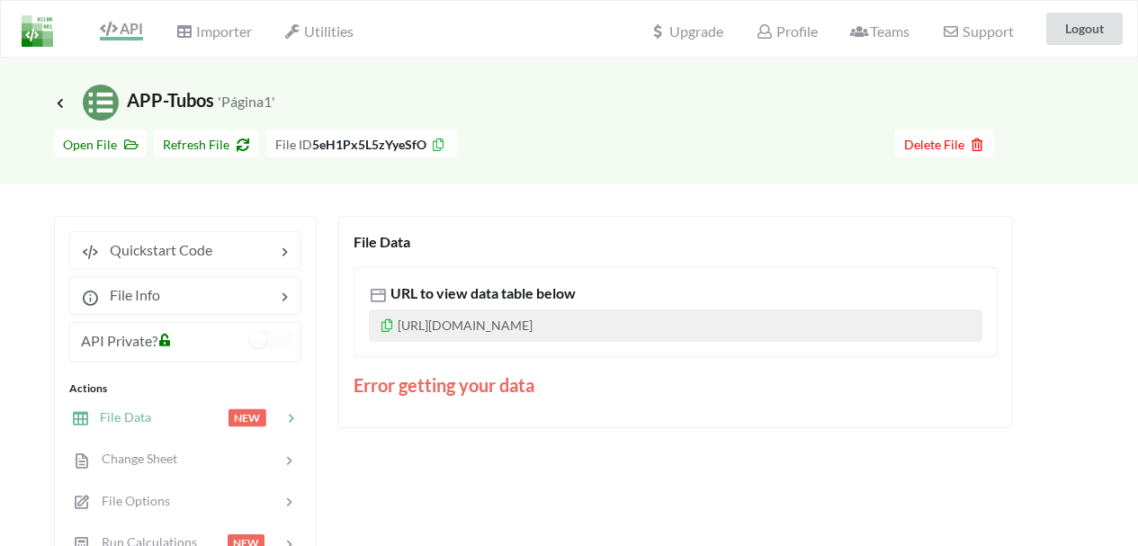
click at [76, 102] on span "Icon Link APP-Tubos 'Página1'" at bounding box center [164, 100] width 221 height 22
click at [62, 98] on icon at bounding box center [60, 102] width 16 height 14
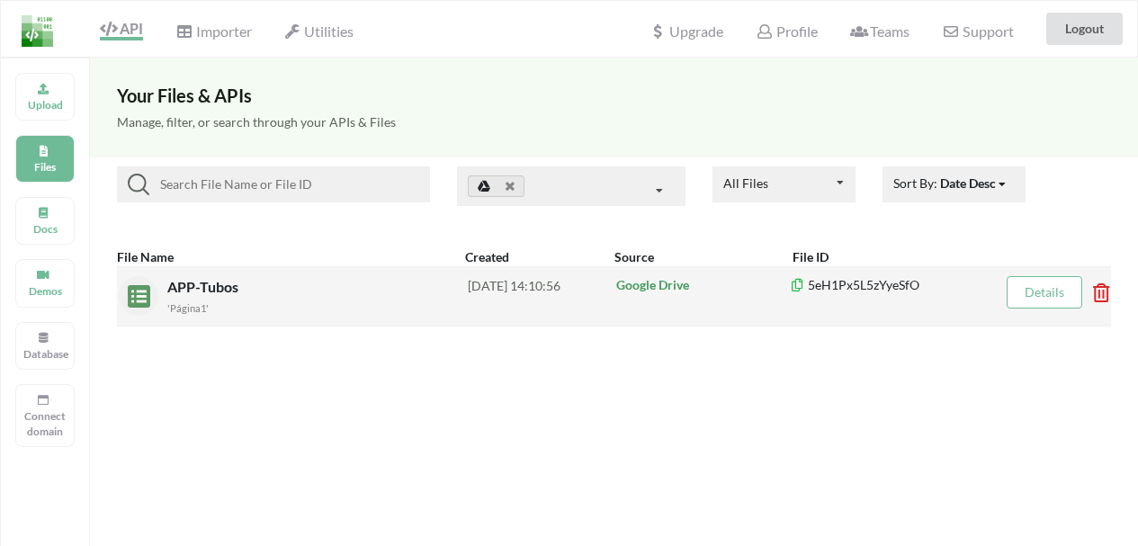
click at [235, 308] on div "'Página1'" at bounding box center [317, 307] width 301 height 19
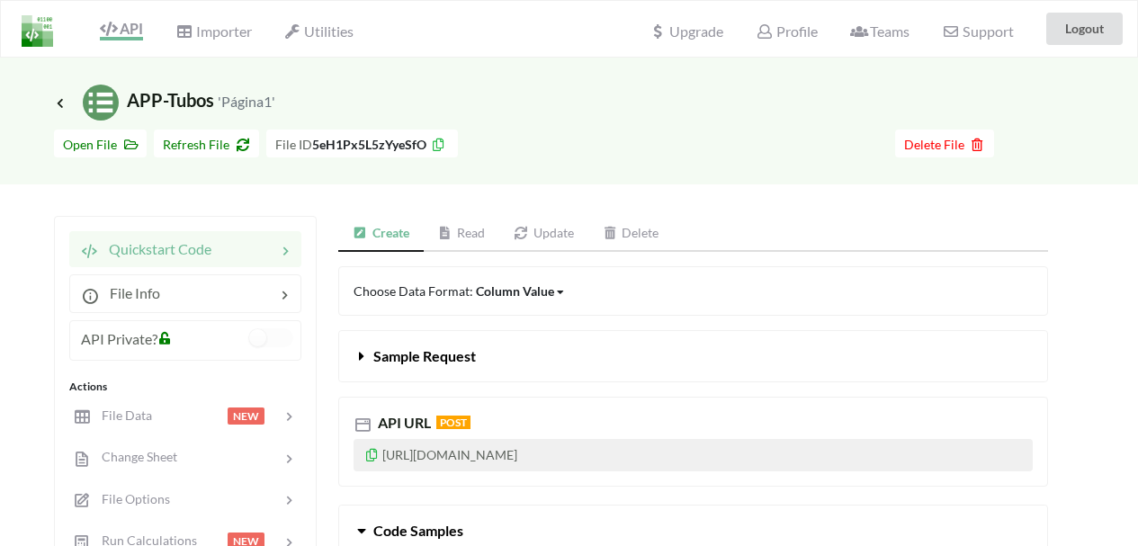
click at [474, 238] on link "Read" at bounding box center [462, 234] width 76 height 36
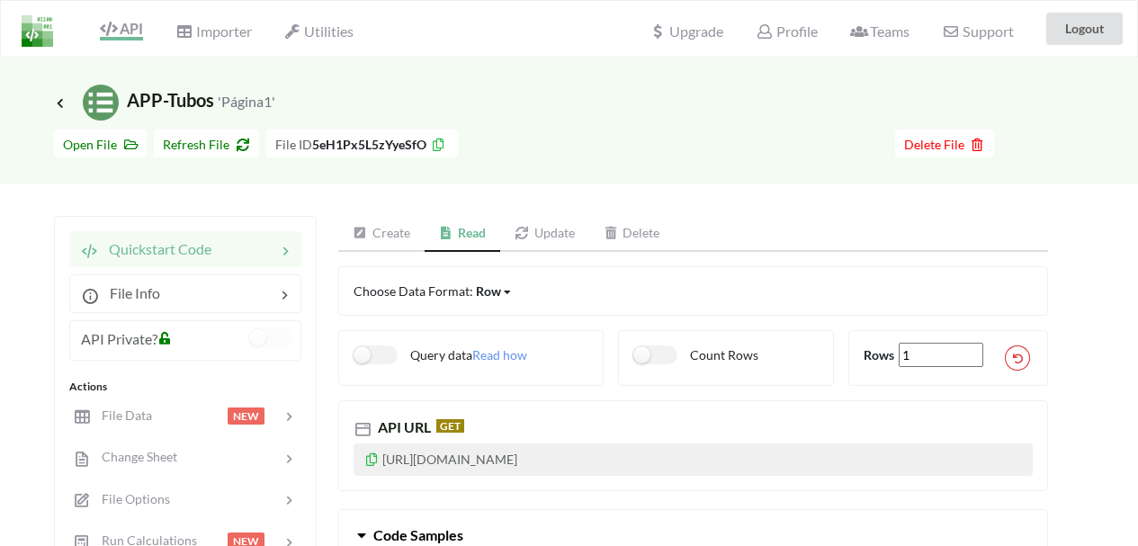
click at [419, 235] on link "Create" at bounding box center [381, 234] width 86 height 36
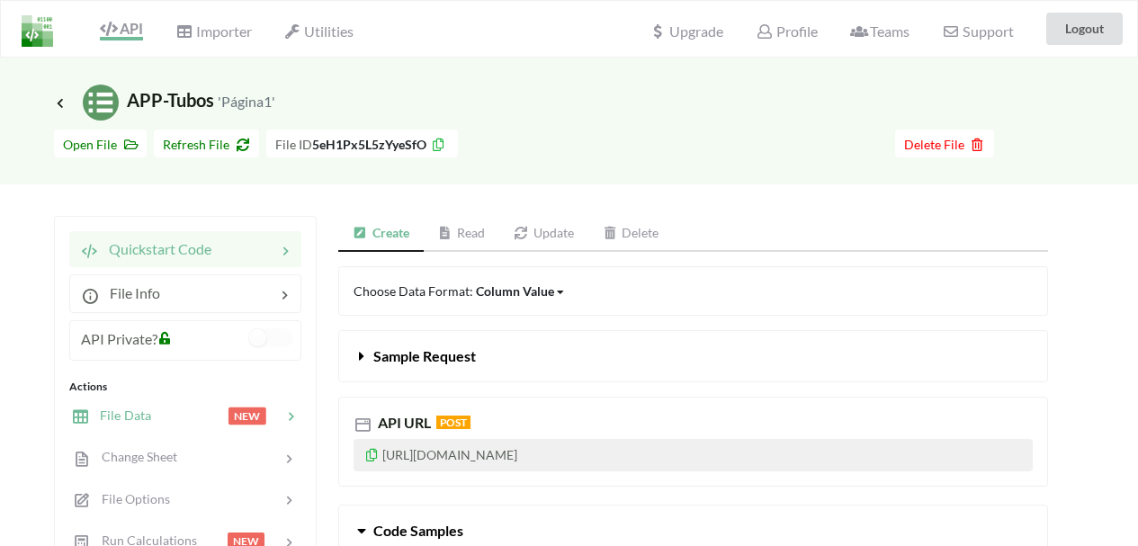
click at [154, 425] on div at bounding box center [189, 416] width 76 height 21
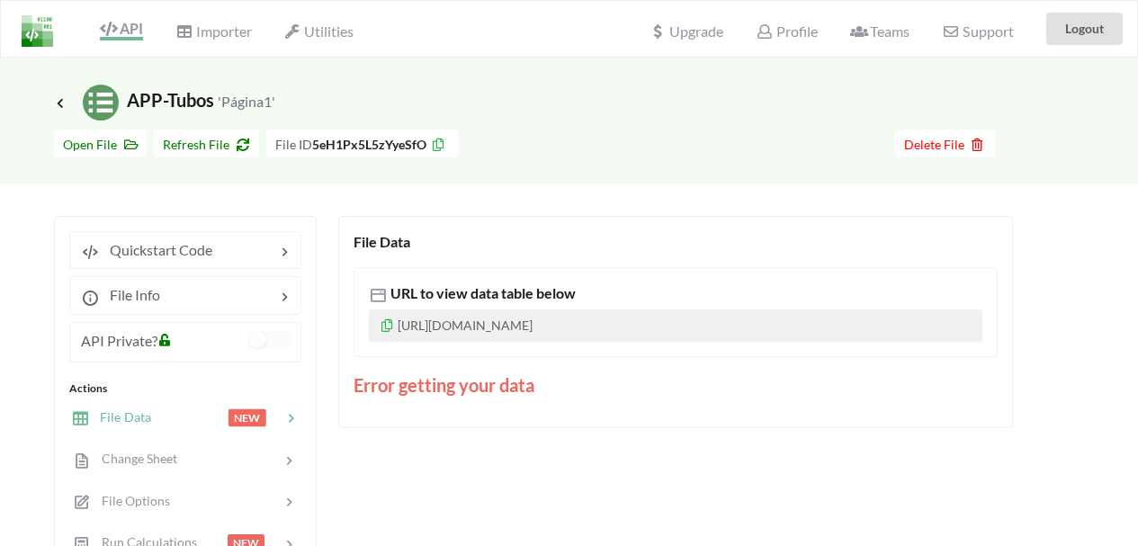
drag, startPoint x: 238, startPoint y: 102, endPoint x: 228, endPoint y: 103, distance: 9.9
click at [237, 102] on small "'Página1'" at bounding box center [247, 101] width 58 height 17
drag, startPoint x: 213, startPoint y: 103, endPoint x: 282, endPoint y: 108, distance: 68.5
click at [282, 108] on div "Icon Link APP-Tubos 'Página1'" at bounding box center [569, 103] width 1030 height 36
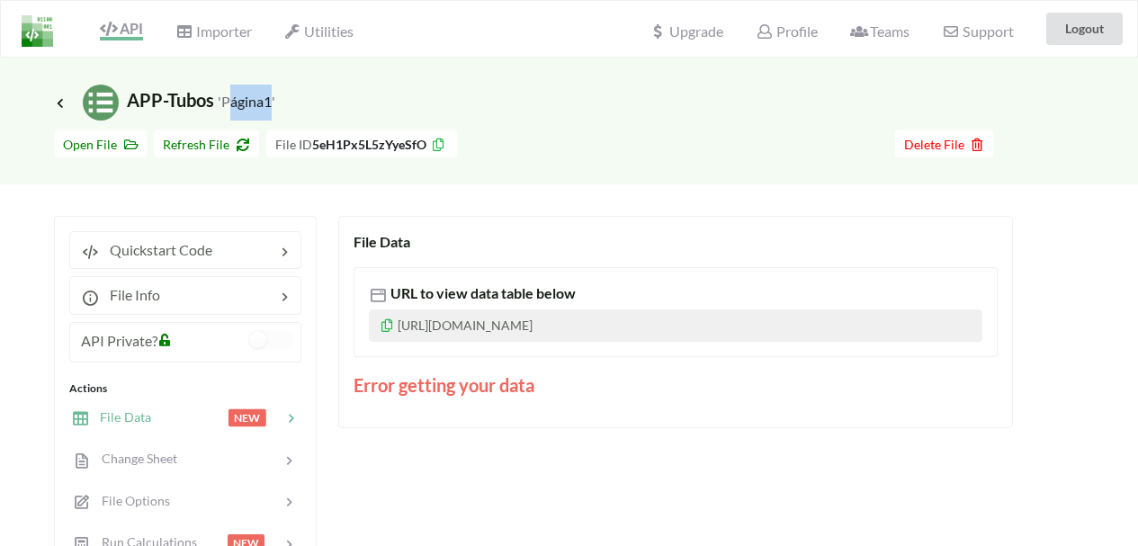
drag, startPoint x: 269, startPoint y: 105, endPoint x: 227, endPoint y: 105, distance: 42.3
click at [227, 105] on small "'Página1'" at bounding box center [247, 101] width 58 height 17
drag, startPoint x: 720, startPoint y: 120, endPoint x: 914, endPoint y: 115, distance: 194.4
click at [720, 120] on div "Icon Link APP-Tubos 'Página1'" at bounding box center [569, 103] width 1030 height 36
click at [937, 140] on span "Delete File" at bounding box center [944, 144] width 81 height 15
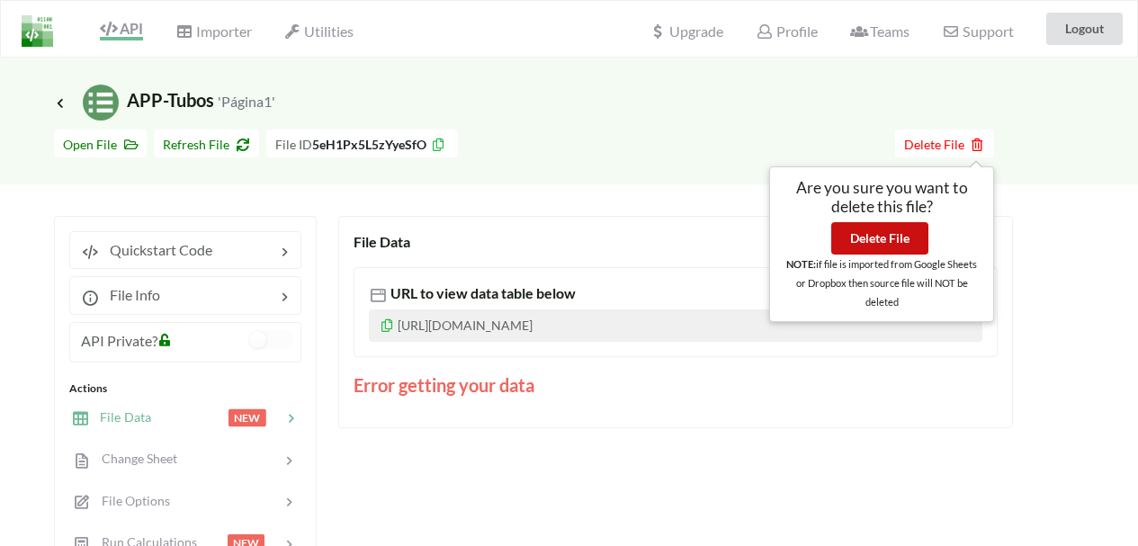
click at [904, 246] on button "Delete File" at bounding box center [880, 238] width 97 height 32
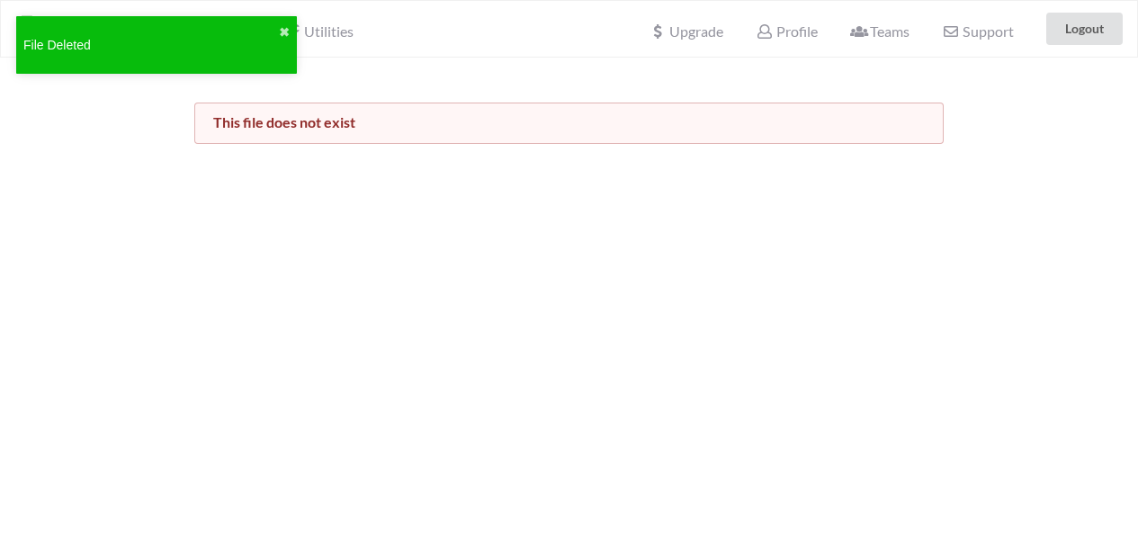
click at [297, 32] on div "File Deleted ✖" at bounding box center [157, 51] width 288 height 77
click at [283, 33] on button "✖" at bounding box center [284, 32] width 11 height 19
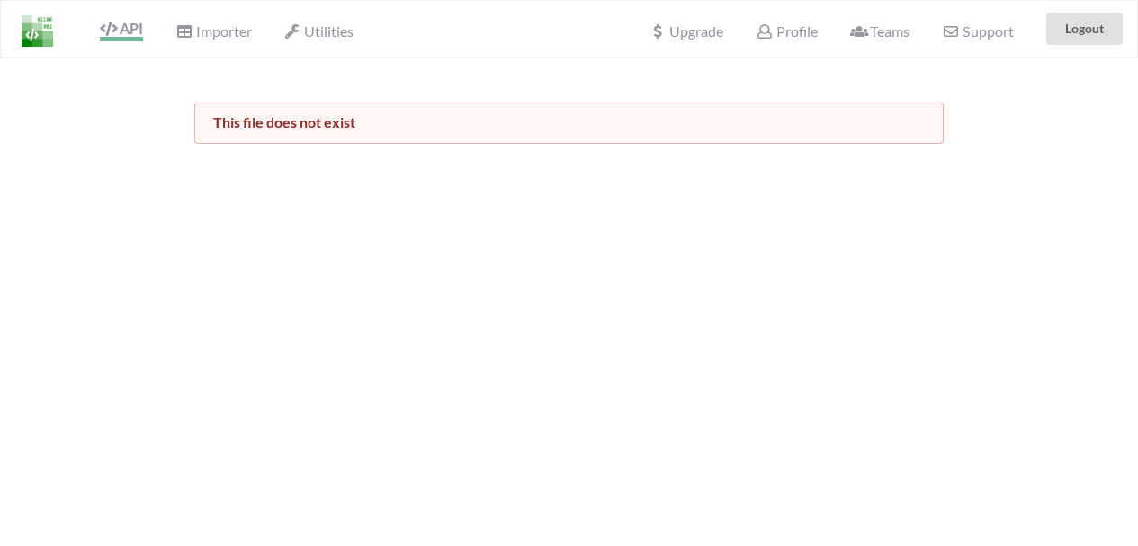
click at [129, 28] on span "API" at bounding box center [121, 31] width 43 height 22
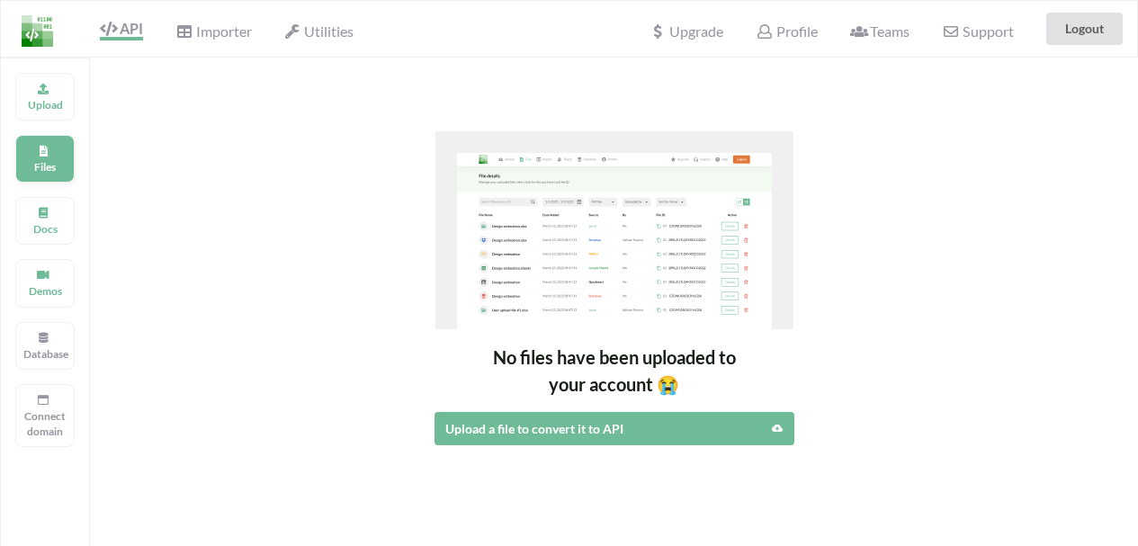
click at [46, 152] on icon at bounding box center [43, 148] width 13 height 11
click at [39, 111] on p "Upload" at bounding box center [44, 104] width 43 height 15
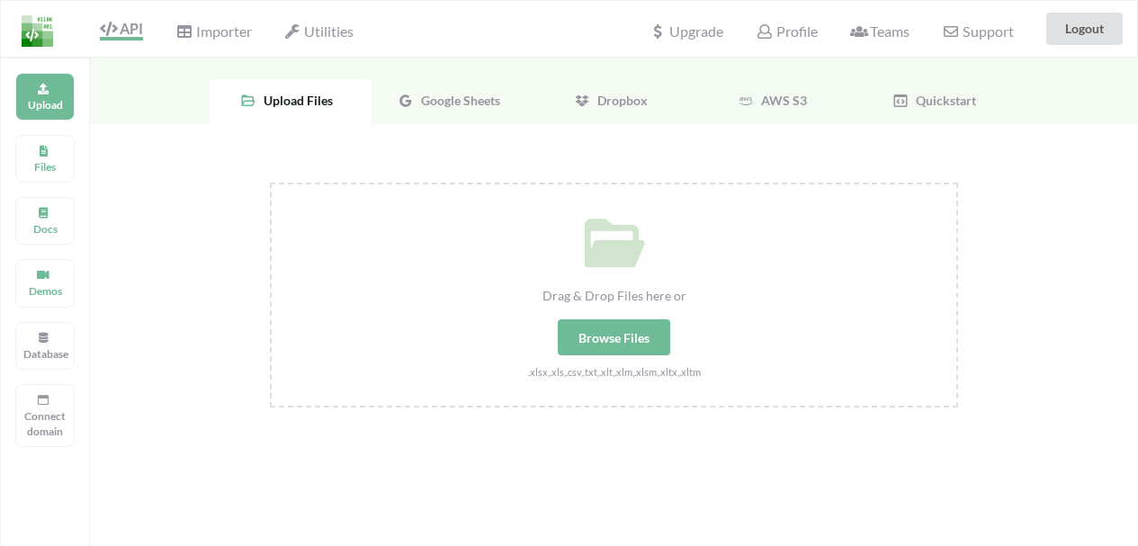
click at [451, 91] on div "Google Sheets" at bounding box center [453, 101] width 162 height 45
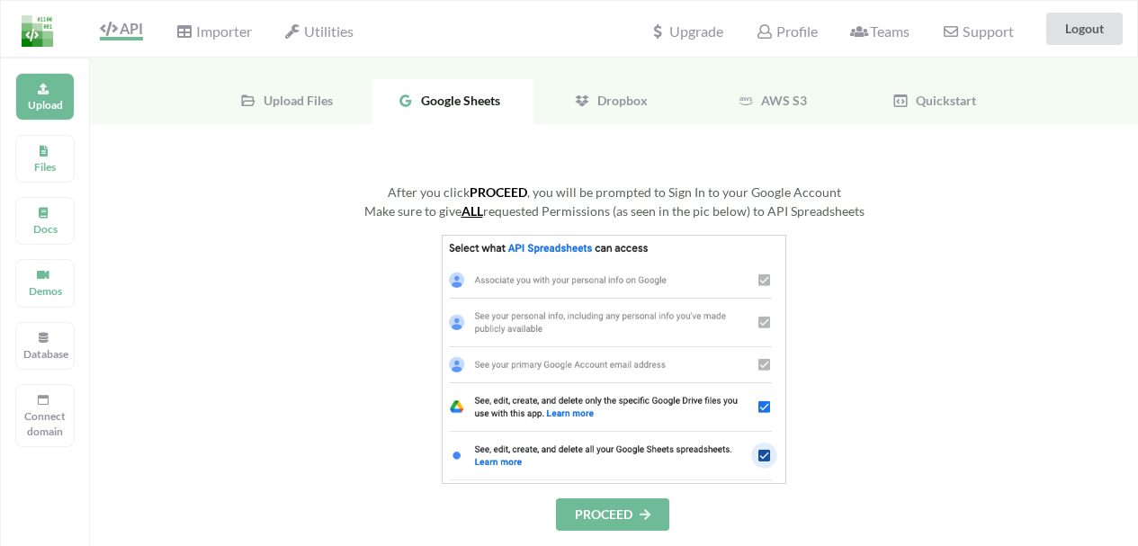
click at [600, 514] on button "PROCEED" at bounding box center [612, 515] width 113 height 32
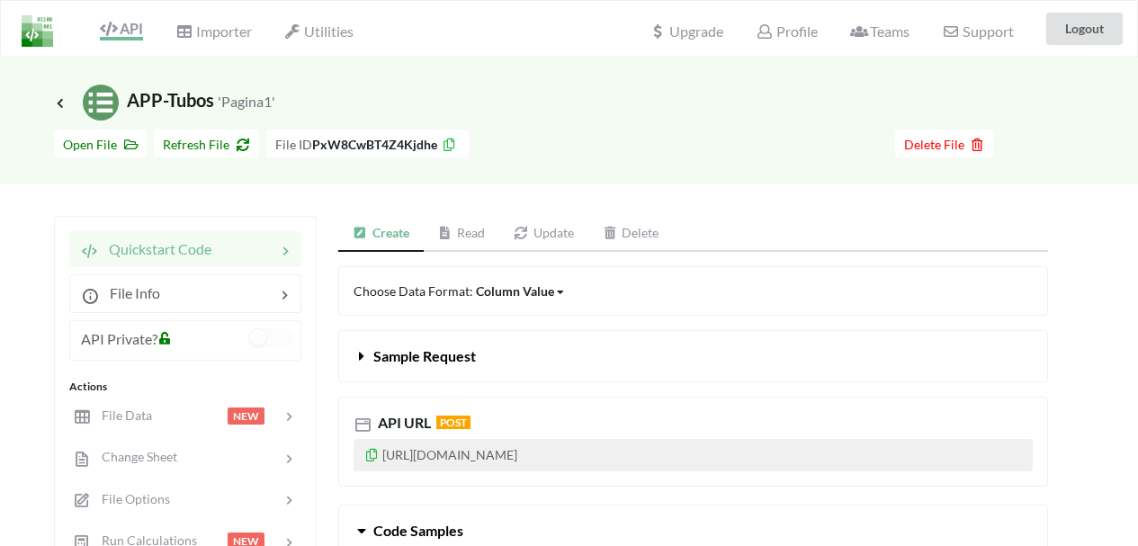
click at [364, 460] on p "[URL][DOMAIN_NAME]" at bounding box center [693, 455] width 679 height 32
click at [365, 457] on icon at bounding box center [371, 452] width 15 height 13
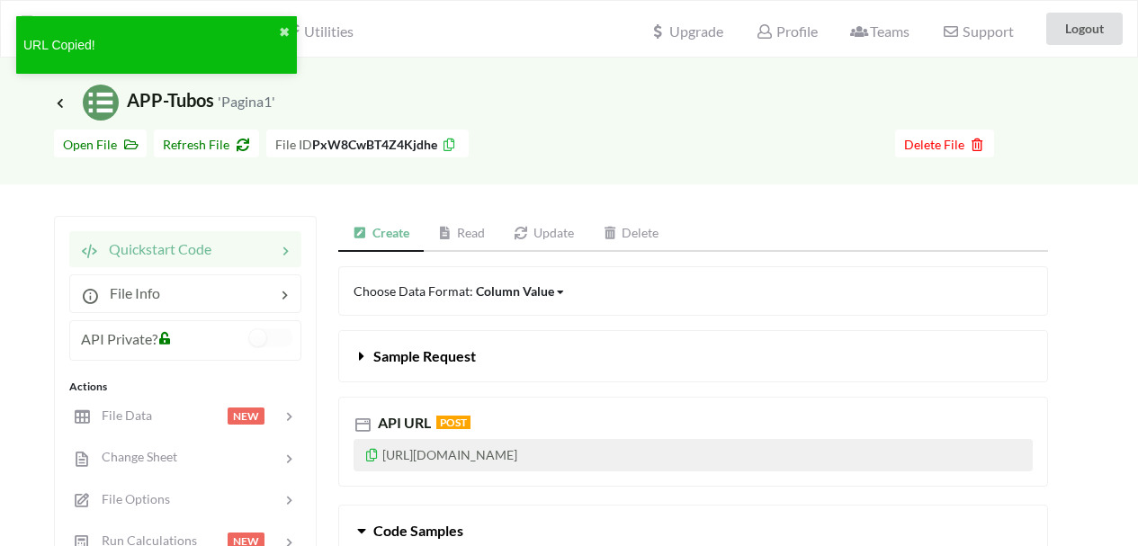
click at [375, 457] on icon at bounding box center [371, 452] width 15 height 13
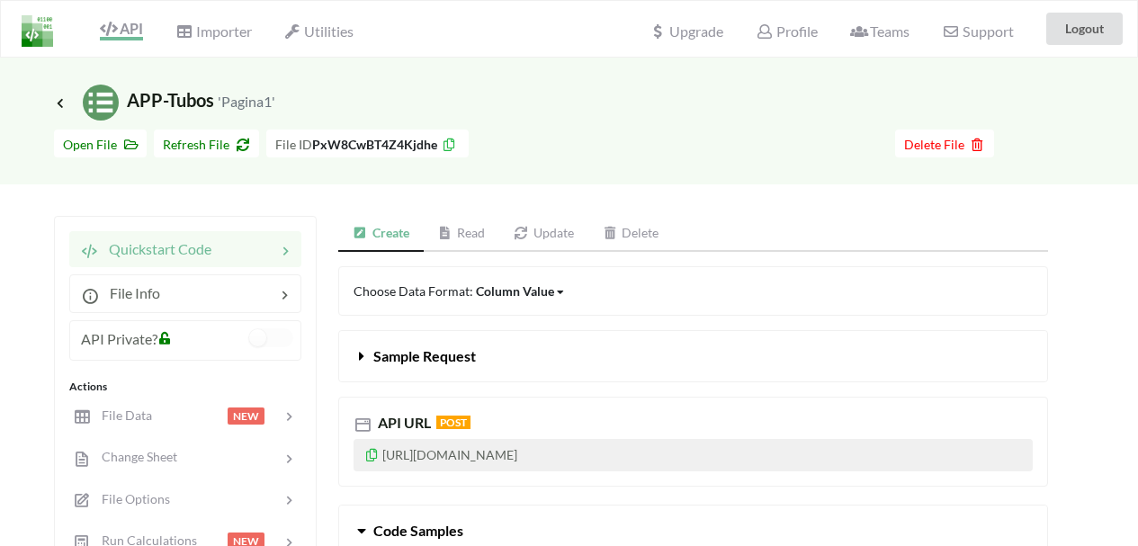
click at [447, 141] on icon at bounding box center [449, 142] width 15 height 13
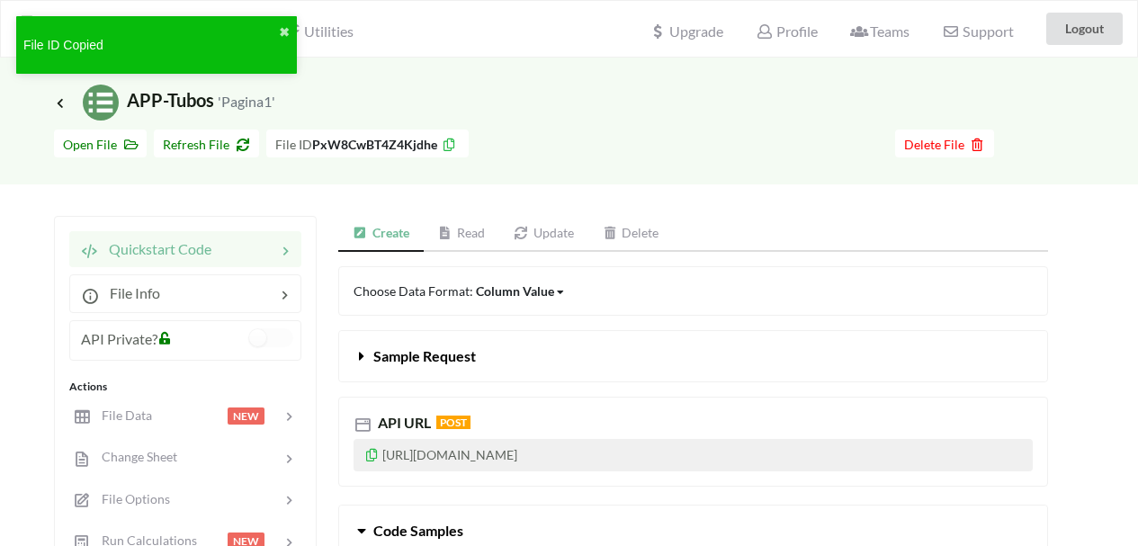
click at [365, 462] on p "[URL][DOMAIN_NAME]" at bounding box center [693, 455] width 679 height 32
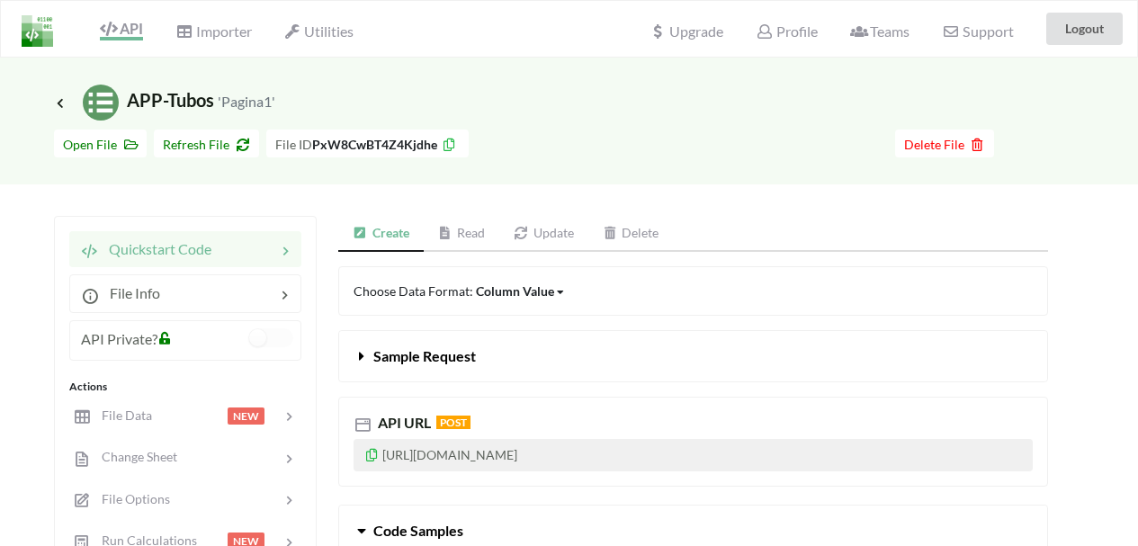
click at [365, 454] on icon at bounding box center [371, 452] width 15 height 13
